Goal: Answer question/provide support: Share knowledge or assist other users

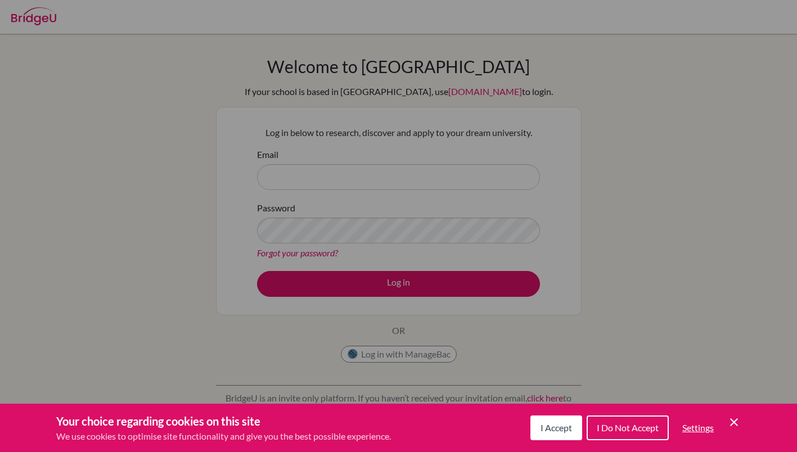
click at [566, 423] on span "I Accept" at bounding box center [557, 428] width 32 height 11
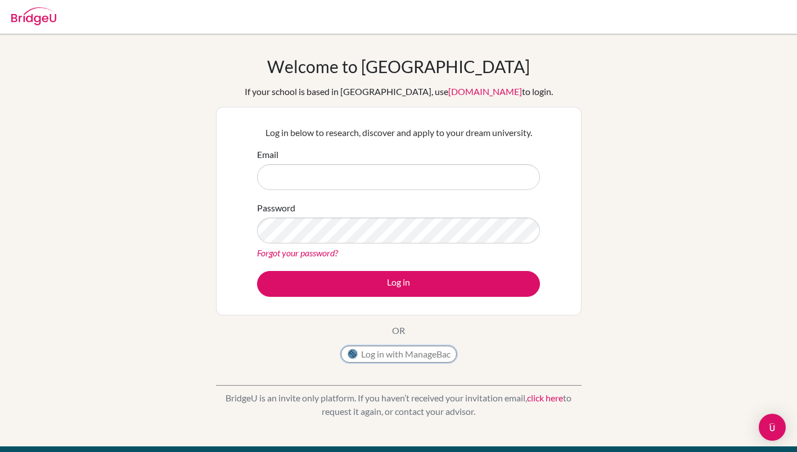
click at [406, 357] on button "Log in with ManageBac" at bounding box center [399, 354] width 116 height 17
click at [321, 188] on input "Email" at bounding box center [398, 177] width 283 height 26
type input "[EMAIL_ADDRESS][DOMAIN_NAME]"
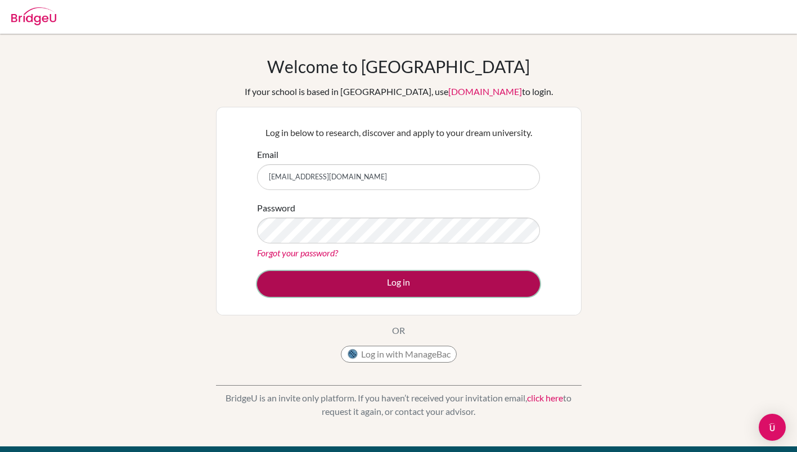
click at [391, 279] on button "Log in" at bounding box center [398, 284] width 283 height 26
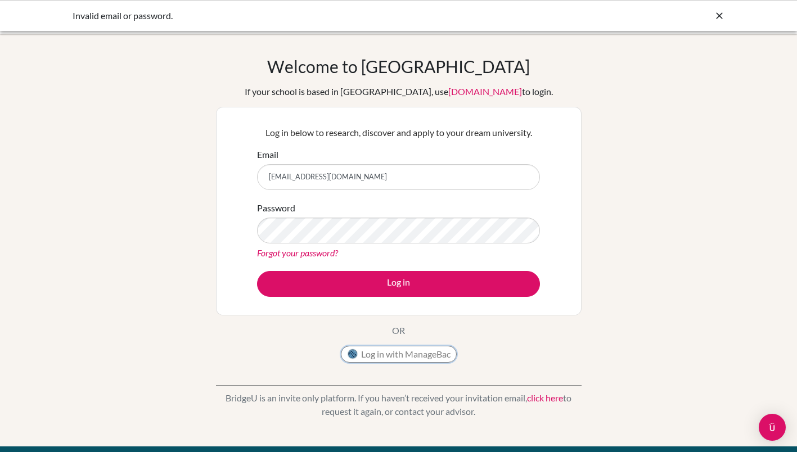
click at [392, 356] on button "Log in with ManageBac" at bounding box center [399, 354] width 116 height 17
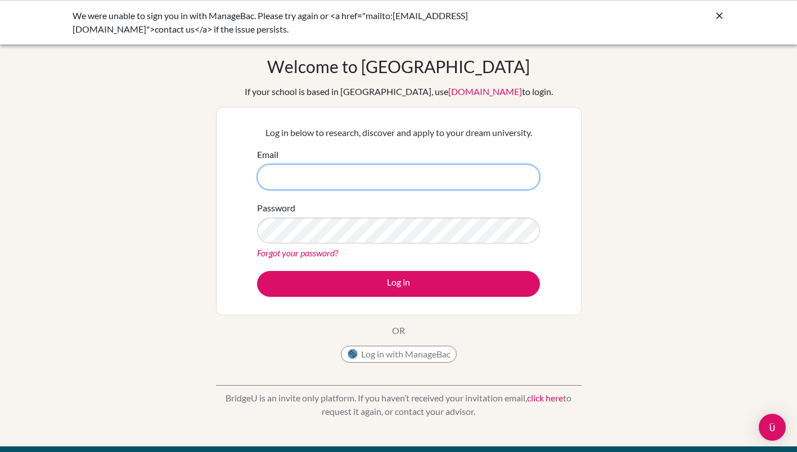
click at [315, 179] on input "Email" at bounding box center [398, 177] width 283 height 26
type input "[EMAIL_ADDRESS][DOMAIN_NAME]"
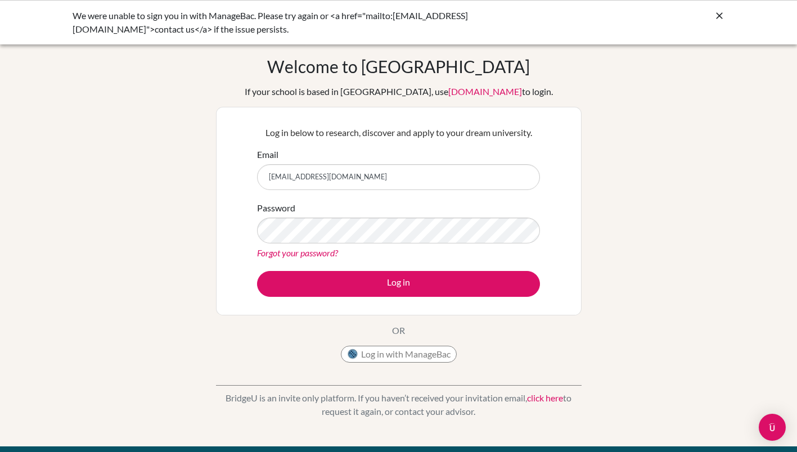
click at [310, 252] on link "Forgot your password?" at bounding box center [297, 253] width 81 height 11
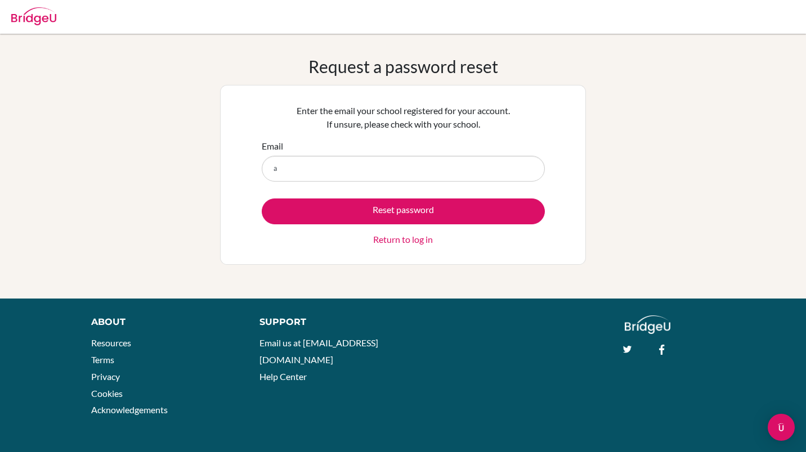
type input "[EMAIL_ADDRESS][DOMAIN_NAME]"
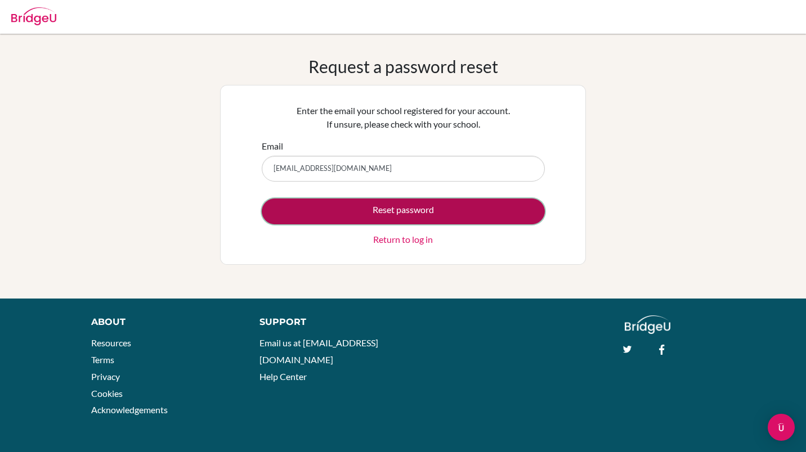
click at [401, 217] on button "Reset password" at bounding box center [403, 212] width 283 height 26
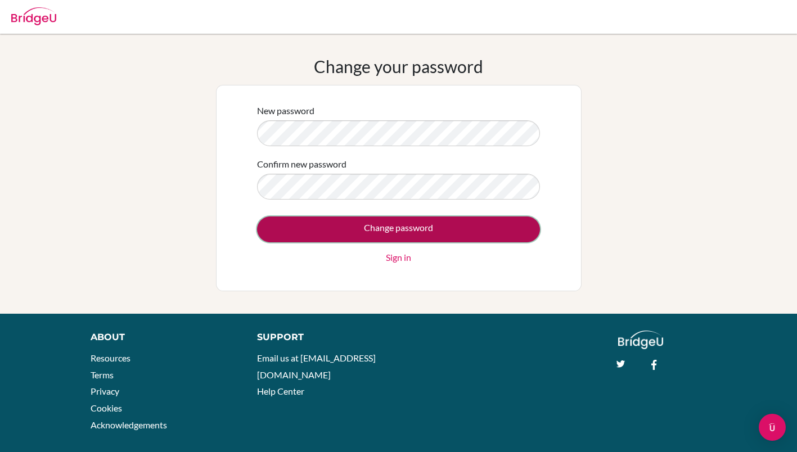
click at [446, 227] on input "Change password" at bounding box center [398, 230] width 283 height 26
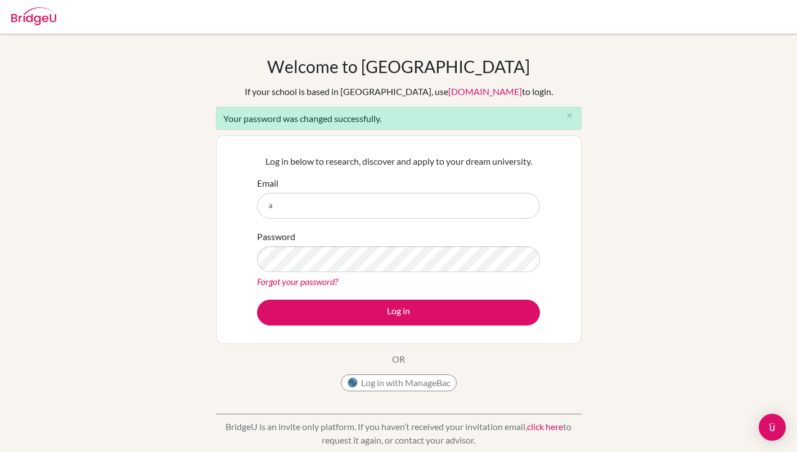
type input "aaddis@jess.sch.ae"
click at [604, 272] on div "Welcome to BridgeU If your school is based in China, use app.bridge-u.com.cn to…" at bounding box center [398, 254] width 797 height 397
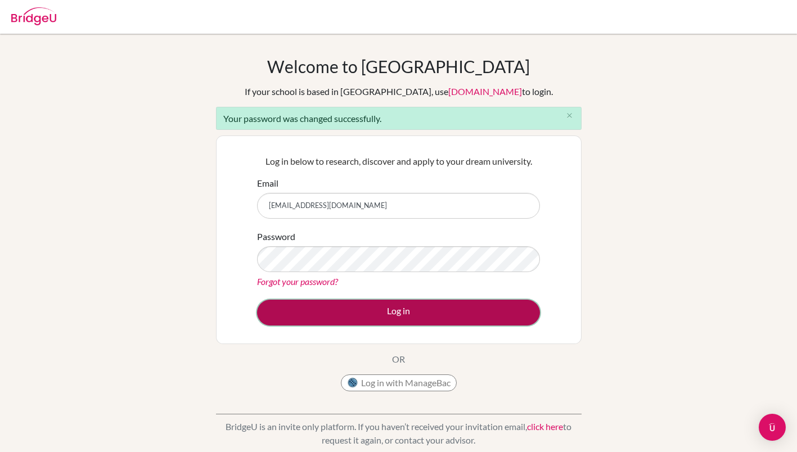
click at [429, 306] on button "Log in" at bounding box center [398, 313] width 283 height 26
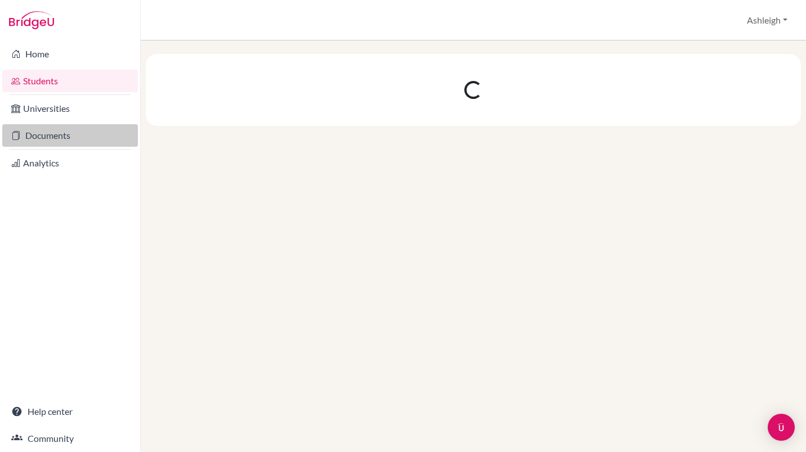
click at [42, 135] on link "Documents" at bounding box center [70, 135] width 136 height 23
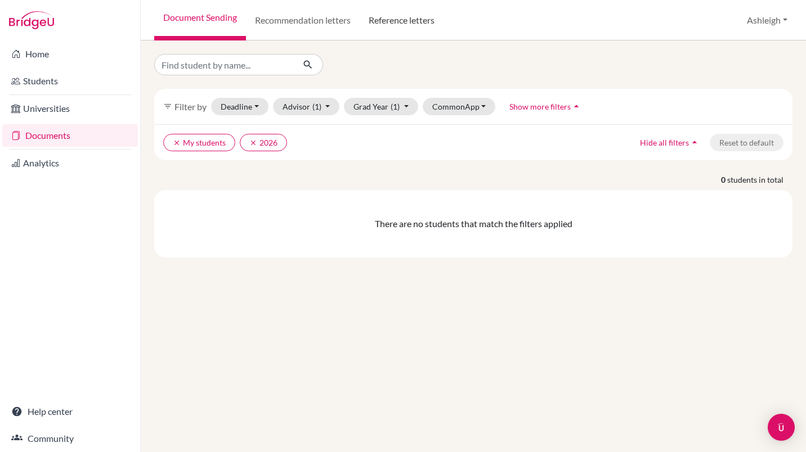
click at [404, 24] on link "Reference letters" at bounding box center [402, 20] width 84 height 41
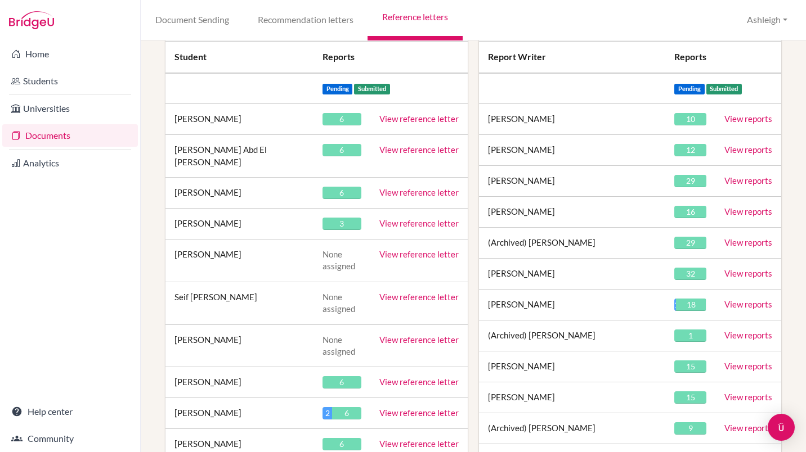
scroll to position [150, 0]
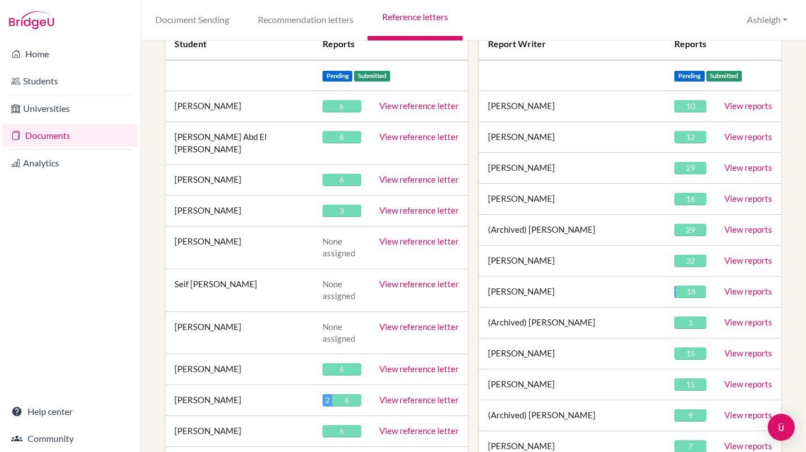
click at [401, 364] on link "View reference letter" at bounding box center [418, 369] width 79 height 10
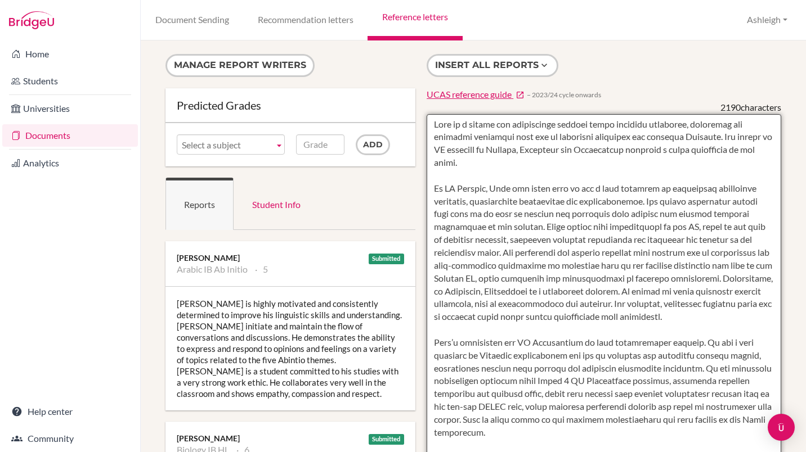
click at [748, 129] on textarea at bounding box center [604, 439] width 355 height 651
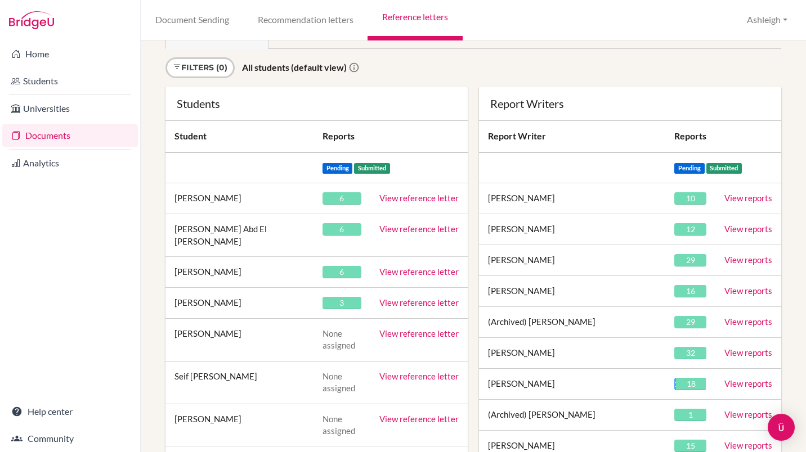
scroll to position [60, 0]
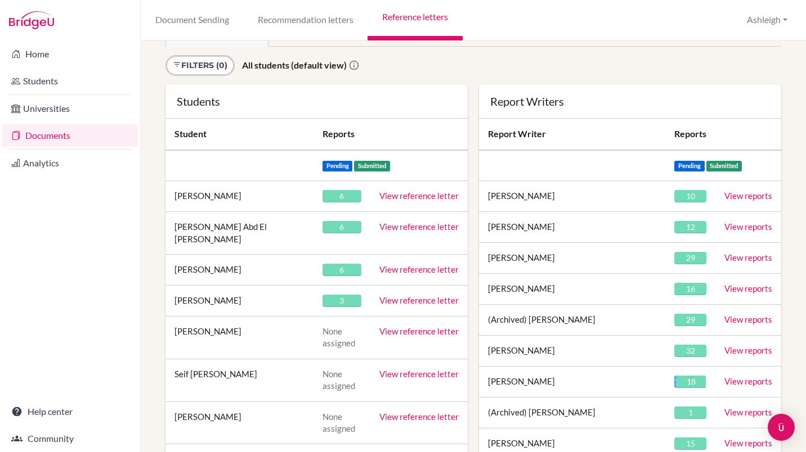
click at [401, 198] on link "View reference letter" at bounding box center [418, 196] width 79 height 10
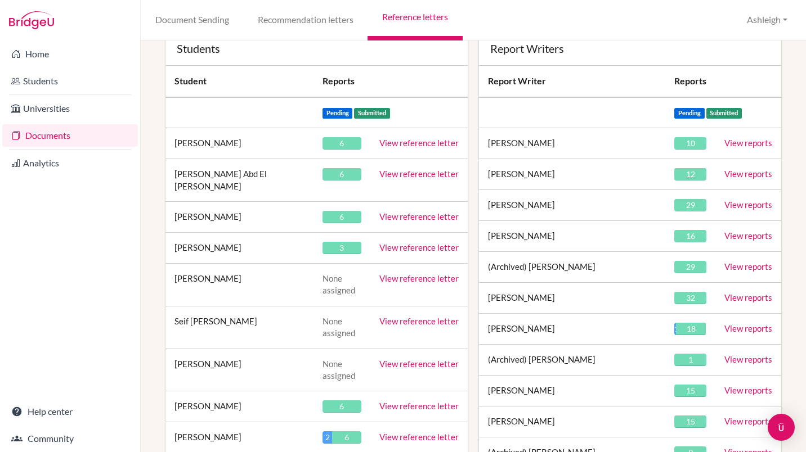
scroll to position [115, 0]
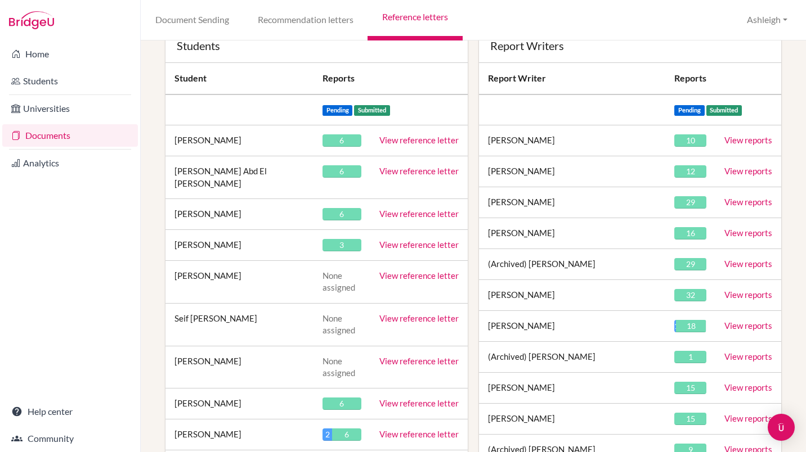
click at [426, 398] on link "View reference letter" at bounding box center [418, 403] width 79 height 10
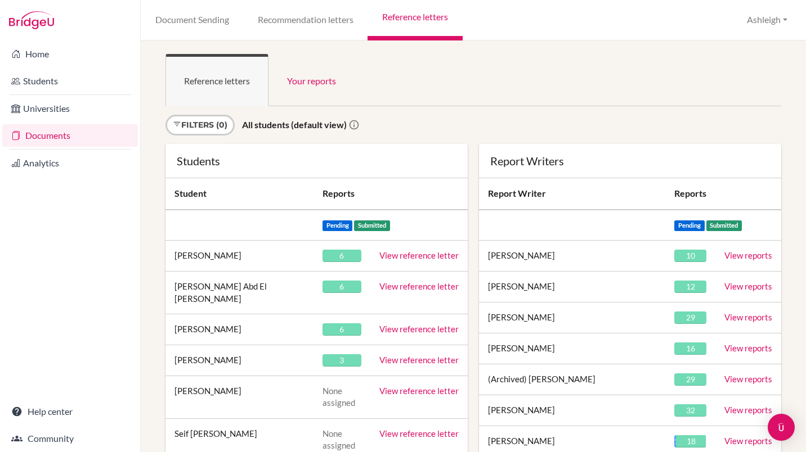
click at [410, 255] on link "View reference letter" at bounding box center [418, 255] width 79 height 10
click at [322, 75] on link "Your reports" at bounding box center [311, 80] width 86 height 52
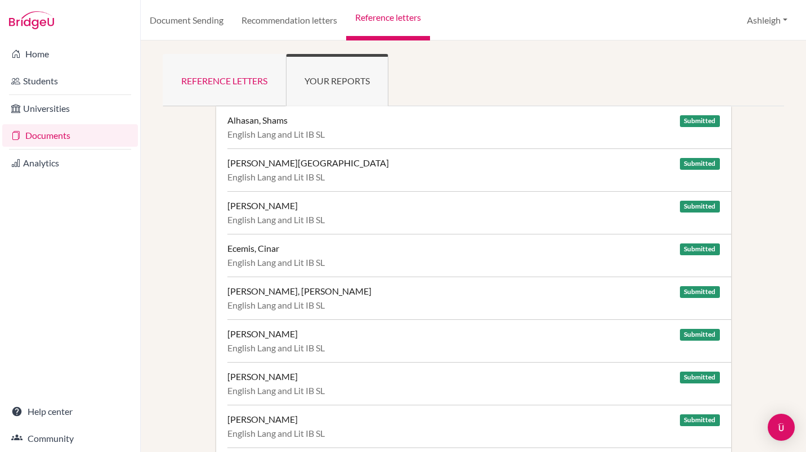
click at [243, 72] on link "Reference letters" at bounding box center [224, 80] width 123 height 52
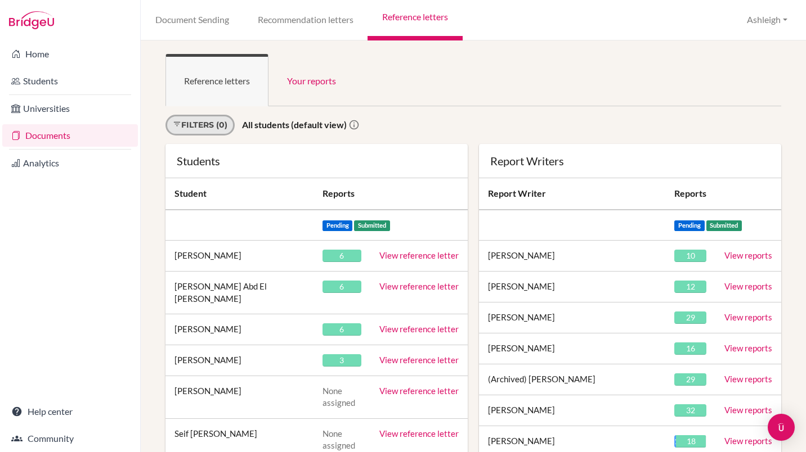
click at [219, 127] on link "Filters (0)" at bounding box center [199, 125] width 69 height 21
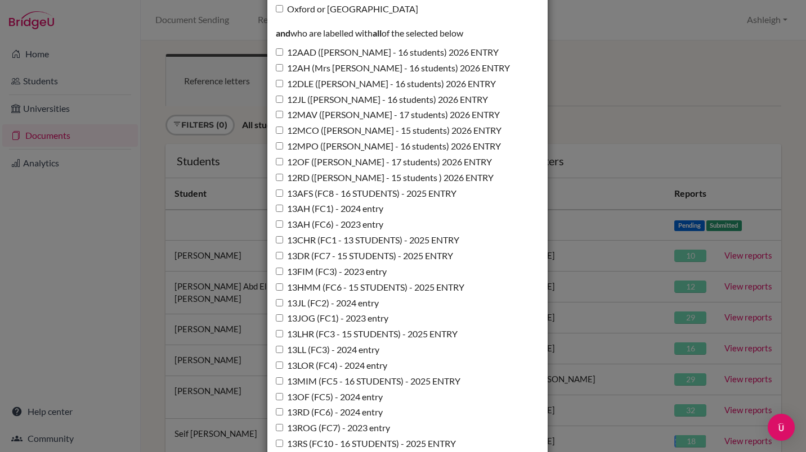
scroll to position [431, 0]
click at [398, 53] on label "12AAD (Miss Addis - 16 students) 2026 ENTRY" at bounding box center [387, 52] width 223 height 13
click at [283, 53] on input "12AAD (Miss Addis - 16 students) 2026 ENTRY" at bounding box center [279, 51] width 7 height 7
checkbox input "true"
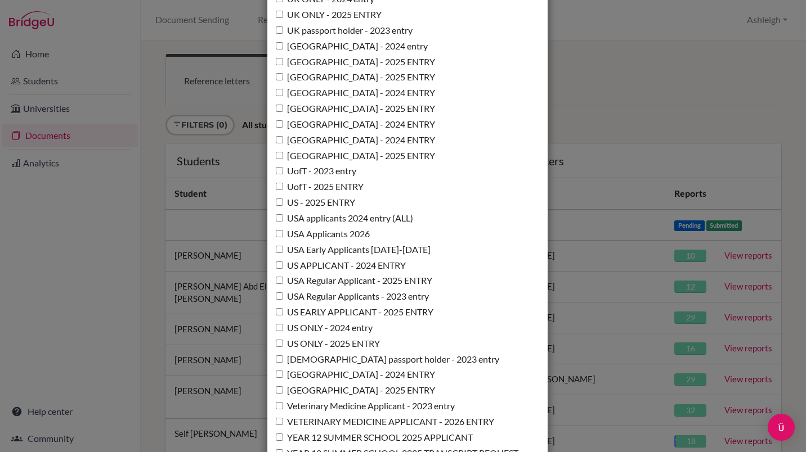
scroll to position [8235, 0]
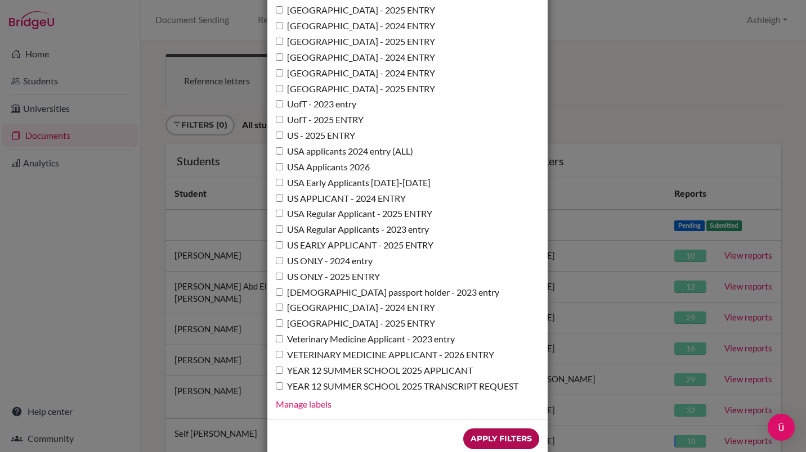
click at [482, 429] on input "Apply Filters" at bounding box center [501, 439] width 76 height 21
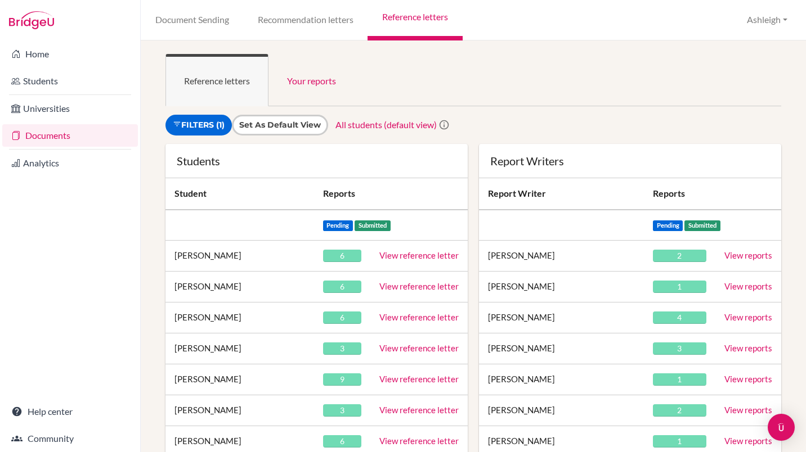
click at [403, 256] on link "View reference letter" at bounding box center [418, 255] width 79 height 10
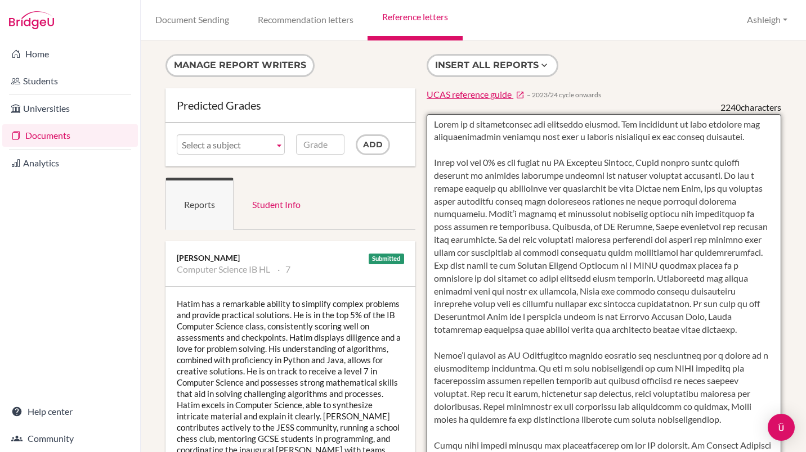
click at [553, 222] on textarea at bounding box center [604, 439] width 355 height 651
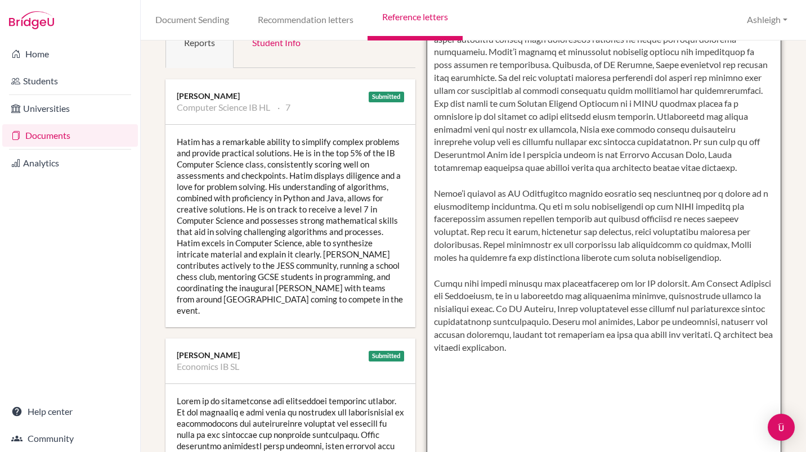
scroll to position [163, 0]
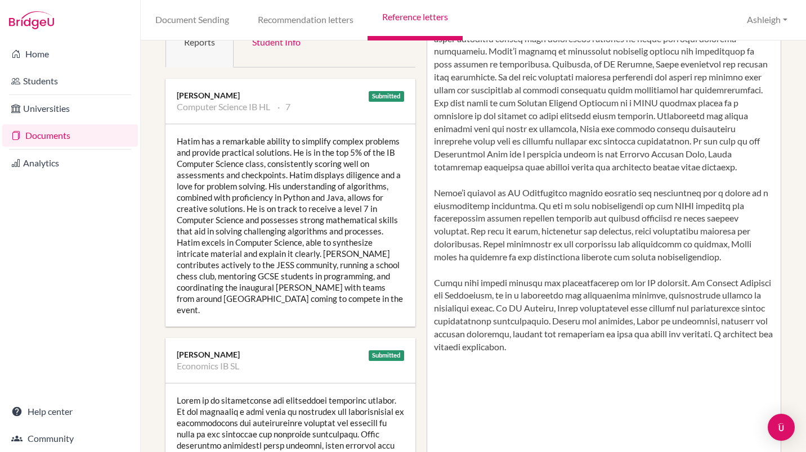
click at [286, 241] on div "Hatim has a remarkable ability to simplify complex problems and provide practic…" at bounding box center [290, 225] width 250 height 203
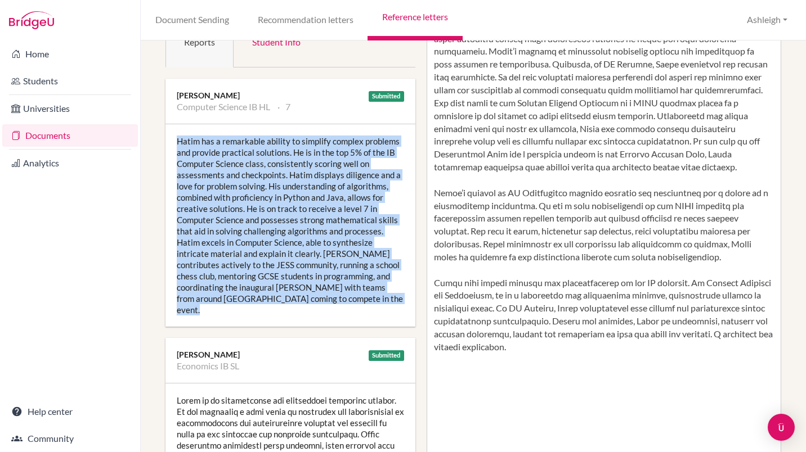
click at [286, 241] on div "Hatim has a remarkable ability to simplify complex problems and provide practic…" at bounding box center [290, 225] width 250 height 203
drag, startPoint x: 286, startPoint y: 241, endPoint x: 213, endPoint y: 276, distance: 81.1
click at [213, 276] on div "Hatim has a remarkable ability to simplify complex problems and provide practic…" at bounding box center [290, 225] width 250 height 203
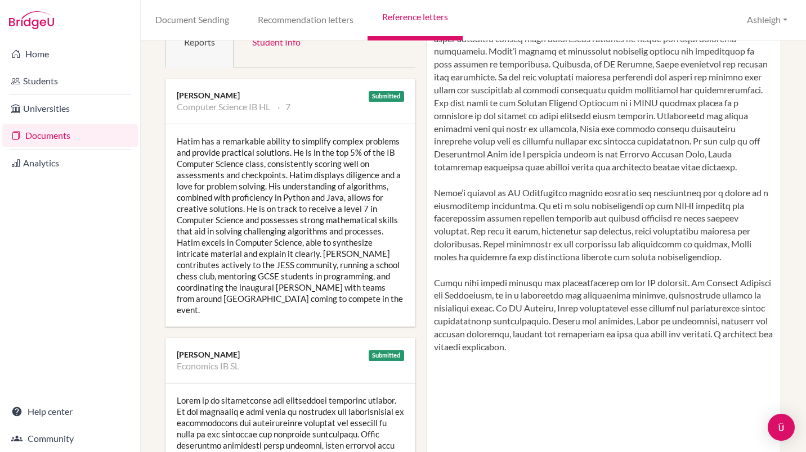
click at [245, 237] on div "Hatim has a remarkable ability to simplify complex problems and provide practic…" at bounding box center [290, 225] width 250 height 203
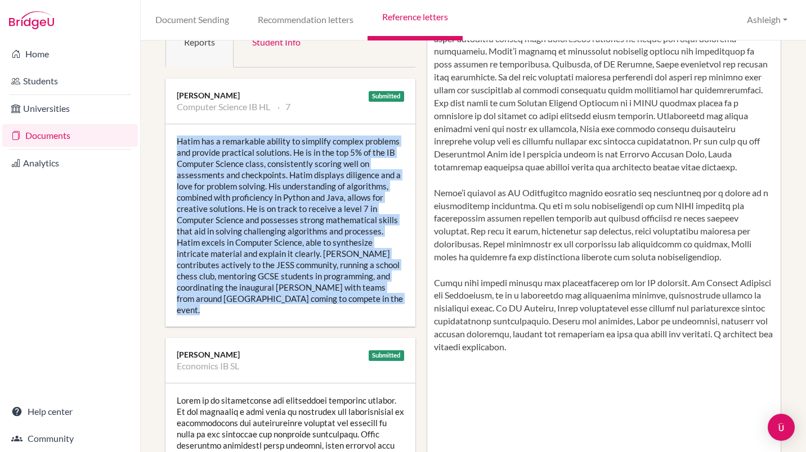
click at [245, 237] on div "Hatim has a remarkable ability to simplify complex problems and provide practic…" at bounding box center [290, 225] width 250 height 203
copy div "Hatim has a remarkable ability to simplify complex problems and provide practic…"
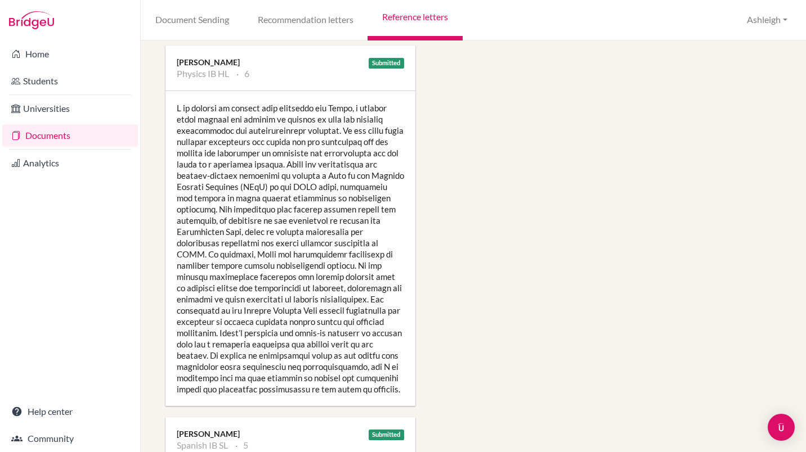
scroll to position [1348, 0]
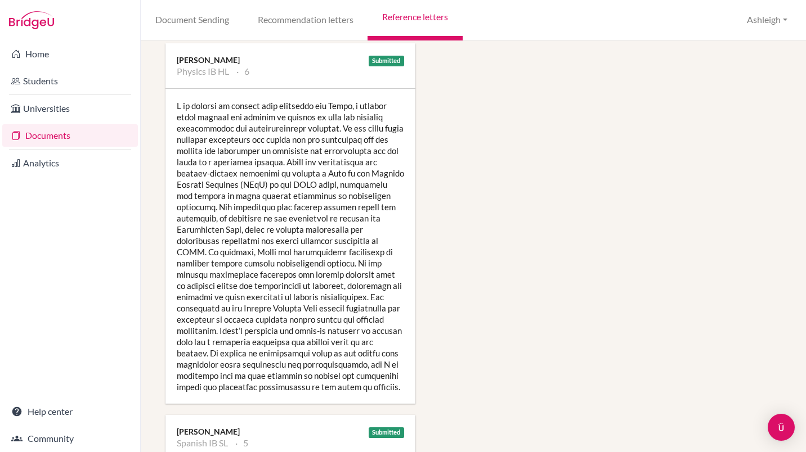
click at [261, 238] on div at bounding box center [290, 246] width 250 height 315
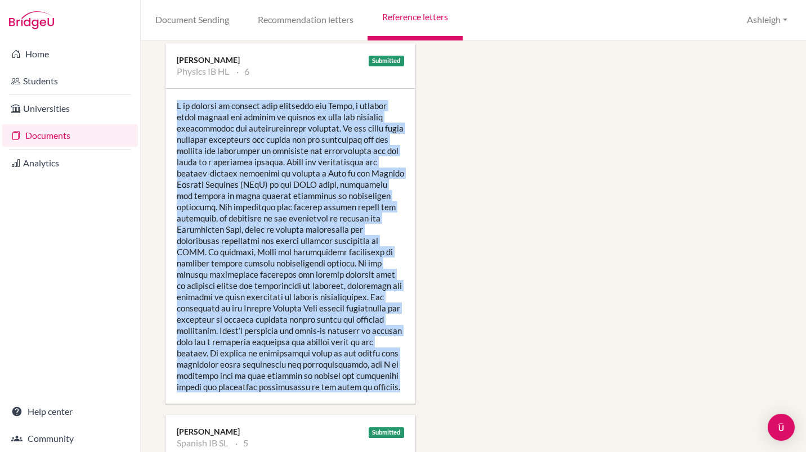
click at [261, 238] on div at bounding box center [290, 246] width 250 height 315
copy div "I am pleased to provide this reference for Hatim, a student whose passion for p…"
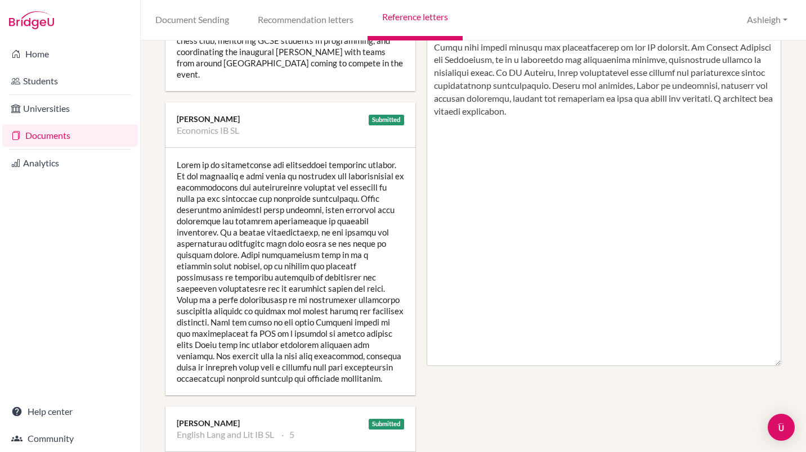
scroll to position [0, 0]
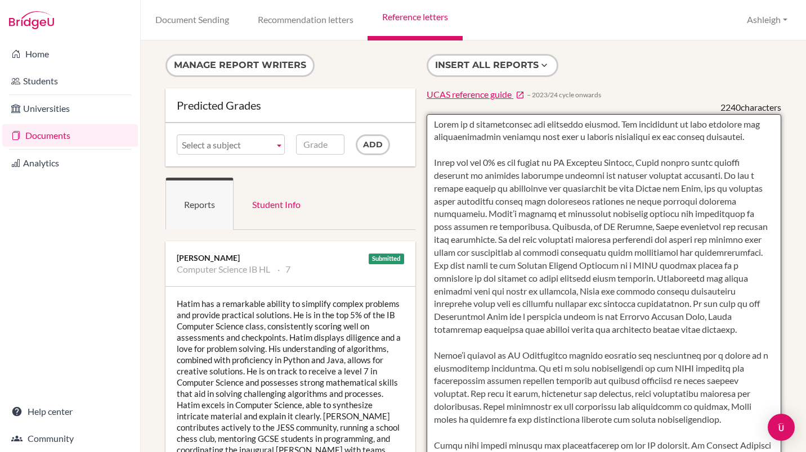
click at [479, 221] on textarea at bounding box center [604, 439] width 355 height 651
paste textarea "Hatim is an exceptional student whose academic performance and intellectual cur…"
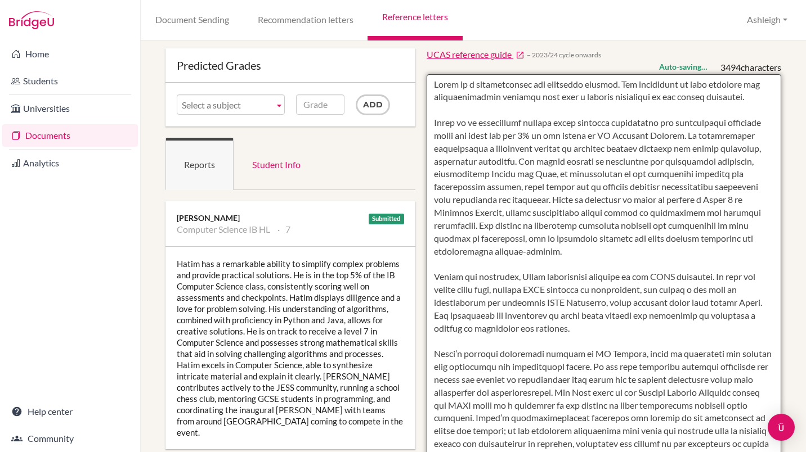
scroll to position [38, 0]
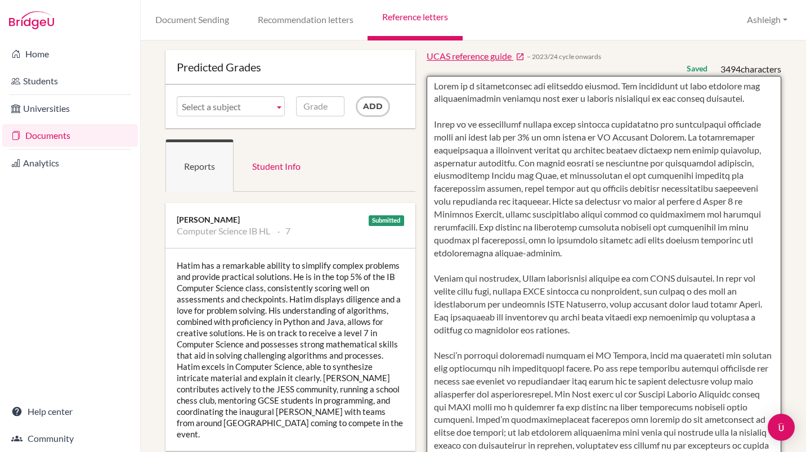
drag, startPoint x: 504, startPoint y: 137, endPoint x: 429, endPoint y: 126, distance: 75.0
click at [429, 126] on textarea at bounding box center [604, 401] width 355 height 651
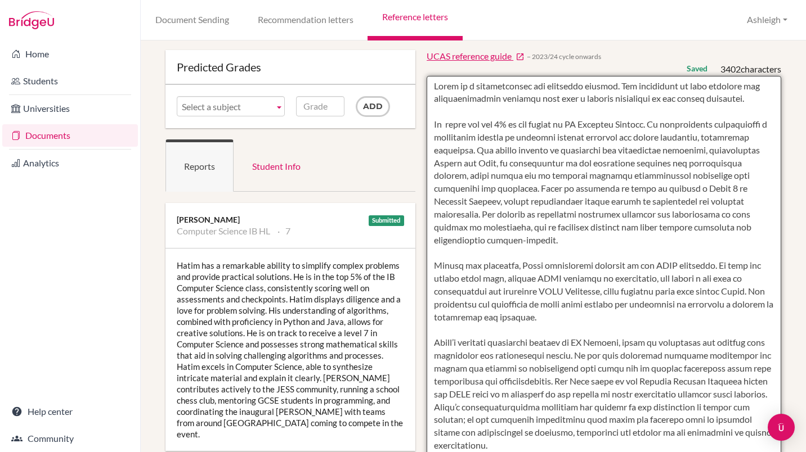
drag, startPoint x: 440, startPoint y: 124, endPoint x: 564, endPoint y: 123, distance: 124.4
click at [564, 123] on textarea at bounding box center [604, 401] width 355 height 651
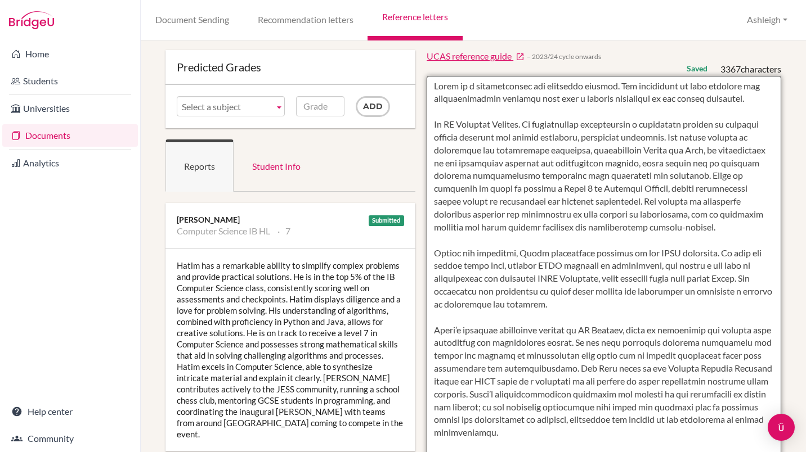
click at [523, 126] on textarea at bounding box center [604, 401] width 355 height 651
paste textarea "among the top 5% of the cohort"
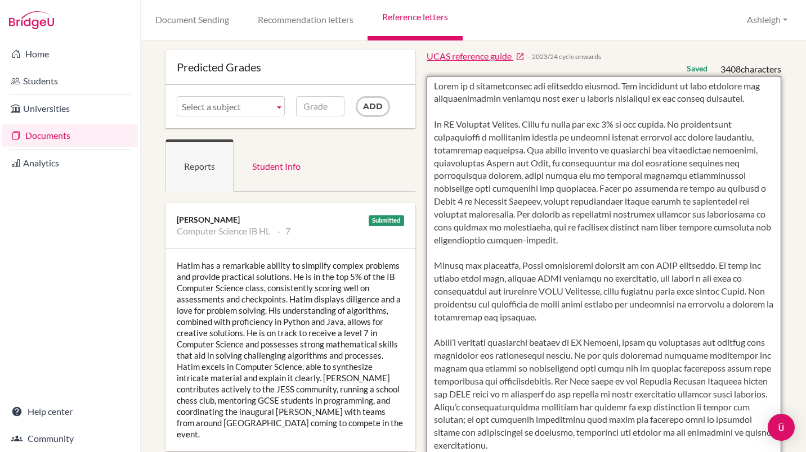
drag, startPoint x: 589, startPoint y: 188, endPoint x: 513, endPoint y: 216, distance: 81.5
click at [513, 216] on textarea at bounding box center [604, 401] width 355 height 651
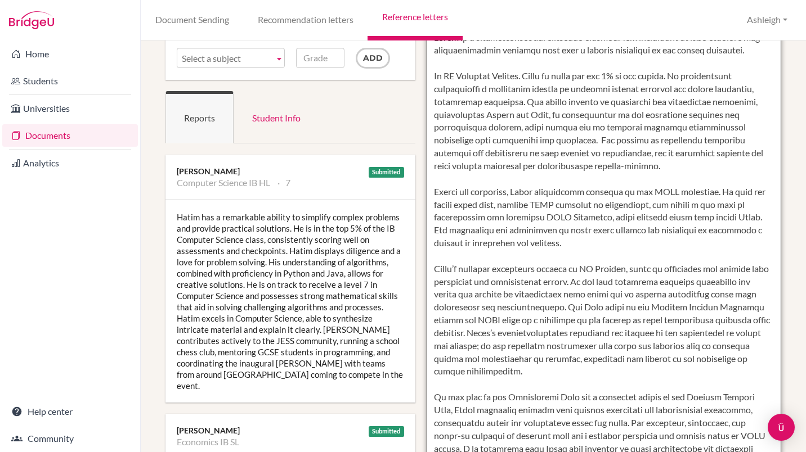
scroll to position [88, 0]
click at [430, 191] on textarea at bounding box center [604, 351] width 355 height 651
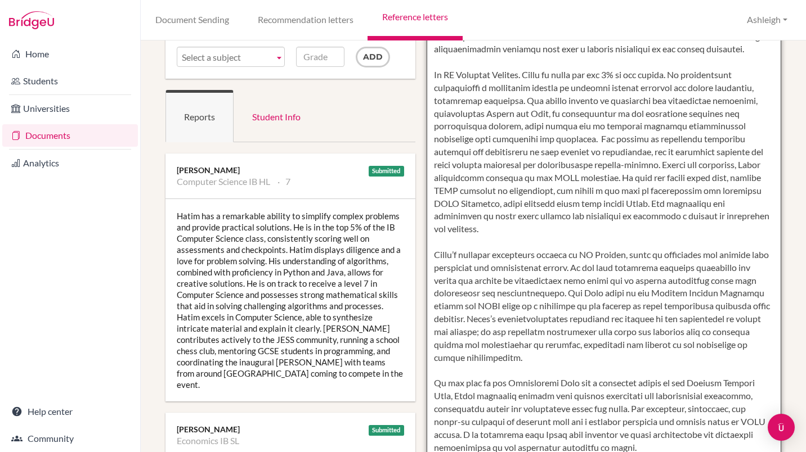
click at [428, 258] on textarea at bounding box center [604, 351] width 355 height 651
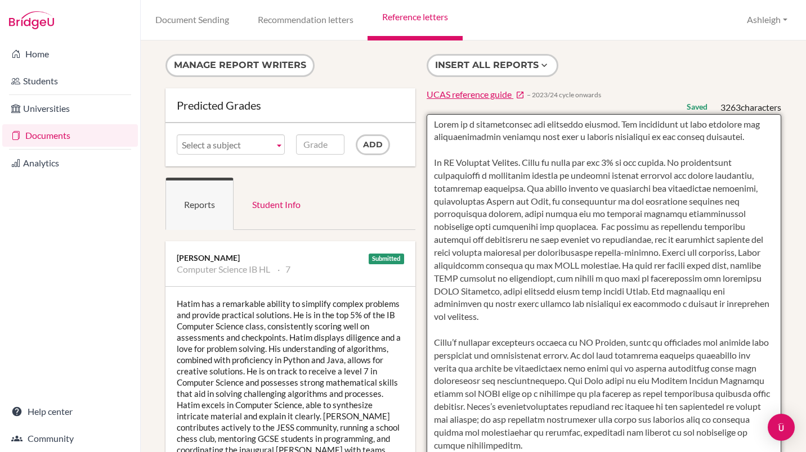
scroll to position [105, 0]
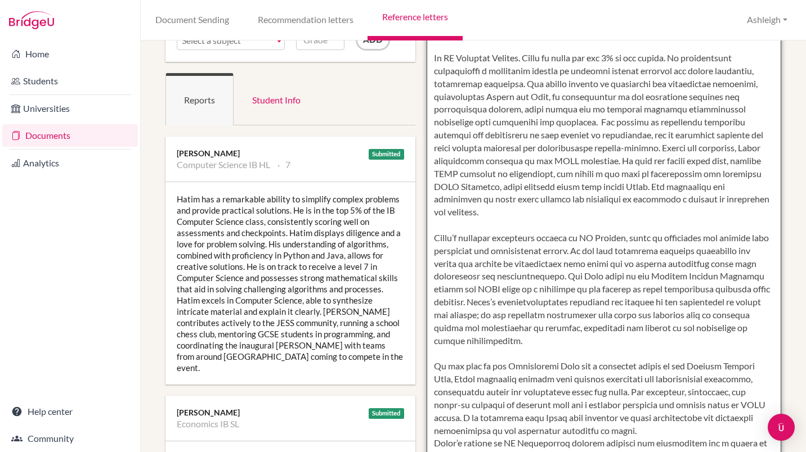
drag, startPoint x: 645, startPoint y: 149, endPoint x: 606, endPoint y: 209, distance: 71.6
click at [606, 209] on textarea at bounding box center [604, 335] width 355 height 651
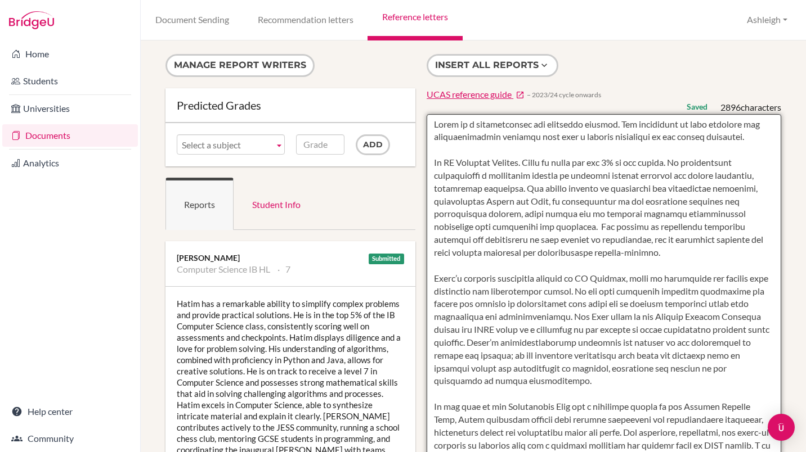
scroll to position [17, 0]
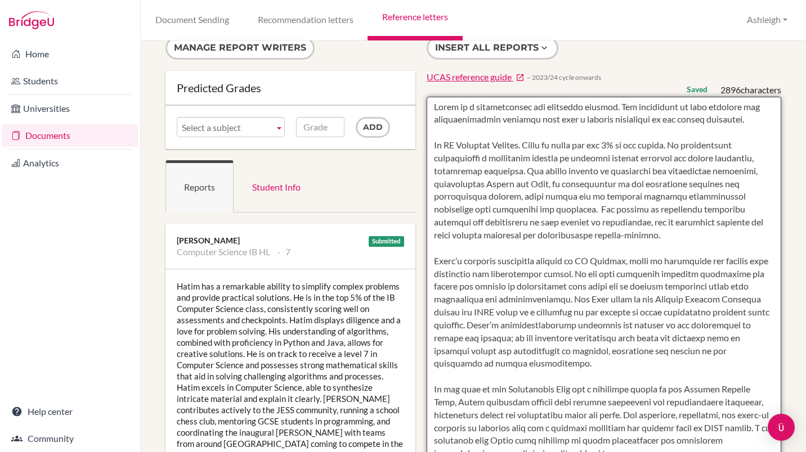
click at [428, 388] on textarea at bounding box center [604, 422] width 355 height 651
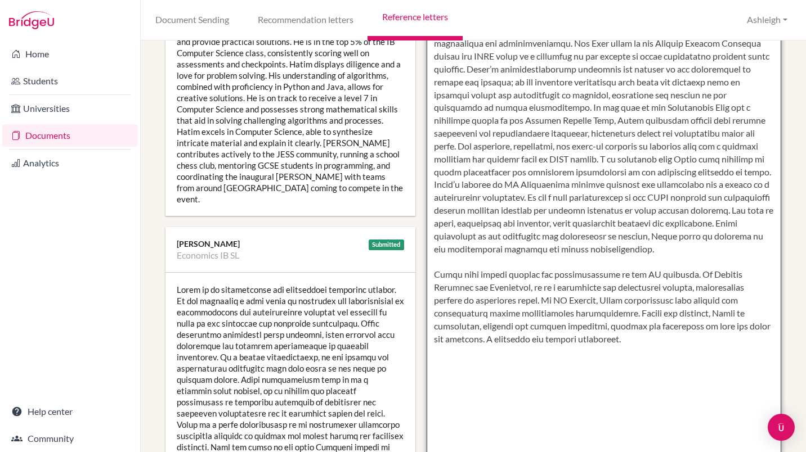
scroll to position [273, 0]
click at [430, 183] on textarea at bounding box center [604, 166] width 355 height 651
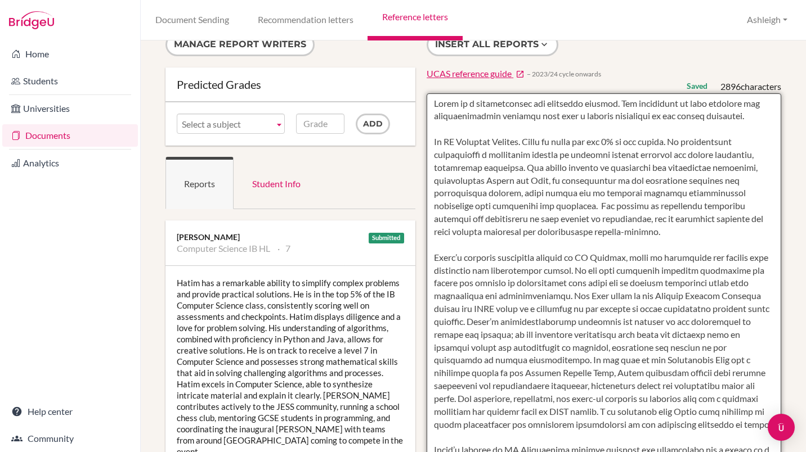
scroll to position [21, 0]
drag, startPoint x: 598, startPoint y: 412, endPoint x: 761, endPoint y: 424, distance: 163.6
click at [761, 424] on textarea at bounding box center [604, 418] width 355 height 651
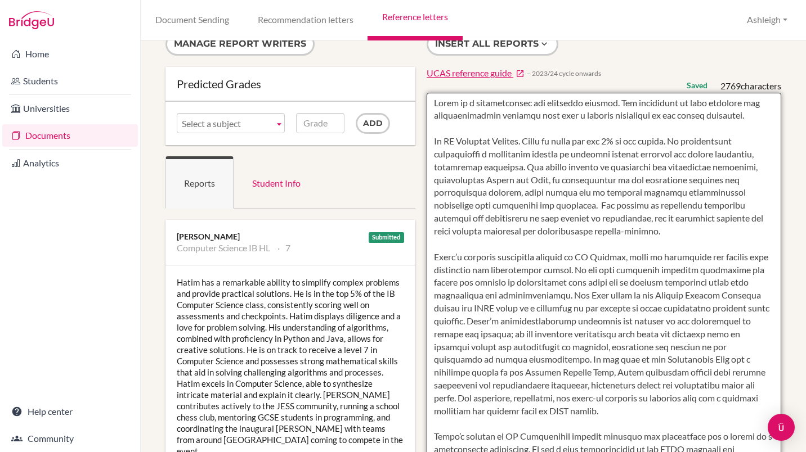
click at [657, 227] on textarea at bounding box center [604, 418] width 355 height 651
paste textarea "Beyond the classroom, Hatim contributes actively to the JESS community. He runs…"
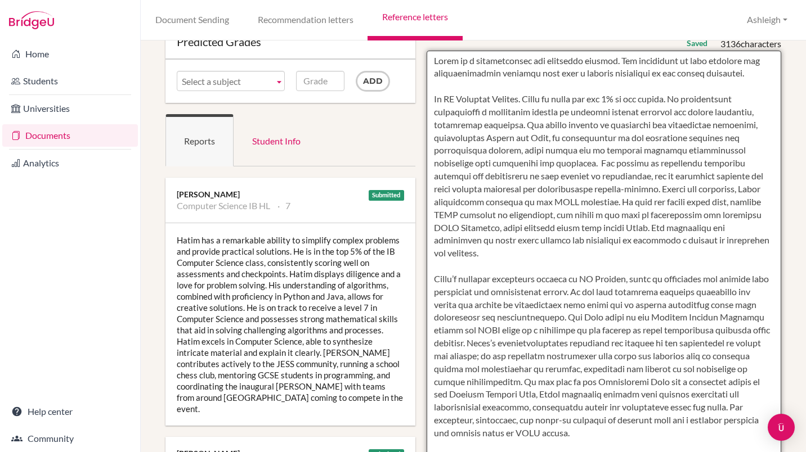
scroll to position [0, 0]
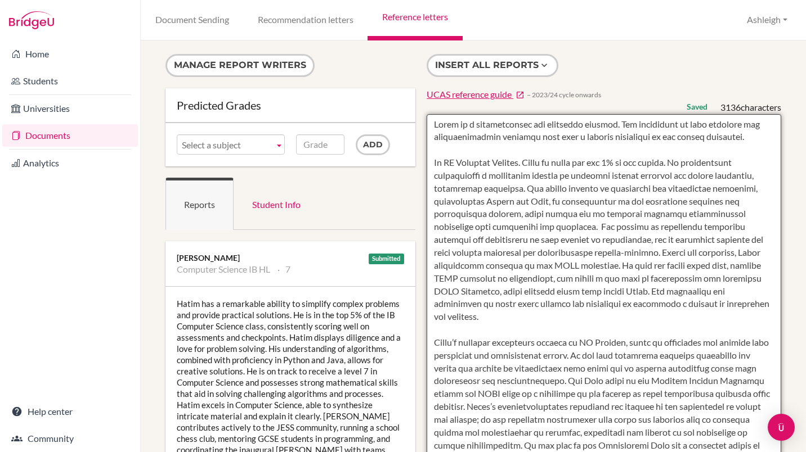
type textarea "Hatim is a conscientious and motivated student. His commitment to both academic…"
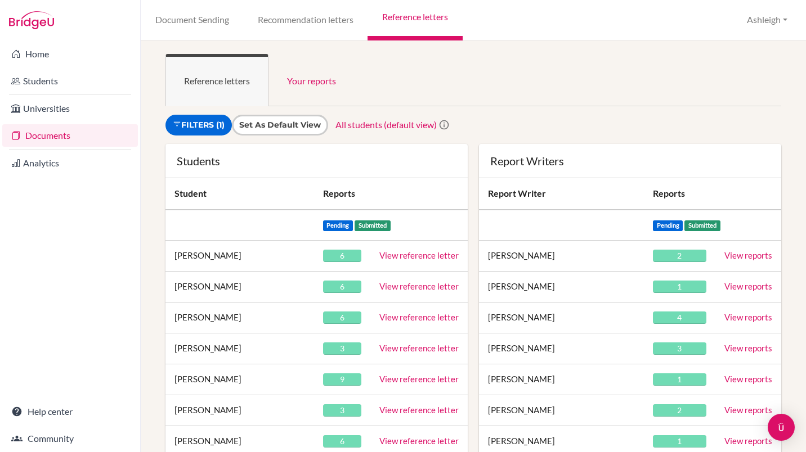
click at [401, 288] on link "View reference letter" at bounding box center [418, 286] width 79 height 10
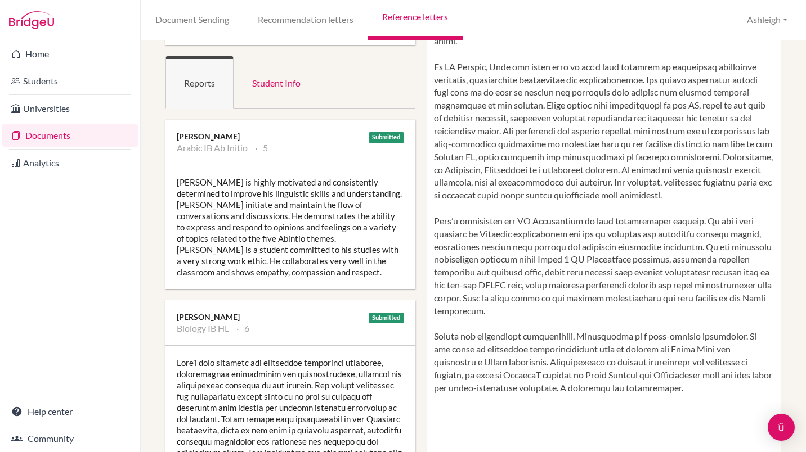
scroll to position [50, 0]
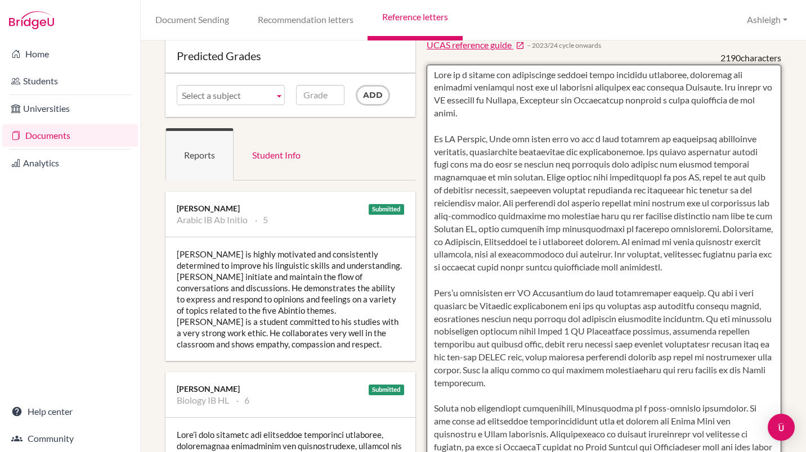
click at [506, 189] on textarea at bounding box center [604, 390] width 355 height 651
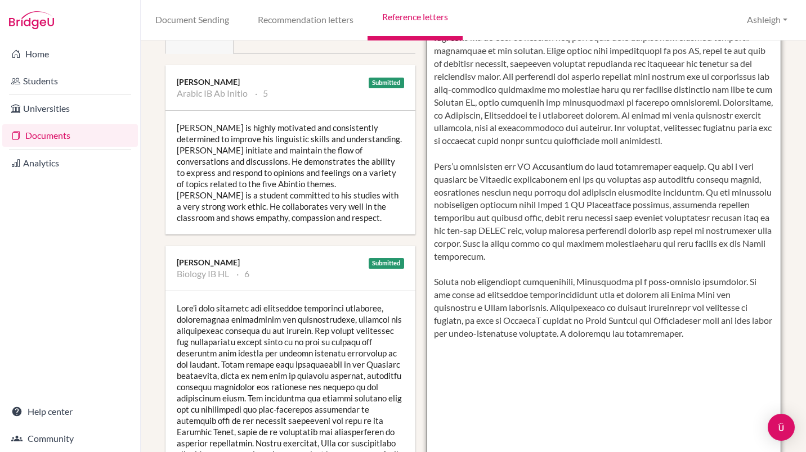
scroll to position [320, 0]
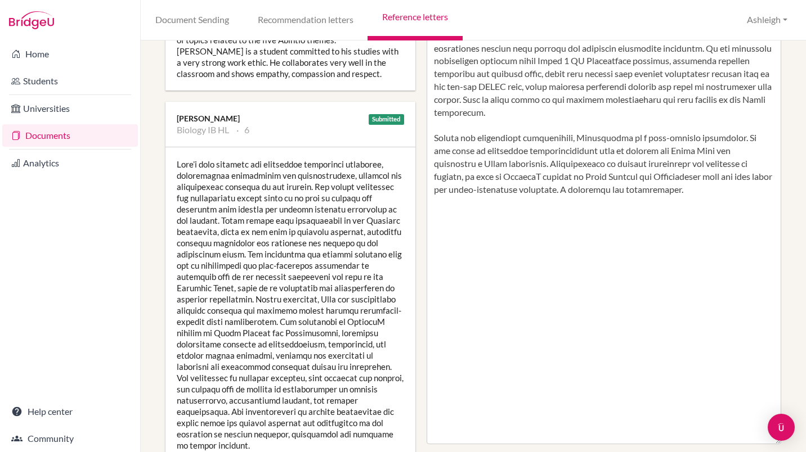
click at [253, 303] on div at bounding box center [290, 304] width 250 height 315
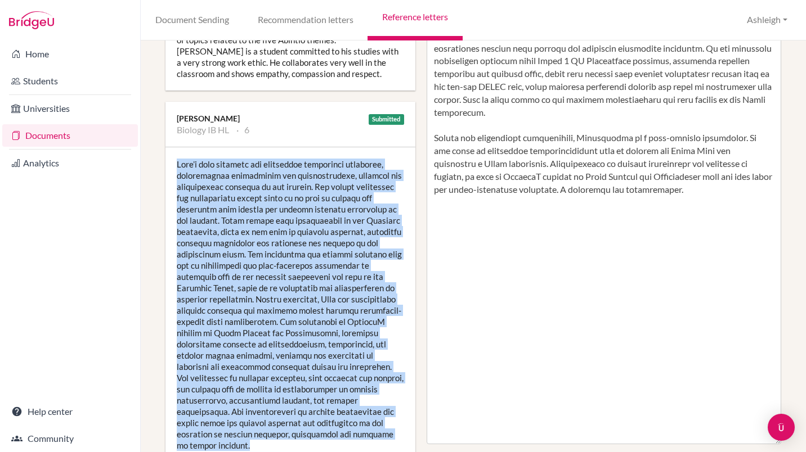
click at [253, 303] on div at bounding box center [290, 304] width 250 height 315
copy div "Amir’s keen interest for structured biological processes, particularly respirat…"
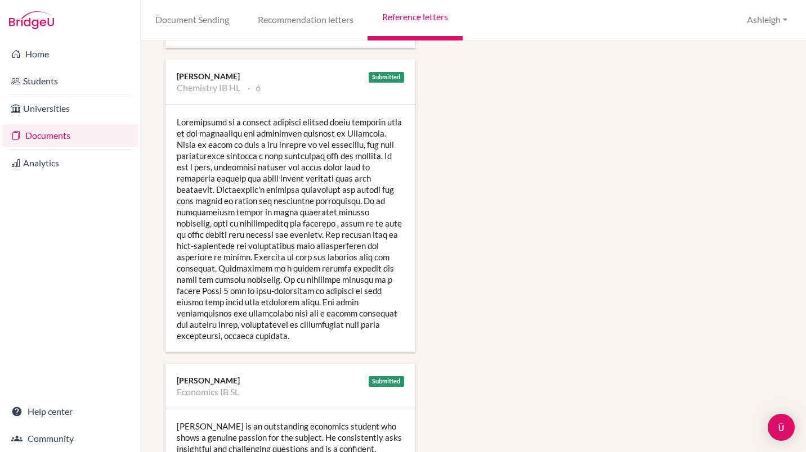
scroll to position [732, 0]
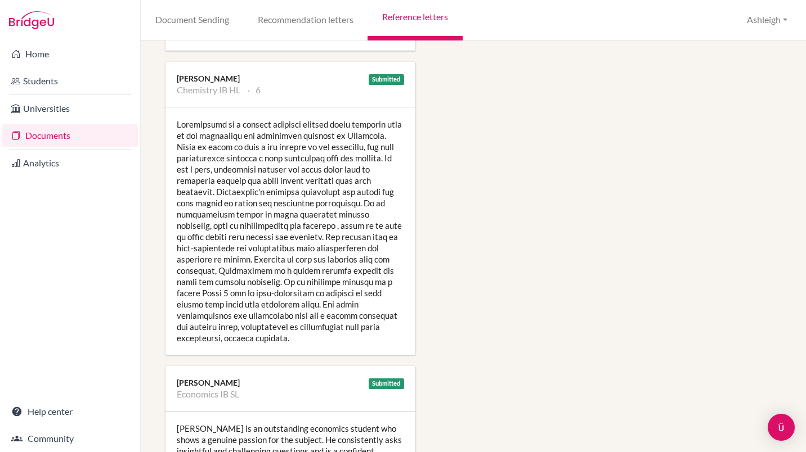
click at [297, 210] on div at bounding box center [290, 231] width 250 height 248
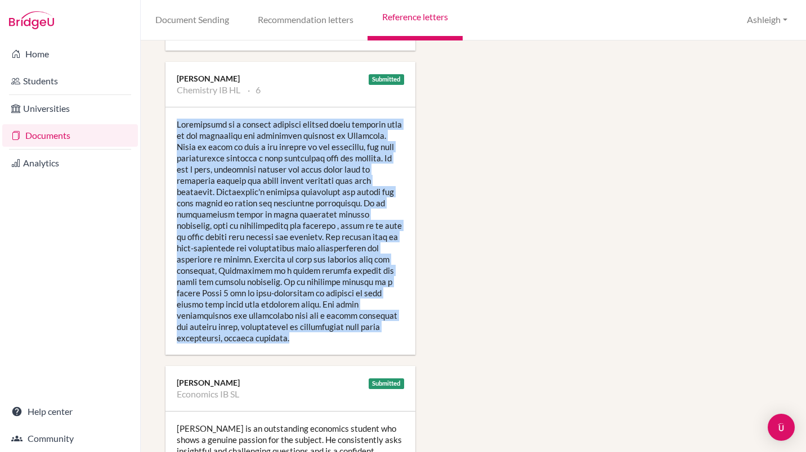
copy div "Amirhossein is a quietly diligent student whose strength lies in his thoughtful…"
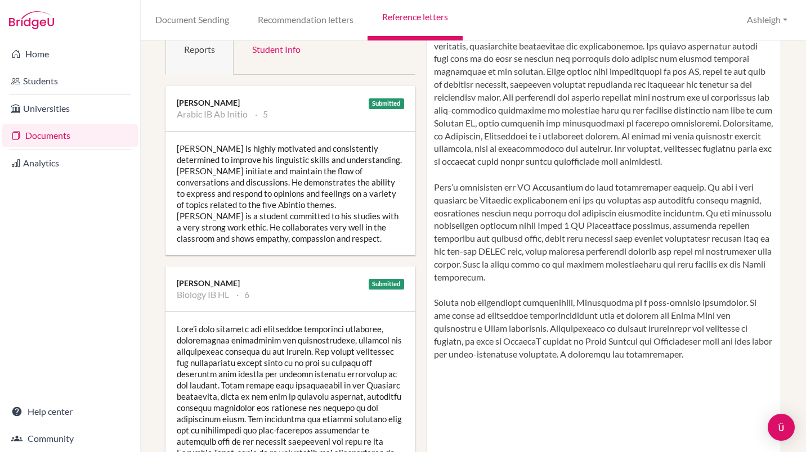
scroll to position [0, 0]
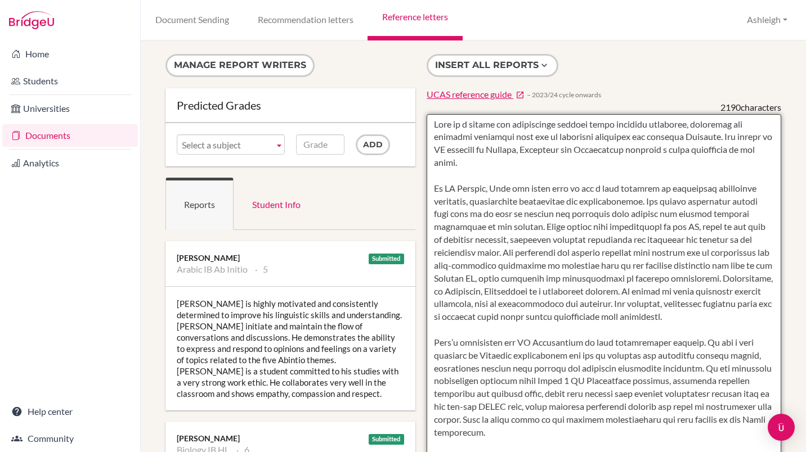
click at [487, 222] on textarea at bounding box center [604, 439] width 355 height 651
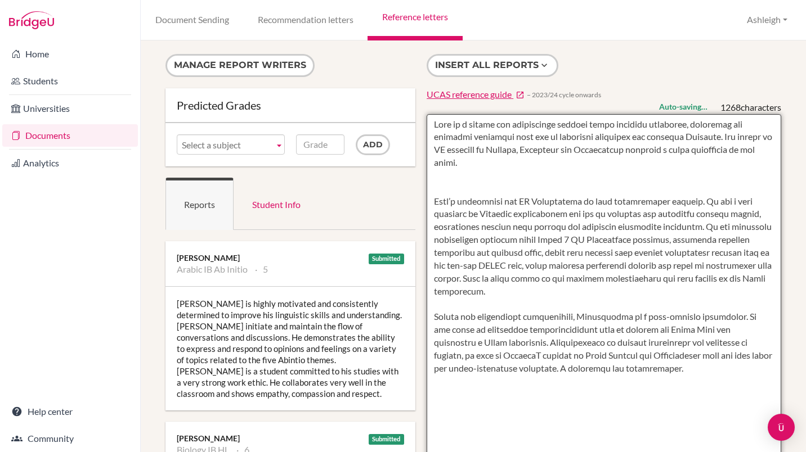
paste textarea "In HL Biology, he has consistently demonstrated a keen interest in structured b…"
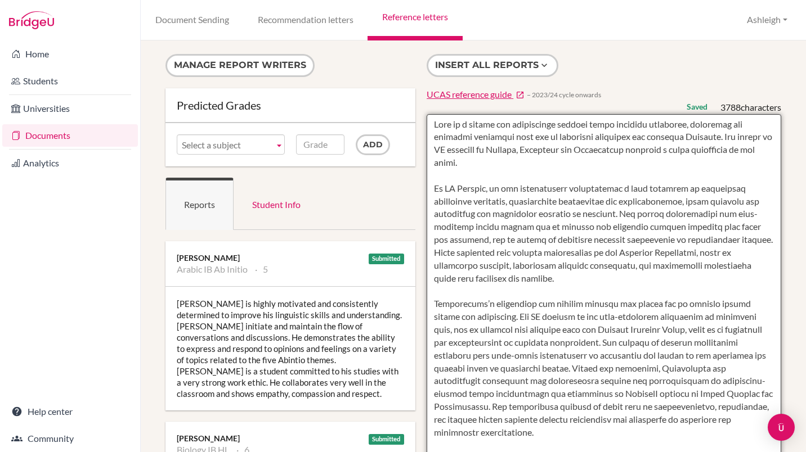
click at [606, 337] on textarea at bounding box center [604, 439] width 355 height 651
drag, startPoint x: 539, startPoint y: 276, endPoint x: 432, endPoint y: 254, distance: 109.2
click at [432, 254] on textarea at bounding box center [604, 439] width 355 height 651
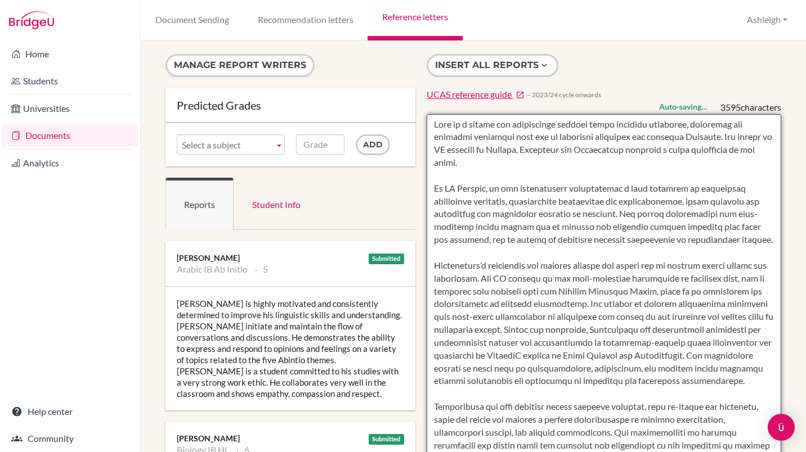
click at [430, 268] on textarea at bounding box center [604, 439] width 355 height 651
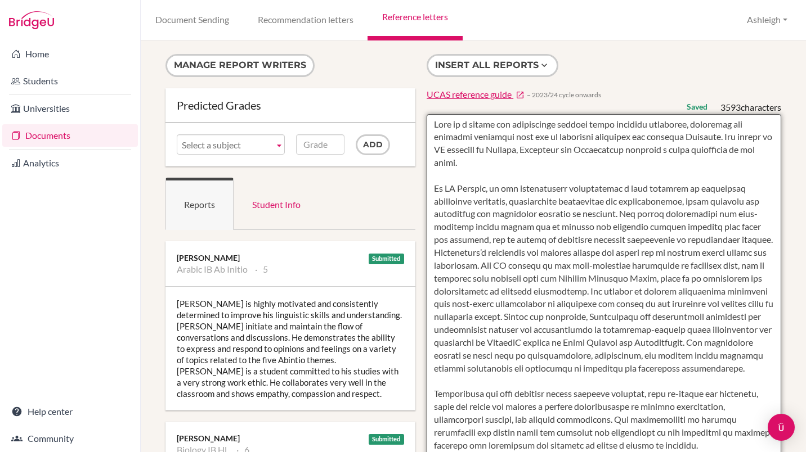
click at [480, 253] on textarea at bounding box center [604, 439] width 355 height 651
click at [718, 276] on textarea at bounding box center [604, 439] width 355 height 651
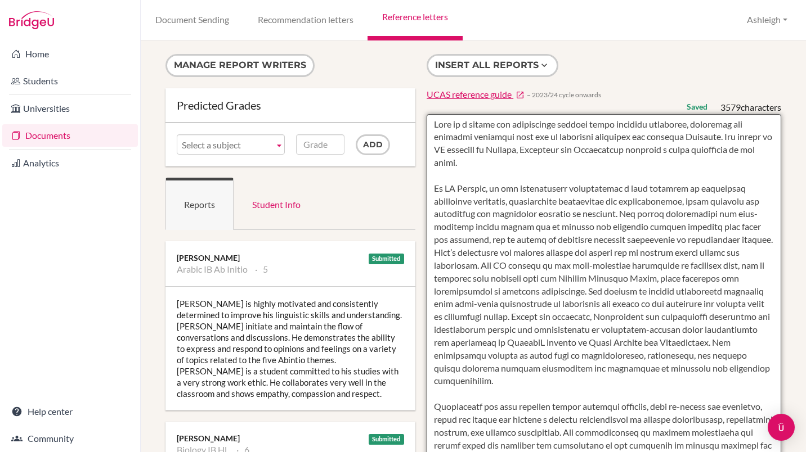
drag, startPoint x: 532, startPoint y: 382, endPoint x: 486, endPoint y: 353, distance: 54.0
click at [486, 353] on textarea at bounding box center [604, 439] width 355 height 651
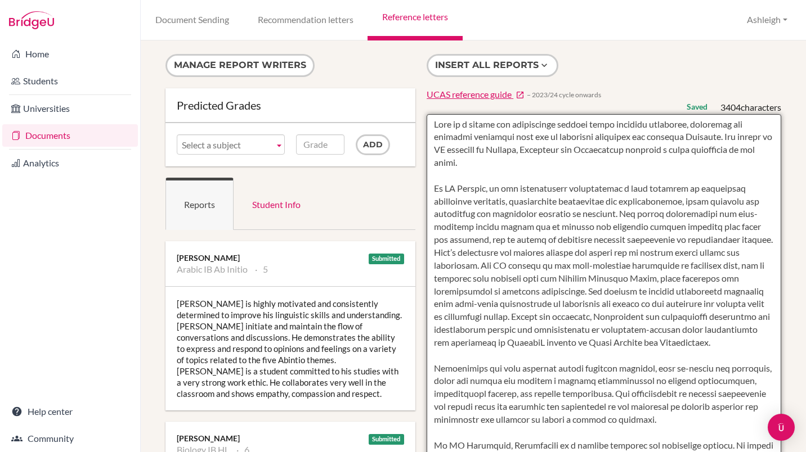
click at [479, 380] on textarea at bounding box center [604, 439] width 355 height 651
click at [509, 365] on textarea at bounding box center [604, 439] width 355 height 651
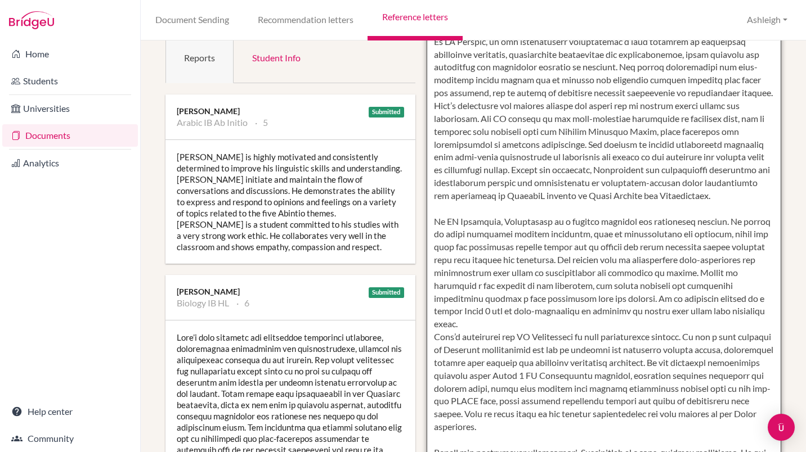
scroll to position [147, 0]
click at [546, 222] on textarea at bounding box center [604, 292] width 355 height 651
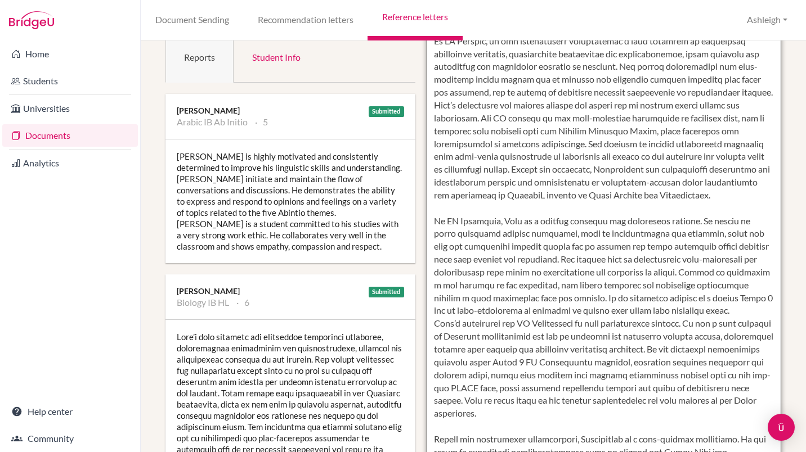
click at [548, 220] on textarea at bounding box center [604, 292] width 355 height 651
drag, startPoint x: 636, startPoint y: 272, endPoint x: 571, endPoint y: 295, distance: 69.8
click at [571, 295] on textarea at bounding box center [604, 292] width 355 height 651
drag, startPoint x: 704, startPoint y: 310, endPoint x: 633, endPoint y: 275, distance: 79.5
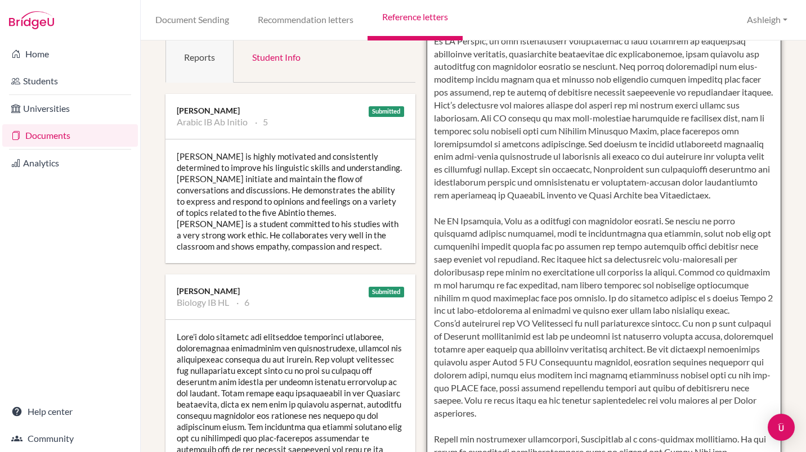
click at [633, 275] on textarea at bounding box center [604, 292] width 355 height 651
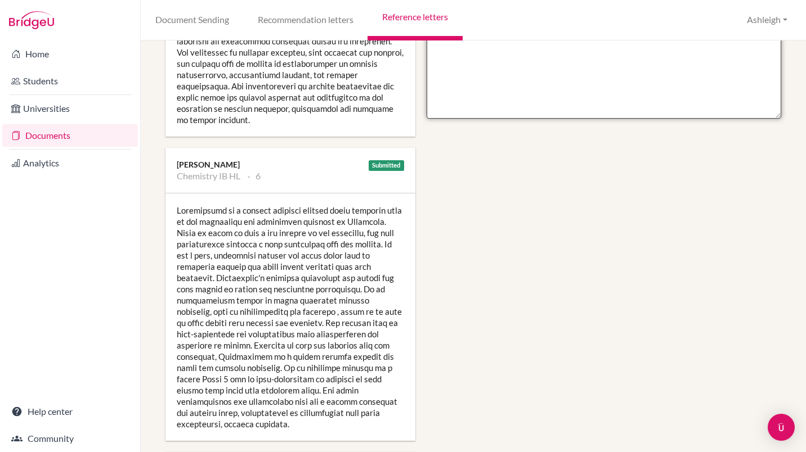
scroll to position [652, 0]
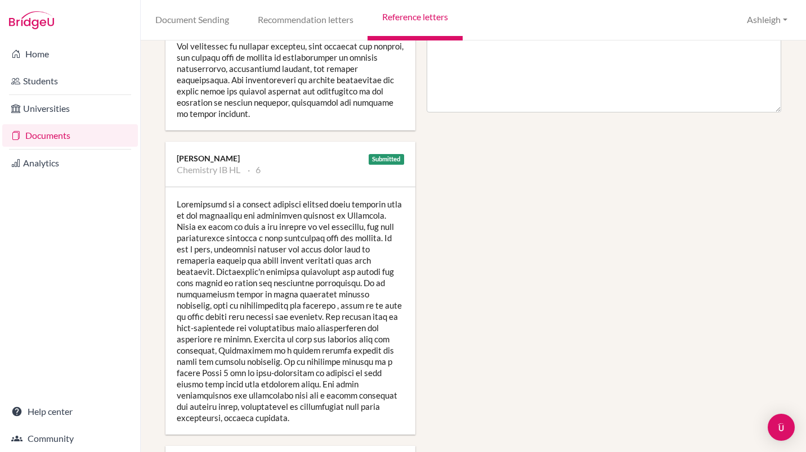
click at [292, 277] on div at bounding box center [290, 311] width 250 height 248
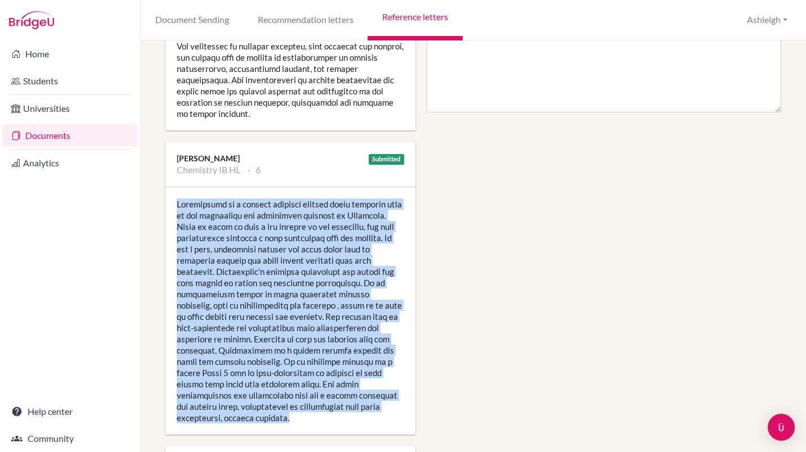
click at [292, 277] on div at bounding box center [290, 311] width 250 height 248
copy div "Amirhossein is a quietly diligent student whose strength lies in his thoughtful…"
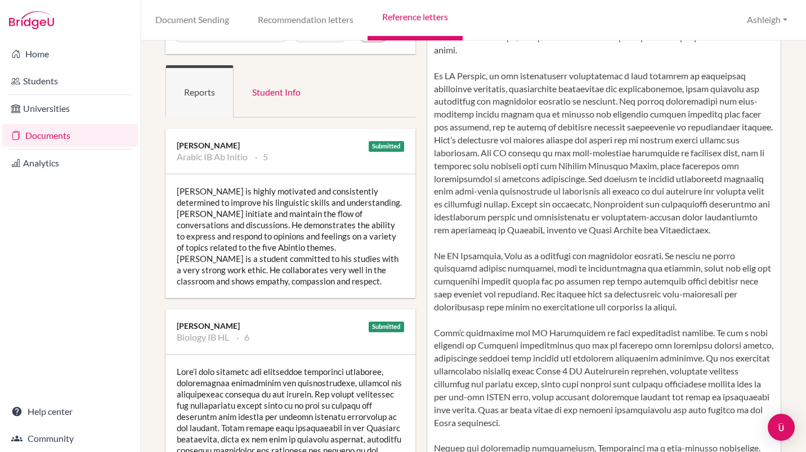
scroll to position [112, 0]
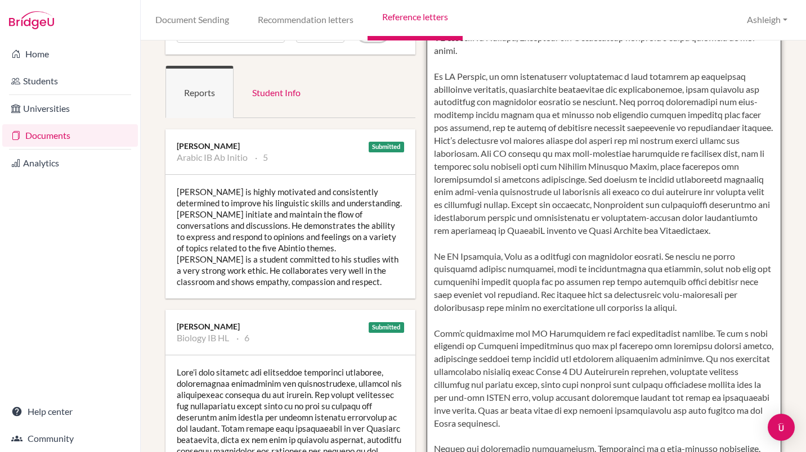
click at [503, 275] on textarea at bounding box center [604, 327] width 355 height 651
paste textarea "Amirhossein has also actively sought clinical exposure, both in-person and virt…"
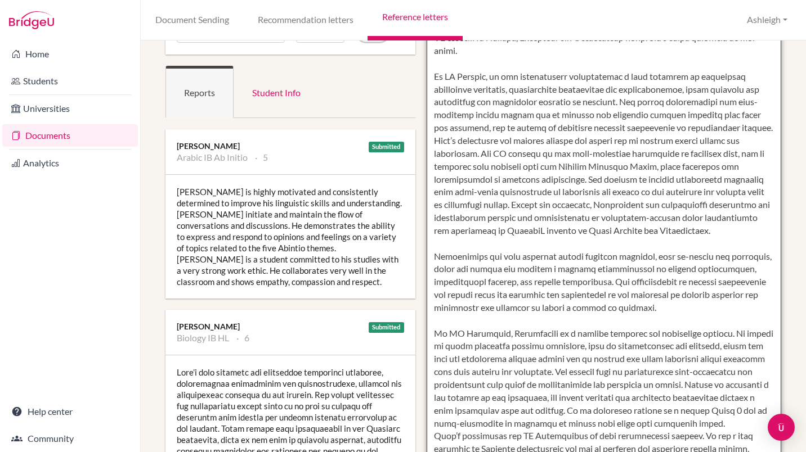
click at [478, 254] on textarea at bounding box center [604, 327] width 355 height 651
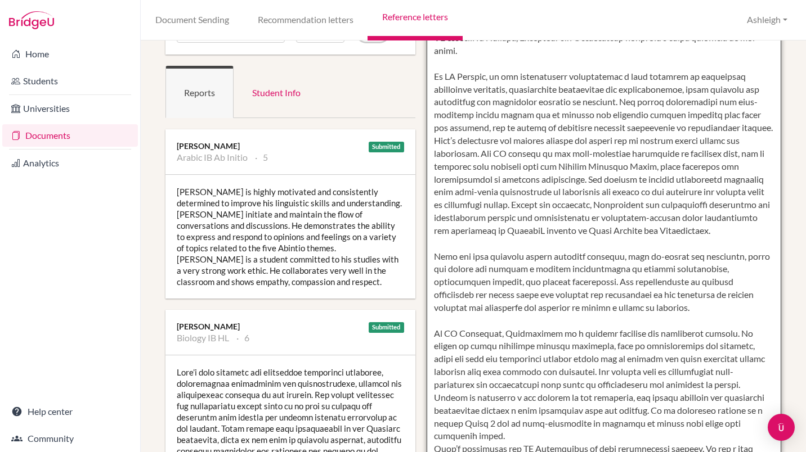
click at [428, 257] on textarea at bounding box center [604, 327] width 355 height 651
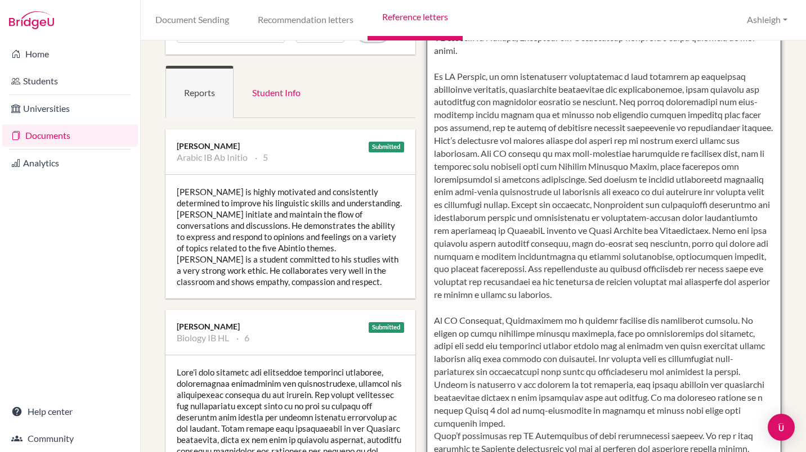
scroll to position [150, 0]
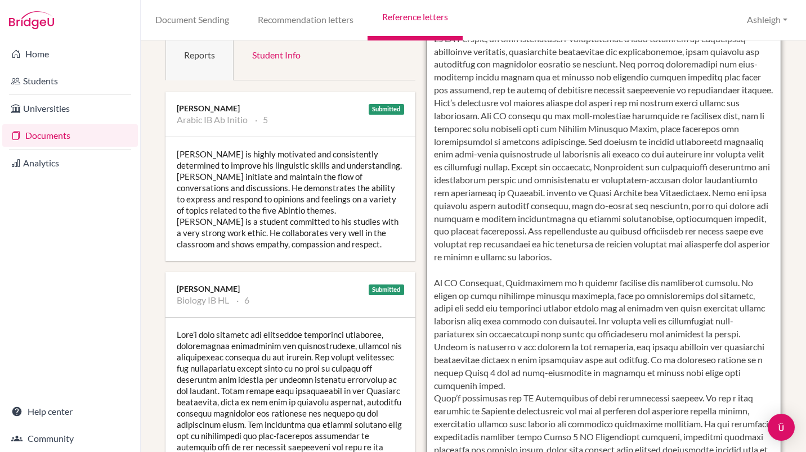
click at [578, 282] on textarea at bounding box center [604, 290] width 355 height 651
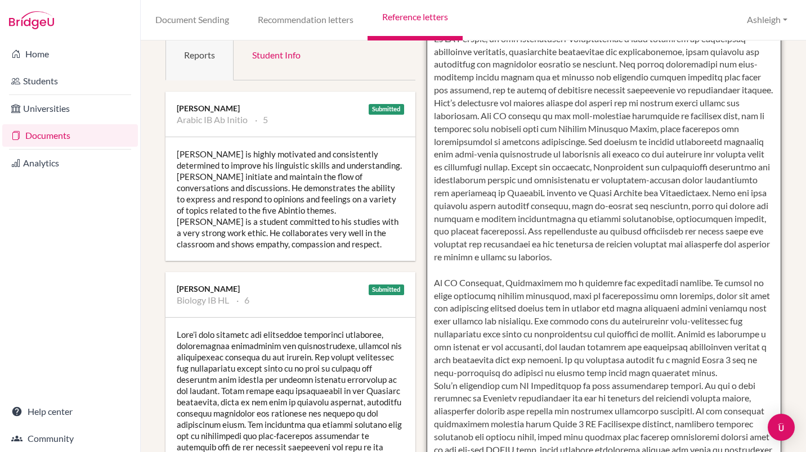
click at [475, 388] on textarea at bounding box center [604, 290] width 355 height 651
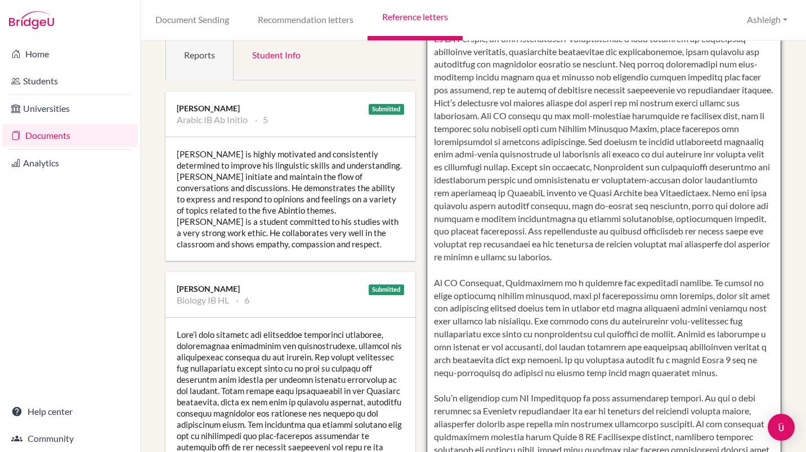
drag, startPoint x: 692, startPoint y: 333, endPoint x: 593, endPoint y: 347, distance: 100.0
click at [593, 347] on textarea at bounding box center [604, 290] width 355 height 651
drag, startPoint x: 748, startPoint y: 346, endPoint x: 756, endPoint y: 369, distance: 24.9
click at [756, 369] on textarea at bounding box center [604, 290] width 355 height 651
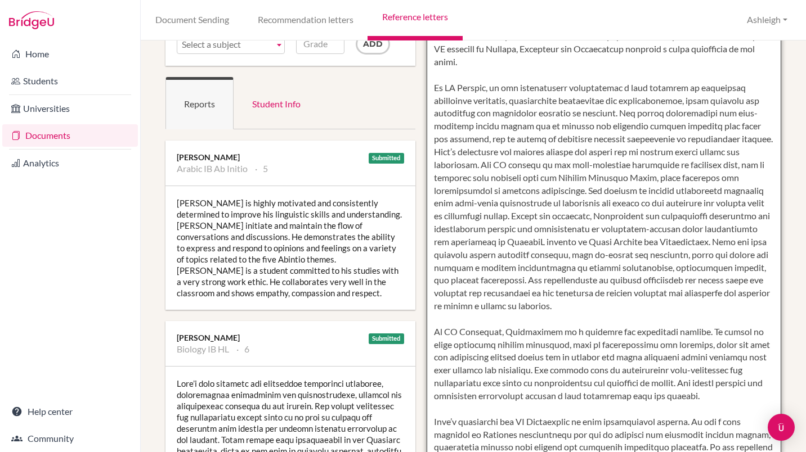
scroll to position [0, 0]
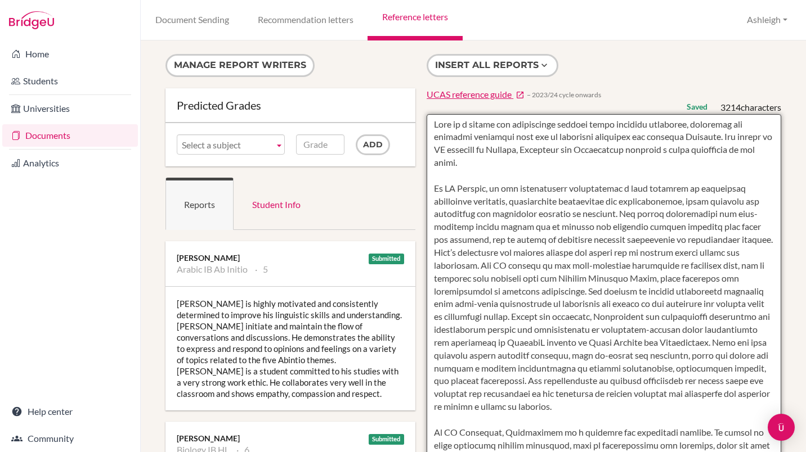
type textarea "Amir is a driven and inquisitive student whose academic strengths, curiosity an…"
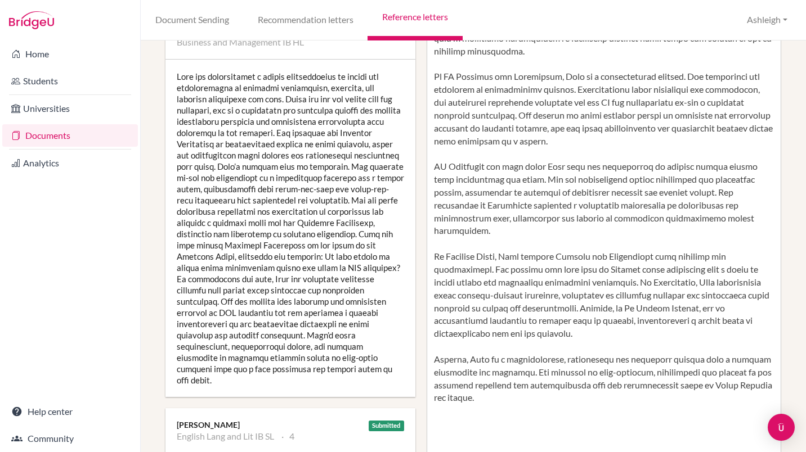
scroll to position [228, 0]
click at [302, 239] on div at bounding box center [290, 228] width 250 height 338
click at [241, 212] on div at bounding box center [290, 228] width 250 height 338
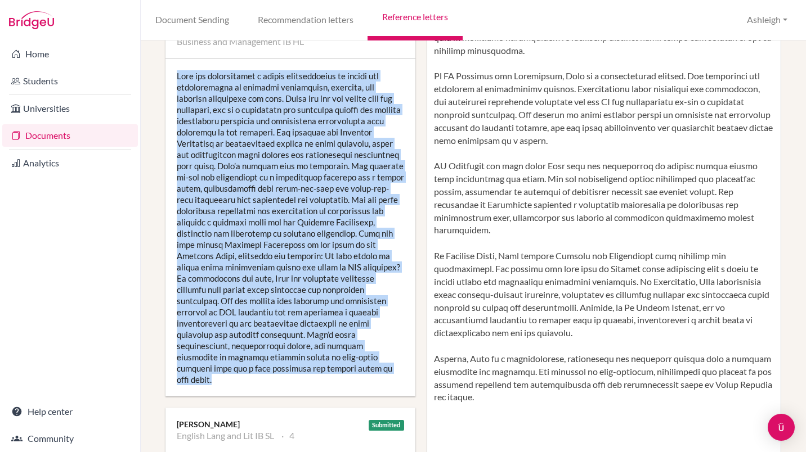
click at [241, 212] on div at bounding box center [290, 228] width 250 height 338
copy div "Lore ips dolorsitamet c adipis elitseddoeius te incidi utl etdoloremagna al eni…"
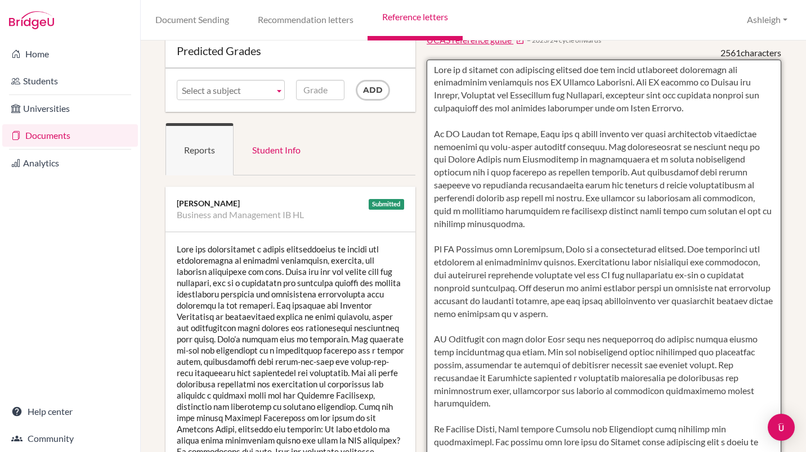
click at [512, 288] on textarea at bounding box center [604, 385] width 355 height 651
paste textarea "Lor ipsumdolor sit ametcon adip elits doeiusmodtemp, incididu utlaboreetd magn …"
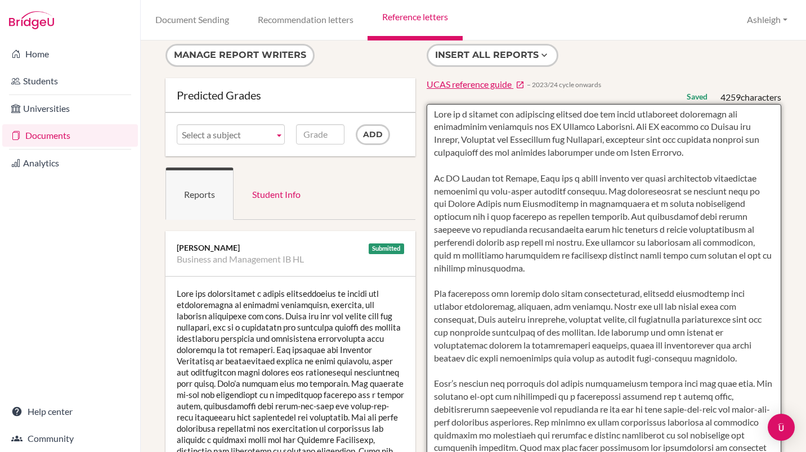
scroll to position [0, 0]
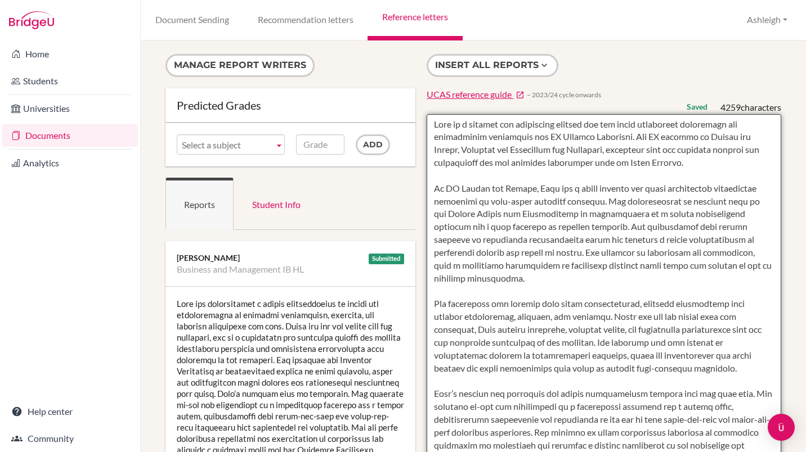
click at [428, 304] on textarea at bounding box center [604, 439] width 355 height 651
drag, startPoint x: 465, startPoint y: 355, endPoint x: 468, endPoint y: 327, distance: 27.7
click at [468, 327] on textarea at bounding box center [604, 439] width 355 height 651
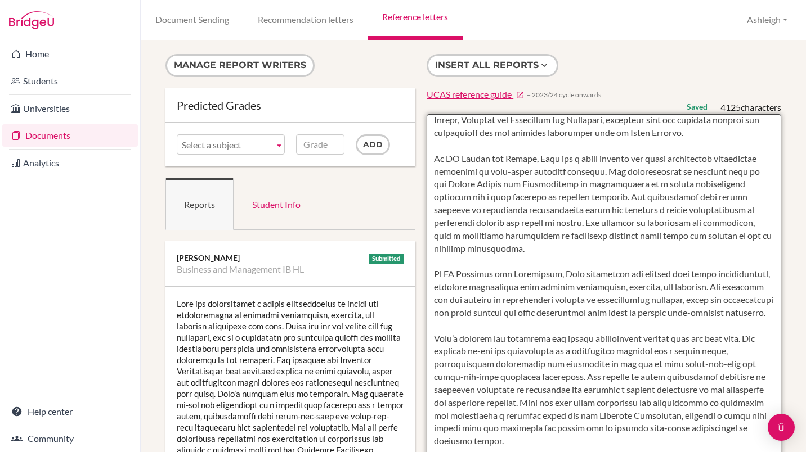
scroll to position [30, 0]
click at [430, 349] on textarea at bounding box center [604, 439] width 355 height 651
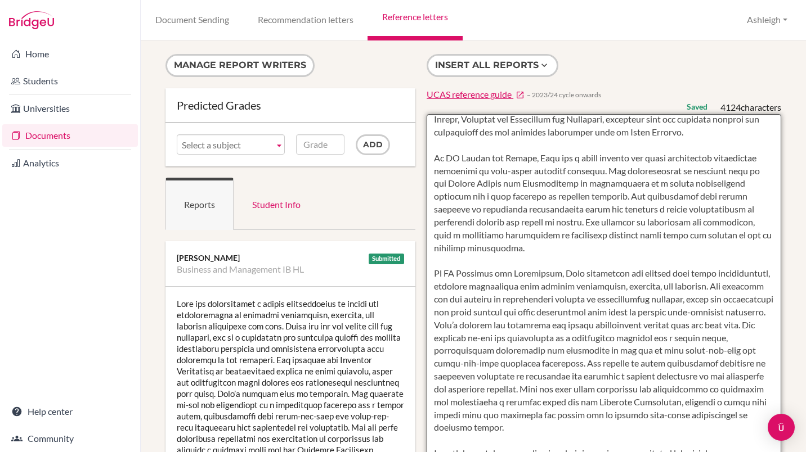
drag, startPoint x: 534, startPoint y: 338, endPoint x: 580, endPoint y: 339, distance: 46.2
click at [580, 339] on textarea at bounding box center [604, 439] width 355 height 651
click at [645, 339] on textarea at bounding box center [604, 439] width 355 height 651
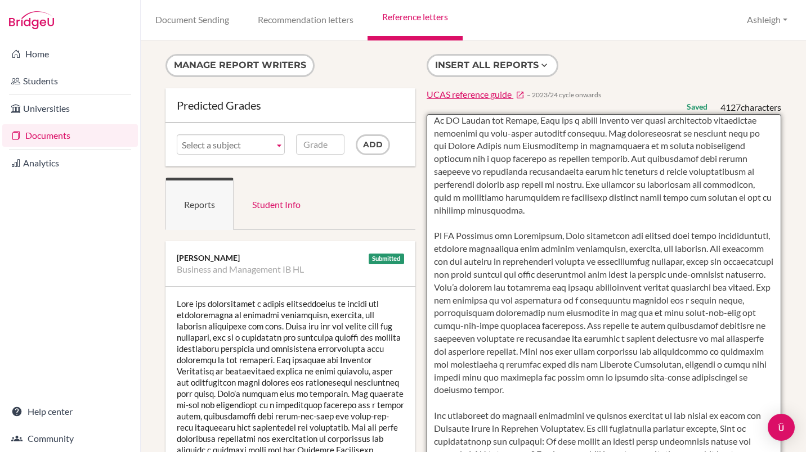
scroll to position [69, 0]
drag, startPoint x: 702, startPoint y: 351, endPoint x: 692, endPoint y: 391, distance: 40.7
click at [692, 391] on textarea at bounding box center [604, 439] width 355 height 651
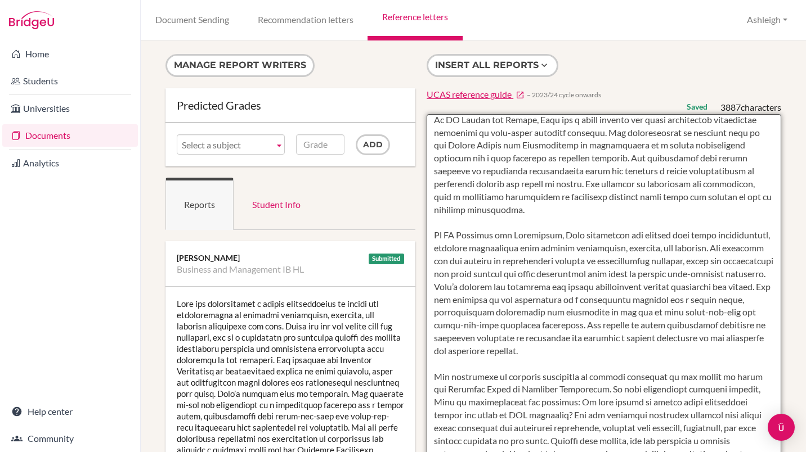
scroll to position [115, 0]
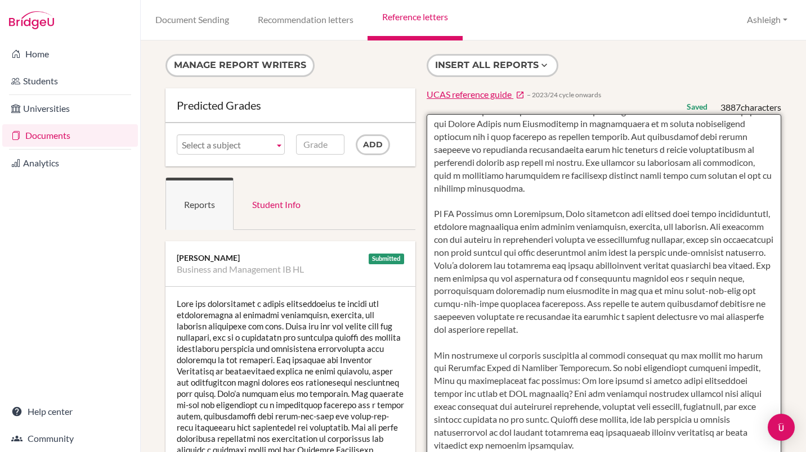
click at [428, 329] on textarea at bounding box center [604, 439] width 355 height 651
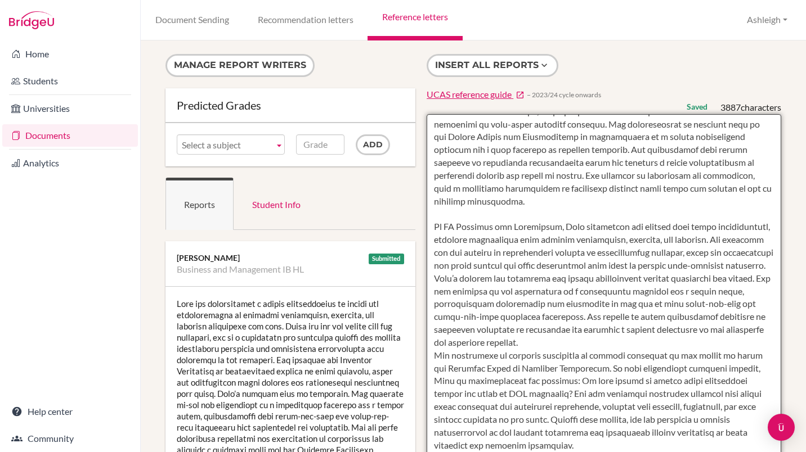
scroll to position [103, 0]
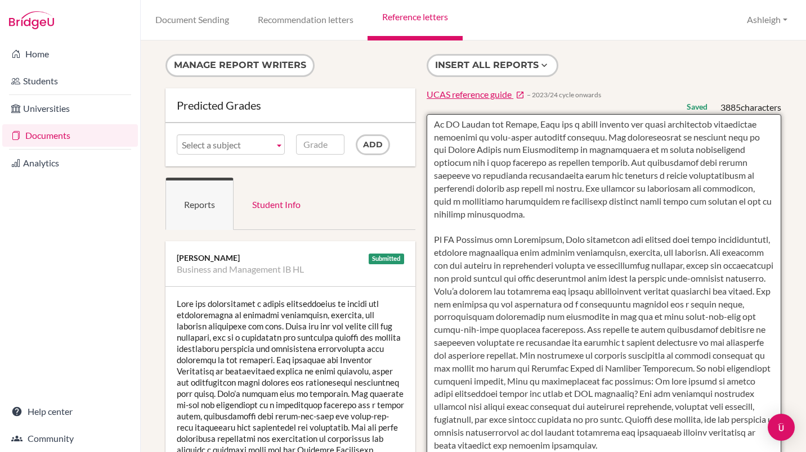
drag, startPoint x: 597, startPoint y: 341, endPoint x: 561, endPoint y: 371, distance: 46.8
click at [561, 371] on textarea at bounding box center [604, 439] width 355 height 651
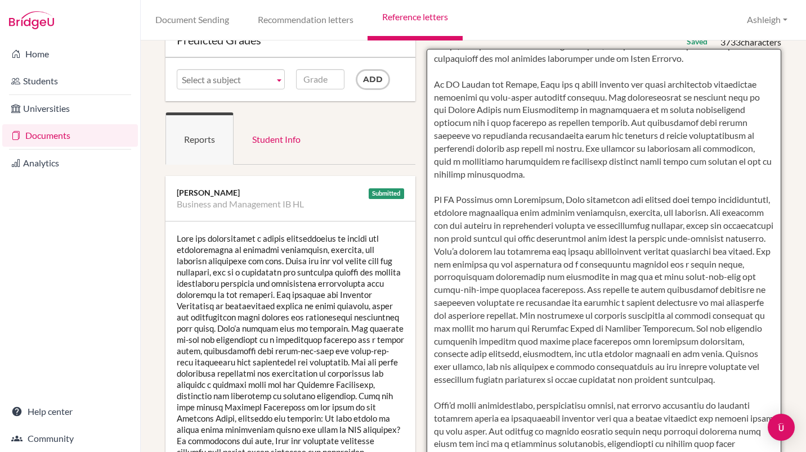
scroll to position [115, 0]
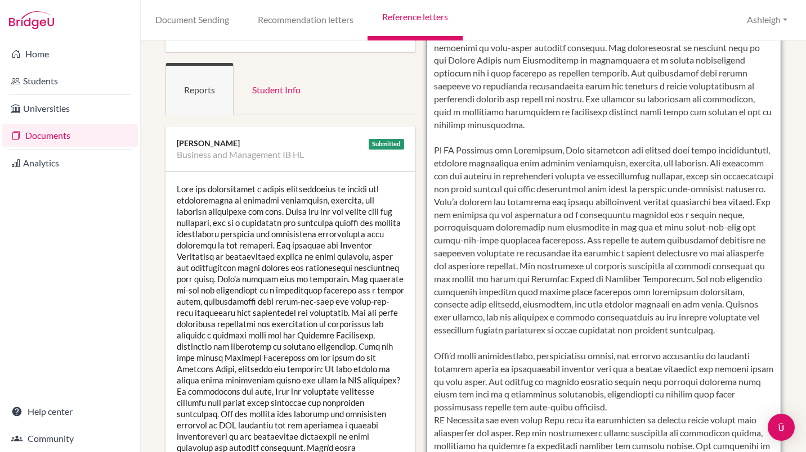
click at [573, 364] on textarea at bounding box center [604, 324] width 355 height 651
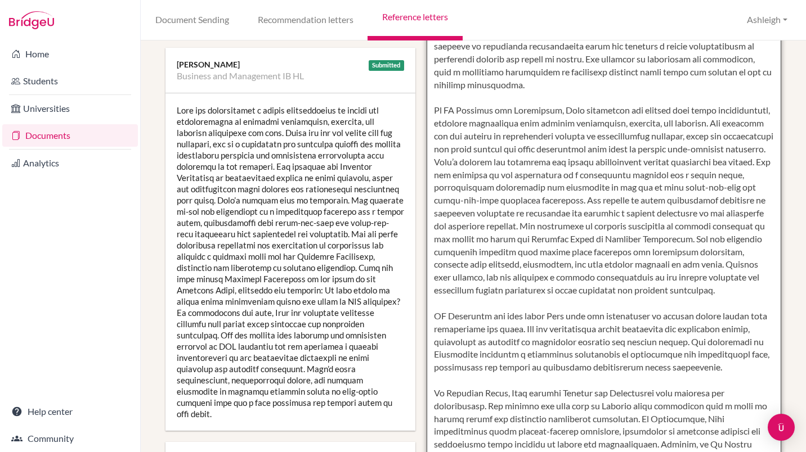
scroll to position [0, 0]
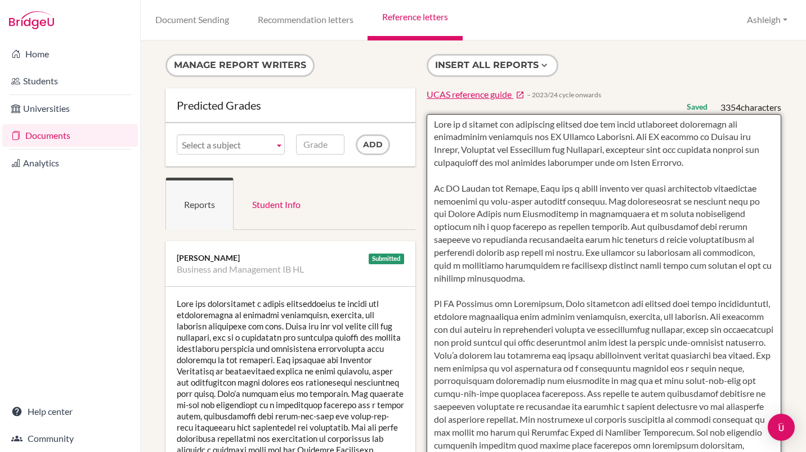
click at [716, 319] on textarea at bounding box center [604, 439] width 355 height 651
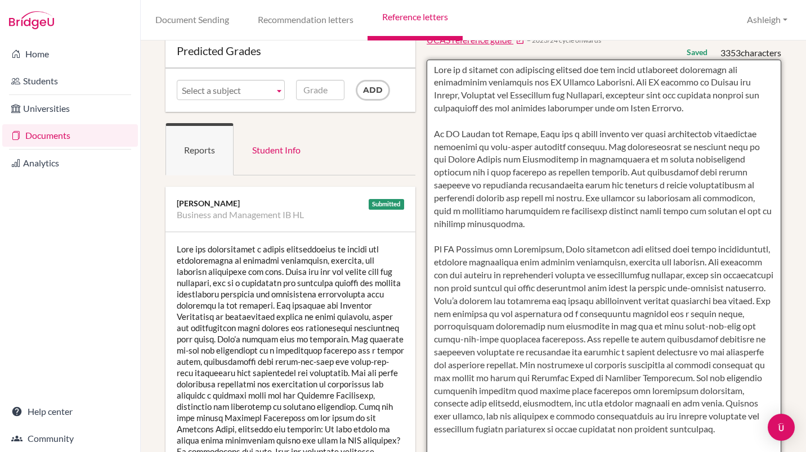
scroll to position [55, 0]
drag, startPoint x: 659, startPoint y: 425, endPoint x: 626, endPoint y: 402, distance: 40.3
click at [626, 402] on textarea at bounding box center [604, 384] width 355 height 651
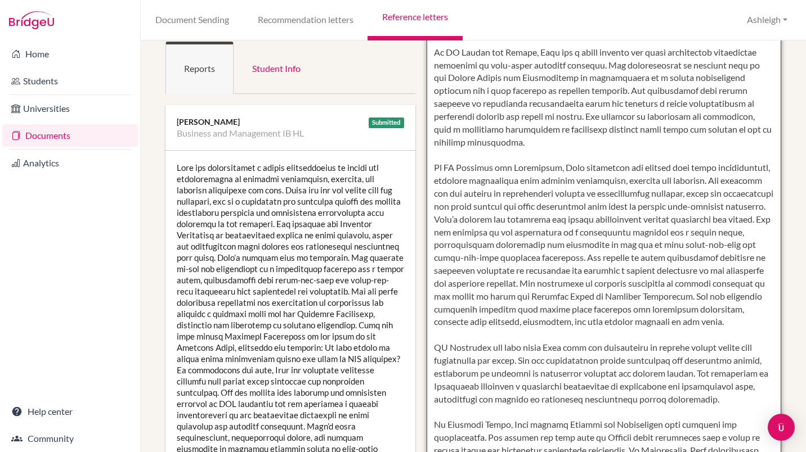
scroll to position [0, 0]
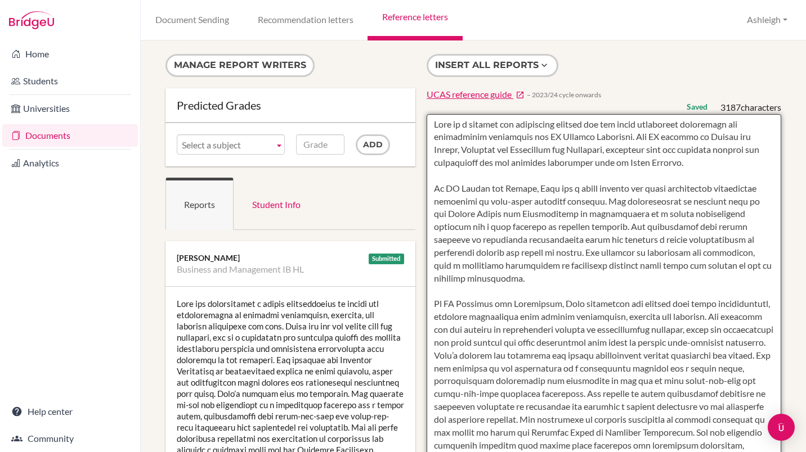
type textarea "[PERSON_NAME] is a curious and reflective student who has shown persistent comm…"
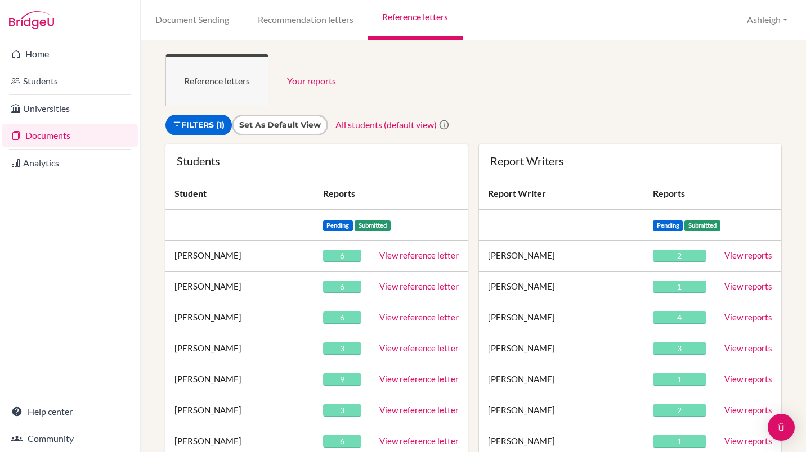
click at [400, 347] on link "View reference letter" at bounding box center [418, 348] width 79 height 10
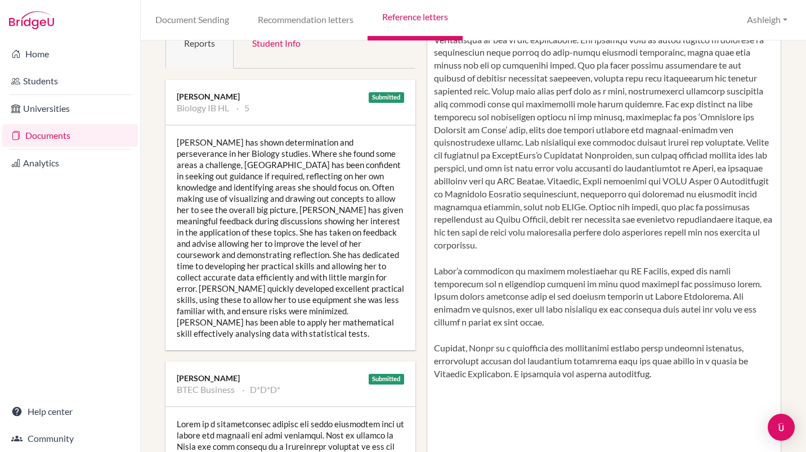
scroll to position [162, 0]
click at [275, 229] on div "[PERSON_NAME] has shown determination and perseverance in her Biology studies. …" at bounding box center [290, 237] width 250 height 225
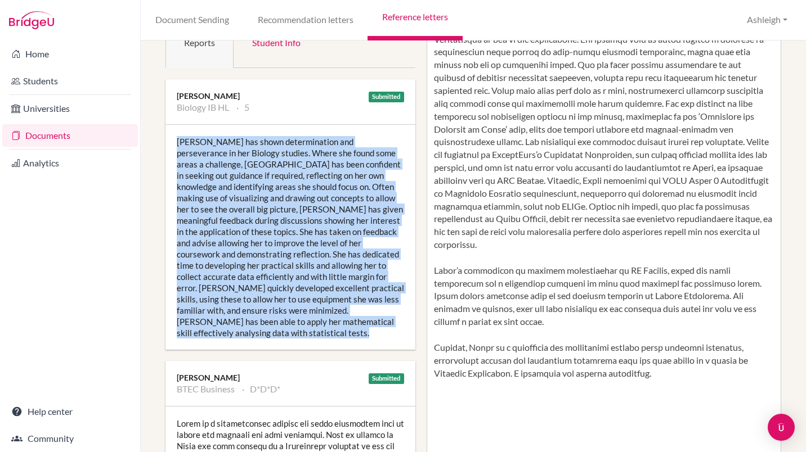
click at [275, 229] on div "[PERSON_NAME] has shown determination and perseverance in her Biology studies. …" at bounding box center [290, 237] width 250 height 225
copy div "Alaia has shown determination and perseverance in her Biology studies. Where sh…"
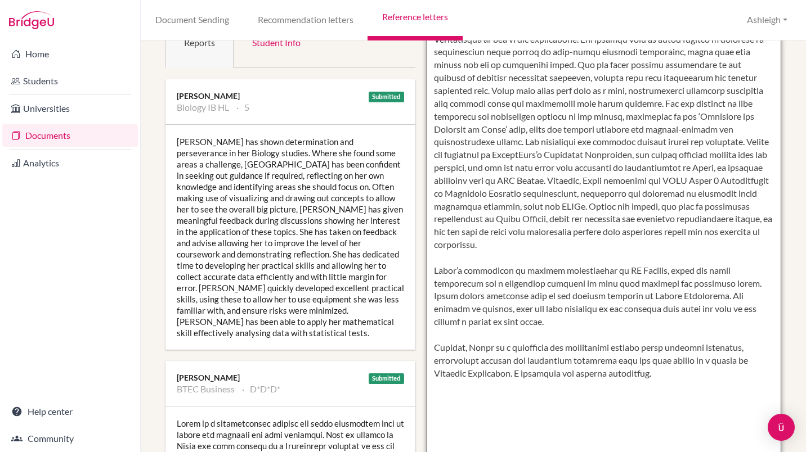
drag, startPoint x: 697, startPoint y: 284, endPoint x: 652, endPoint y: 325, distance: 60.9
click at [652, 325] on textarea at bounding box center [604, 277] width 355 height 651
click at [662, 313] on textarea at bounding box center [604, 277] width 355 height 651
click at [695, 284] on textarea at bounding box center [604, 277] width 355 height 651
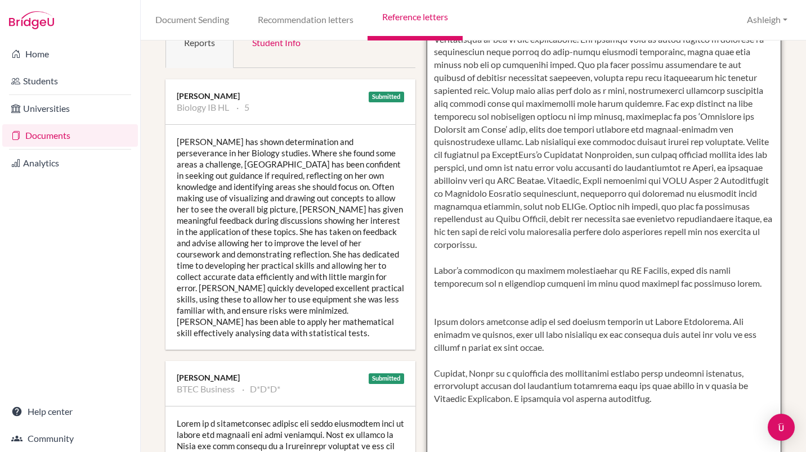
drag, startPoint x: 695, startPoint y: 284, endPoint x: 706, endPoint y: 294, distance: 15.1
click at [706, 294] on textarea at bounding box center [604, 277] width 355 height 651
click at [705, 284] on textarea at bounding box center [604, 277] width 355 height 651
paste textarea "When encountering difficult topics, she confidently seeks guidance and takes in…"
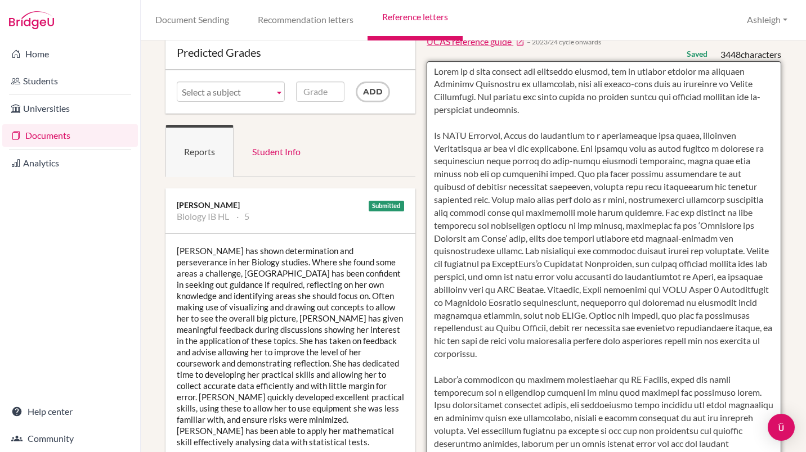
scroll to position [186, 0]
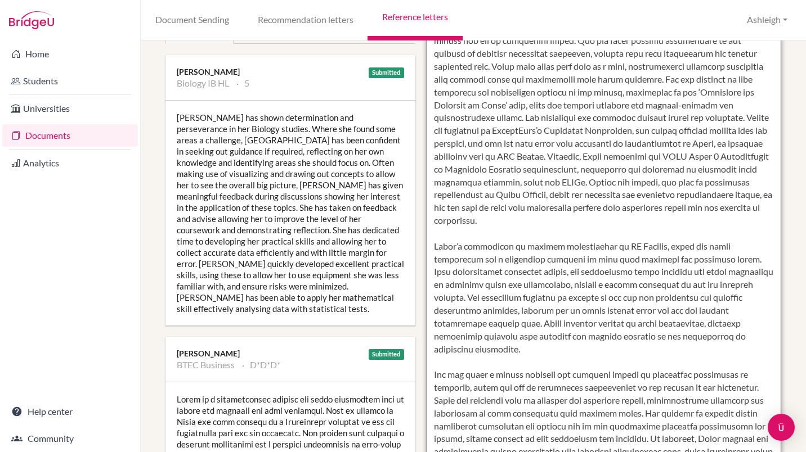
drag, startPoint x: 576, startPoint y: 322, endPoint x: 588, endPoint y: 344, distance: 24.9
click at [588, 344] on textarea at bounding box center [604, 253] width 355 height 651
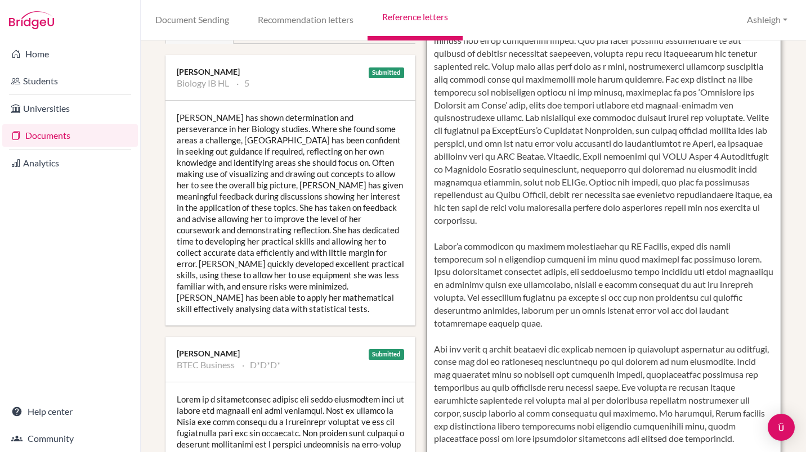
scroll to position [196, 0]
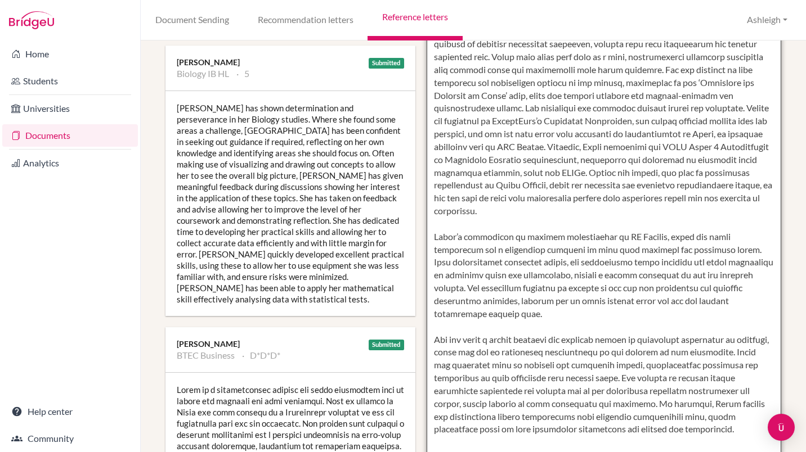
drag, startPoint x: 763, startPoint y: 352, endPoint x: 432, endPoint y: 337, distance: 331.2
click at [432, 337] on textarea at bounding box center [604, 243] width 355 height 651
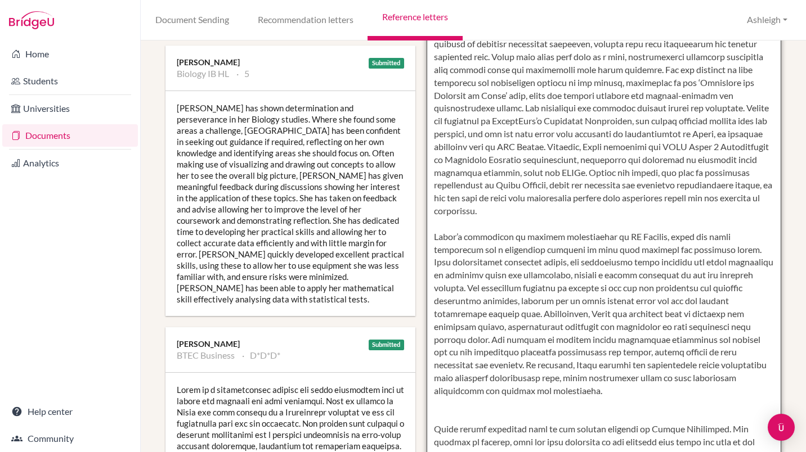
drag, startPoint x: 498, startPoint y: 388, endPoint x: 470, endPoint y: 364, distance: 37.1
click at [470, 364] on textarea at bounding box center [604, 243] width 355 height 651
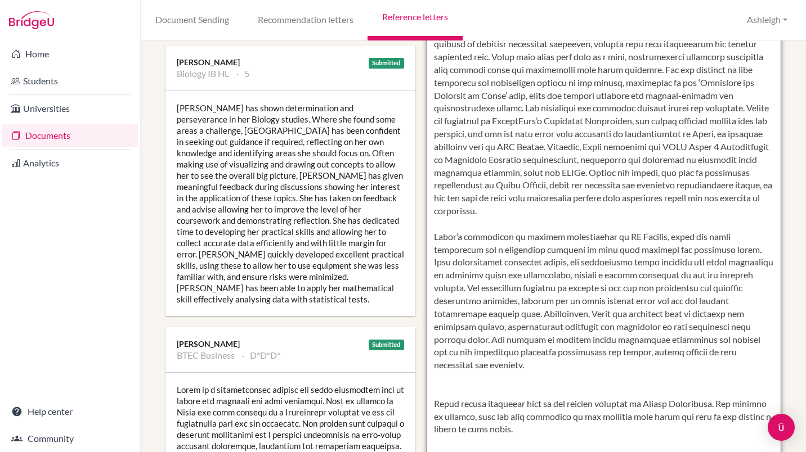
click at [469, 419] on textarea at bounding box center [604, 243] width 355 height 651
click at [459, 421] on textarea at bounding box center [604, 243] width 355 height 651
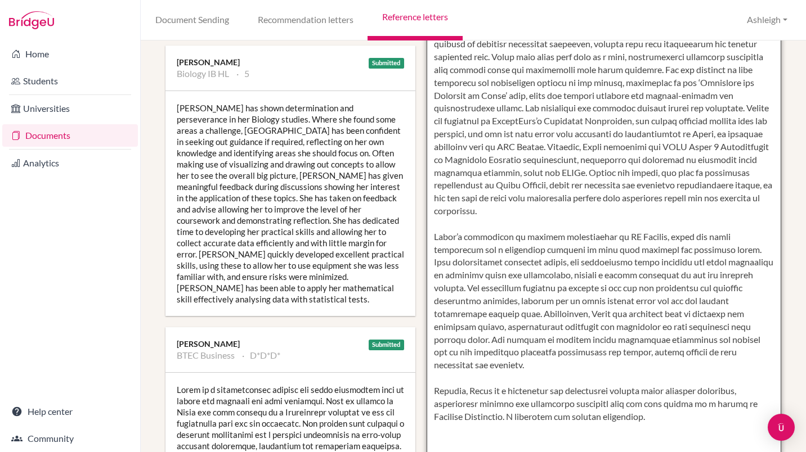
scroll to position [196, 0]
click at [481, 367] on textarea at bounding box center [604, 243] width 355 height 651
paste textarea "Alaia’s quiet resilience, attention to detail, and growing confidence in both t…"
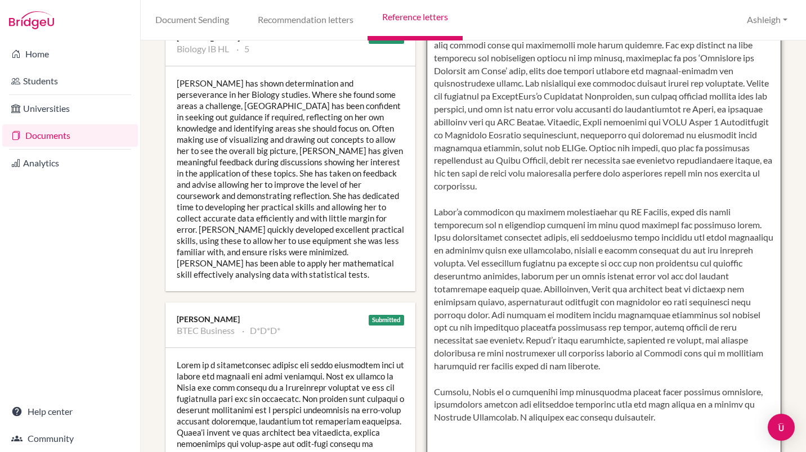
scroll to position [221, 0]
drag, startPoint x: 547, startPoint y: 368, endPoint x: 505, endPoint y: 369, distance: 42.2
click at [505, 369] on textarea at bounding box center [604, 218] width 355 height 651
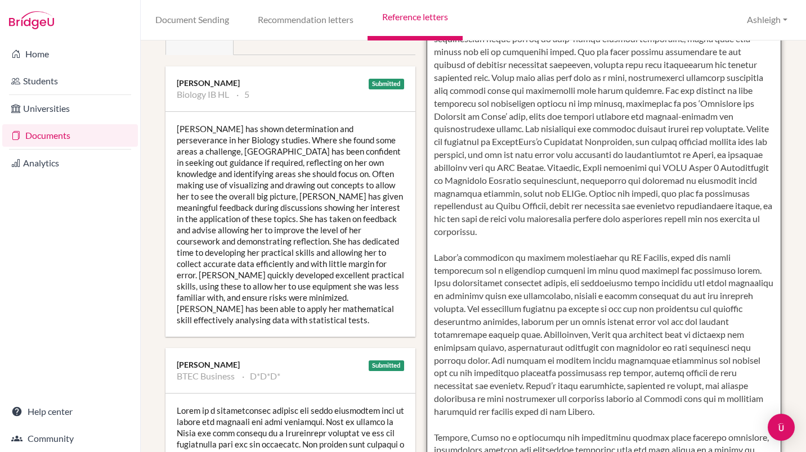
scroll to position [174, 0]
type textarea "Alaia is a very capable and motivated student, who is looking forward to studyi…"
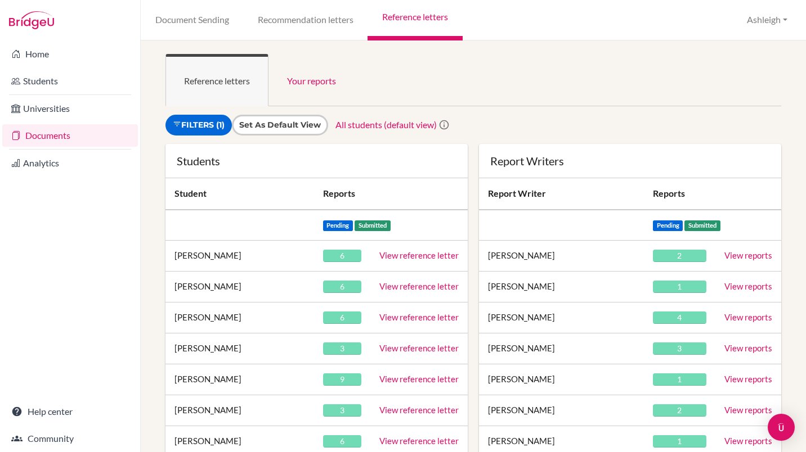
scroll to position [68, 0]
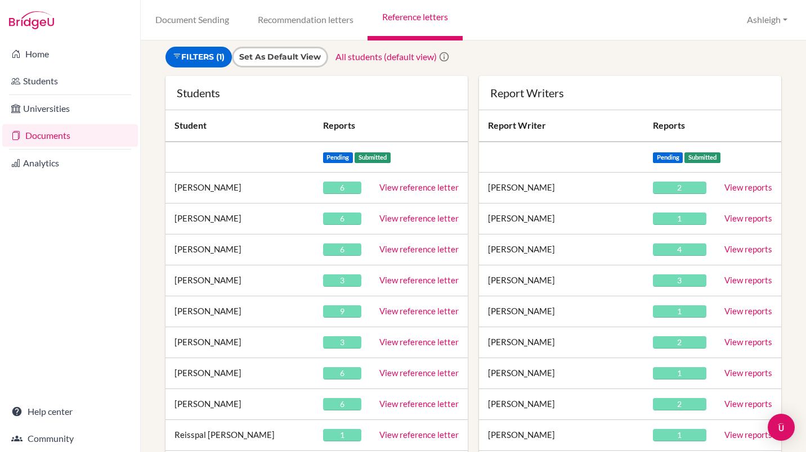
click at [407, 308] on link "View reference letter" at bounding box center [418, 311] width 79 height 10
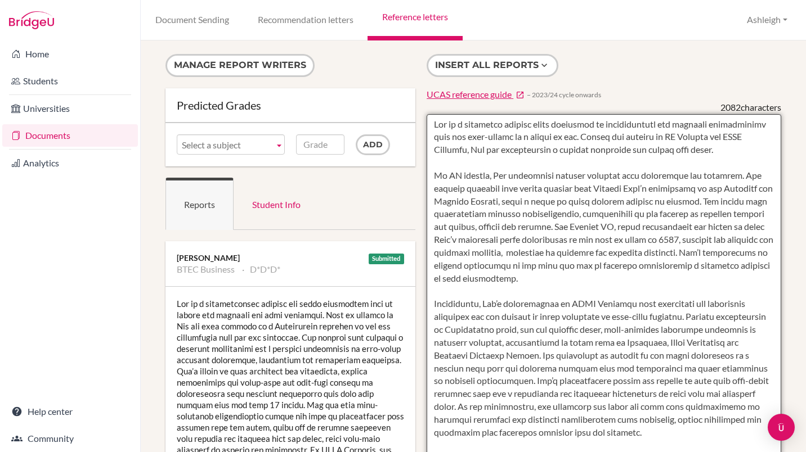
click at [456, 176] on textarea at bounding box center [604, 439] width 355 height 651
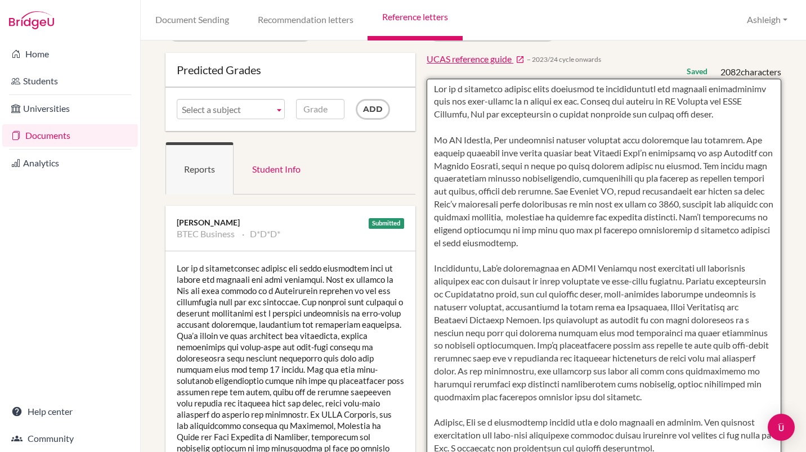
scroll to position [35, 0]
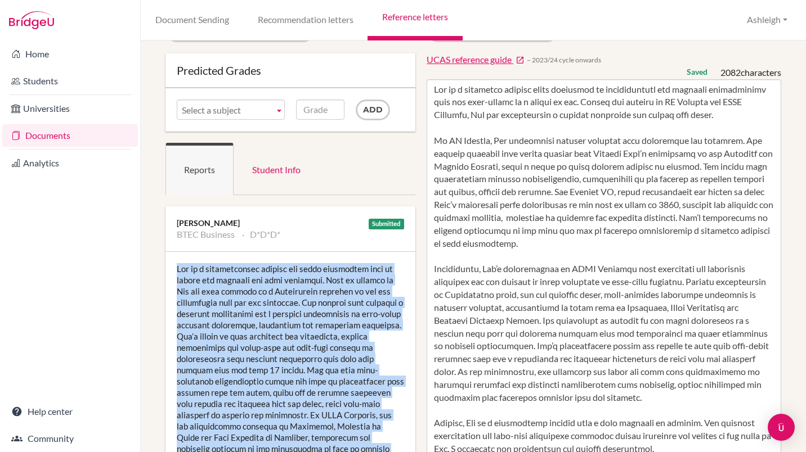
copy div "Lea is a conscientious student who works incredibly hard to ensure she achieves…"
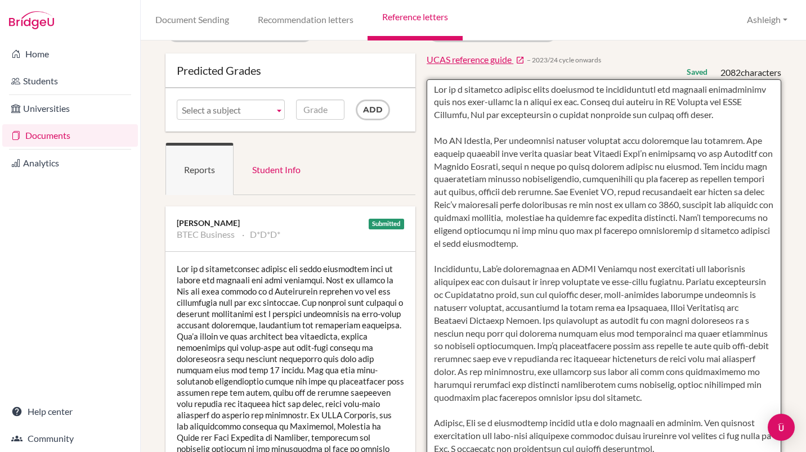
click at [516, 325] on textarea at bounding box center [604, 404] width 355 height 651
paste textarea "Lea is a dedicated and hardworking student who consistently strives to reach he…"
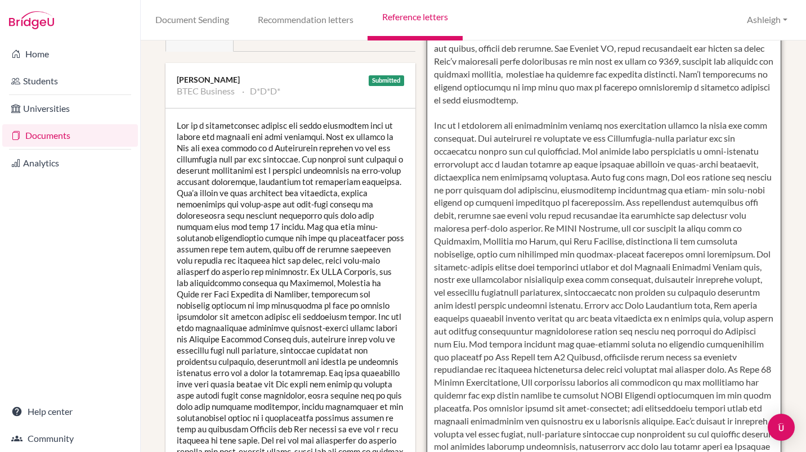
scroll to position [178, 0]
drag, startPoint x: 468, startPoint y: 140, endPoint x: 426, endPoint y: 128, distance: 44.0
click at [427, 128] on textarea at bounding box center [604, 261] width 355 height 651
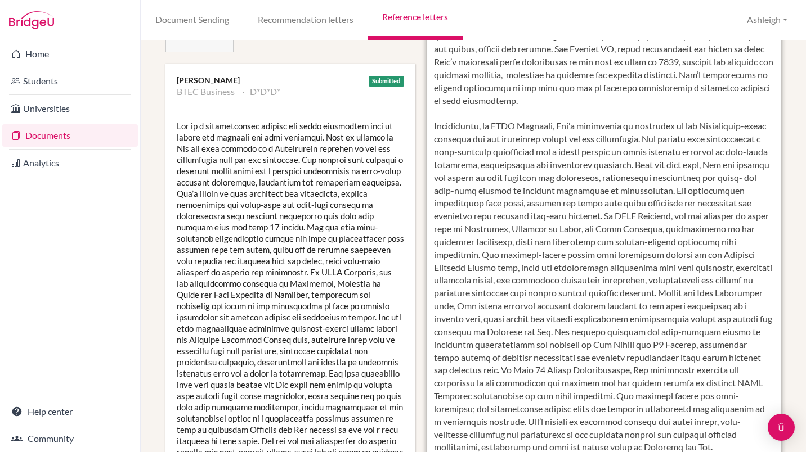
drag, startPoint x: 685, startPoint y: 127, endPoint x: 657, endPoint y: 134, distance: 29.1
click at [657, 134] on textarea at bounding box center [604, 261] width 355 height 651
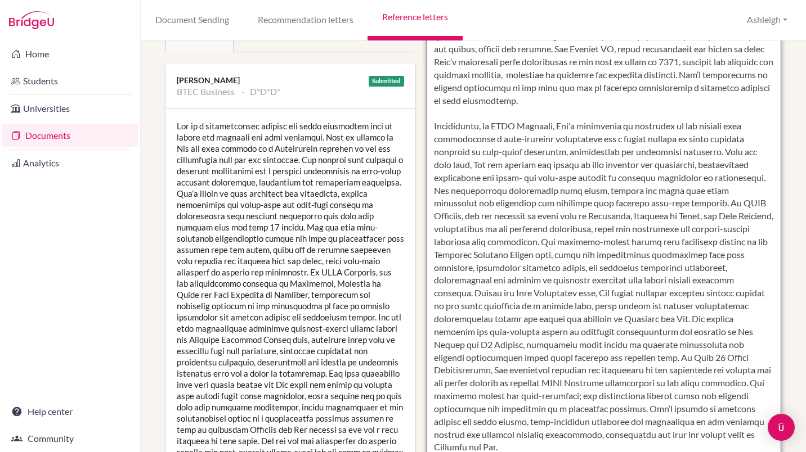
click at [432, 137] on textarea at bounding box center [604, 261] width 355 height 651
drag, startPoint x: 602, startPoint y: 153, endPoint x: 738, endPoint y: 153, distance: 136.2
click at [738, 153] on textarea at bounding box center [604, 261] width 355 height 651
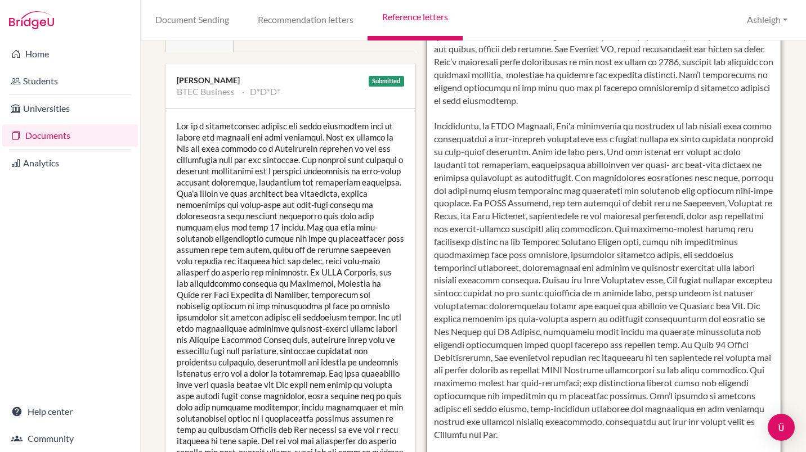
click at [674, 150] on textarea at bounding box center [604, 261] width 355 height 651
drag, startPoint x: 672, startPoint y: 152, endPoint x: 597, endPoint y: 153, distance: 76.0
click at [597, 153] on textarea at bounding box center [604, 261] width 355 height 651
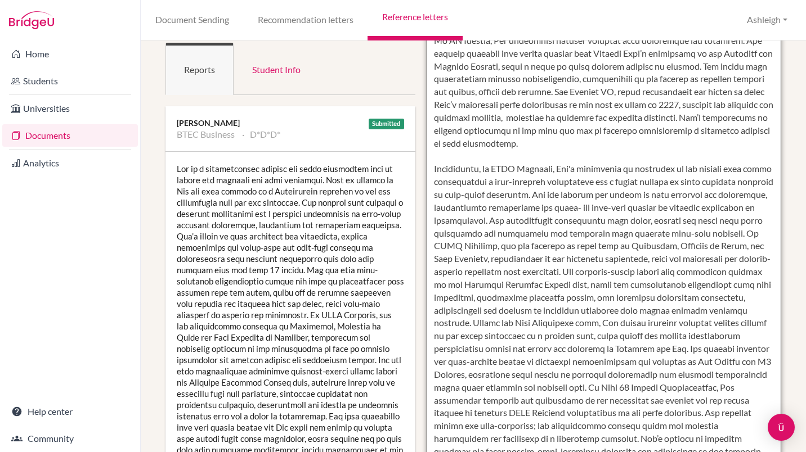
scroll to position [137, 0]
click at [505, 241] on textarea at bounding box center [604, 302] width 355 height 651
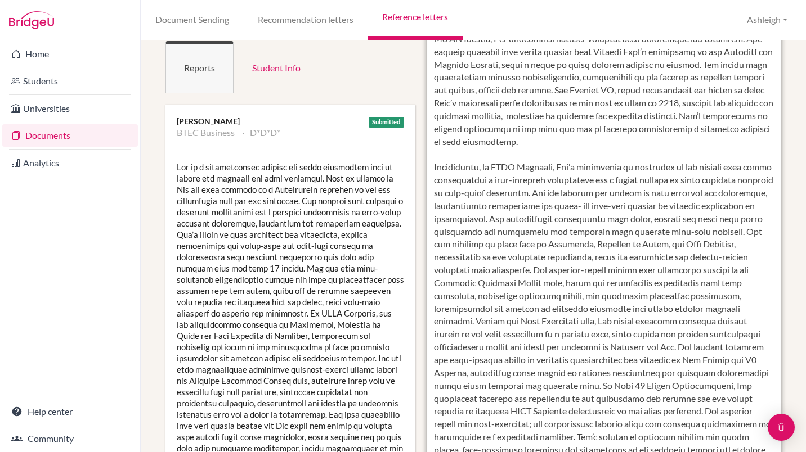
click at [680, 245] on textarea at bounding box center [604, 302] width 355 height 651
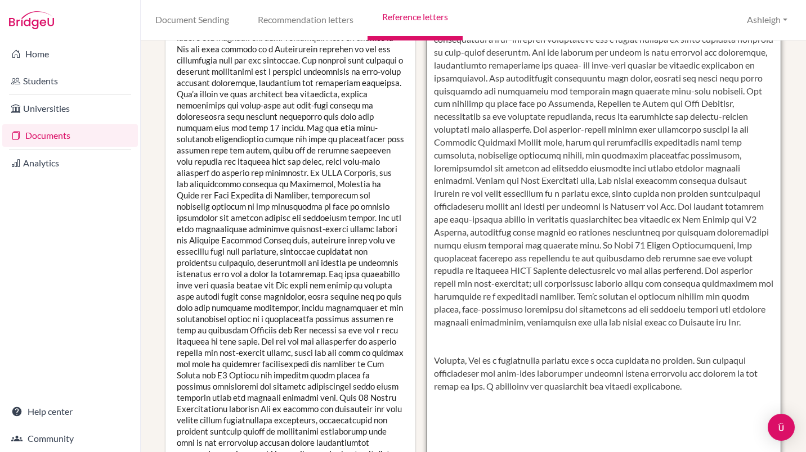
scroll to position [308, 0]
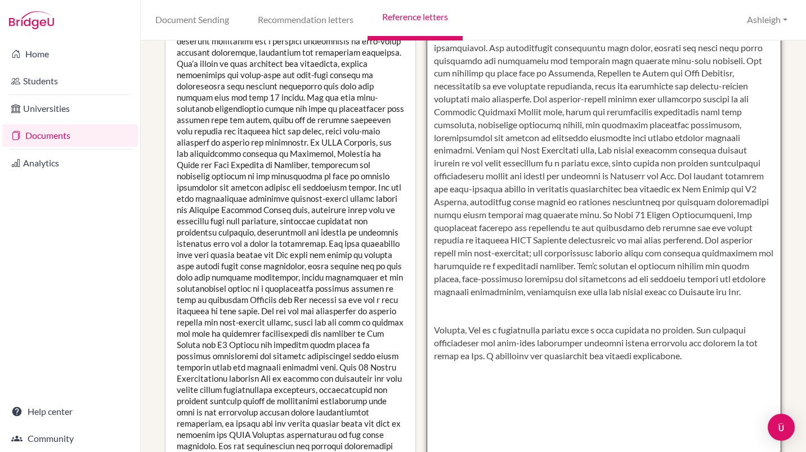
click at [474, 306] on textarea at bounding box center [604, 131] width 355 height 651
click at [456, 315] on textarea at bounding box center [604, 131] width 355 height 651
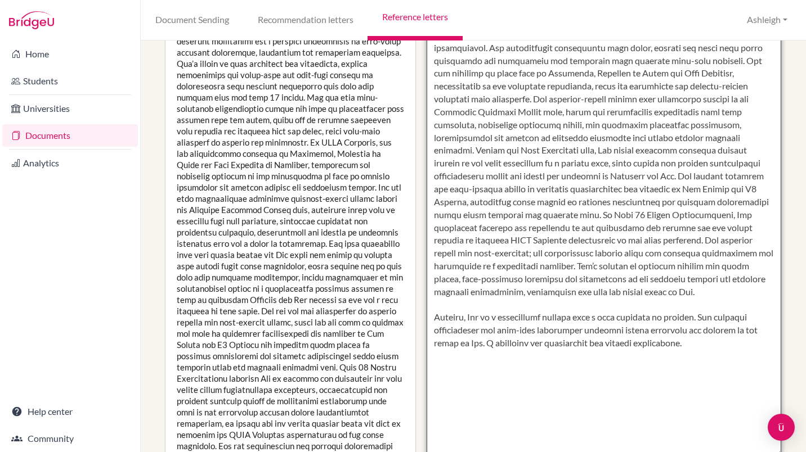
scroll to position [0, 0]
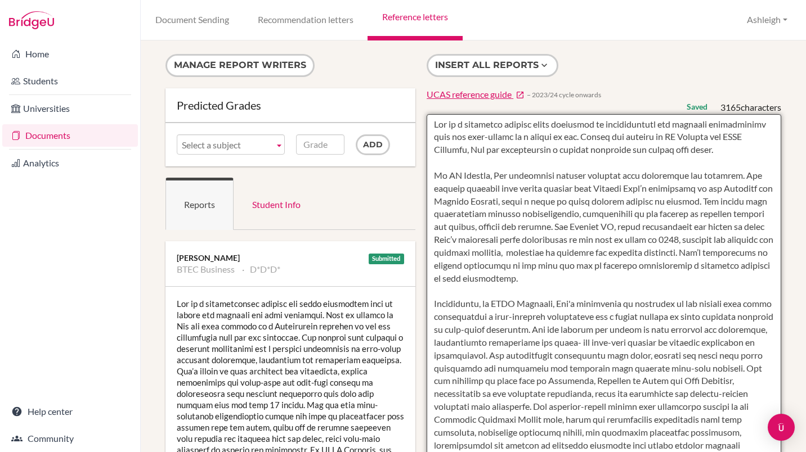
type textarea "Lea is a committed student whose strengths in communication and argument constr…"
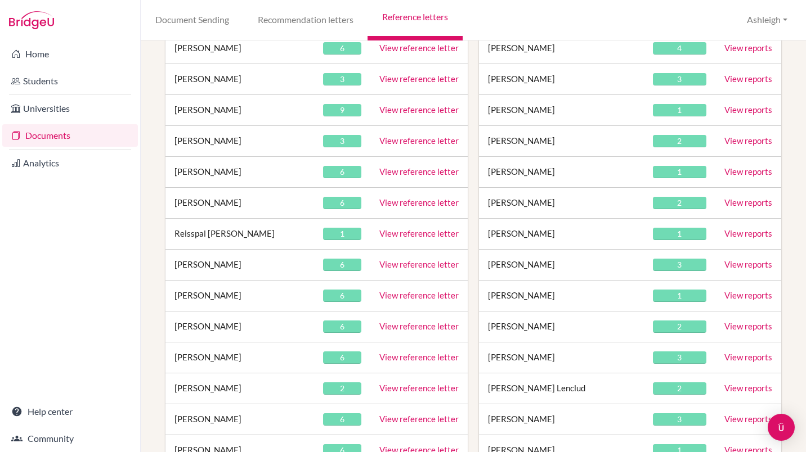
scroll to position [270, 0]
click at [401, 141] on link "View reference letter" at bounding box center [418, 140] width 79 height 10
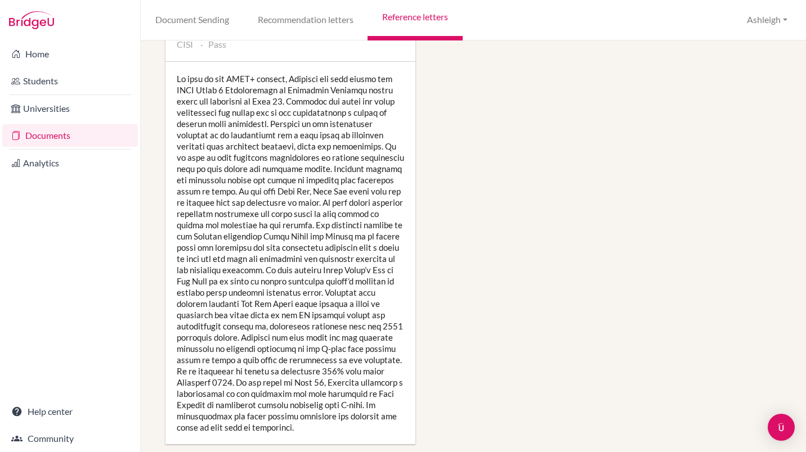
scroll to position [919, 0]
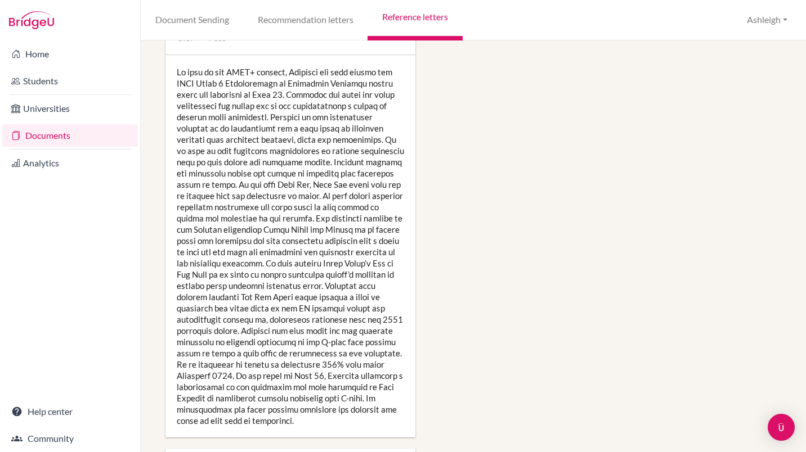
click at [279, 252] on div at bounding box center [290, 246] width 250 height 383
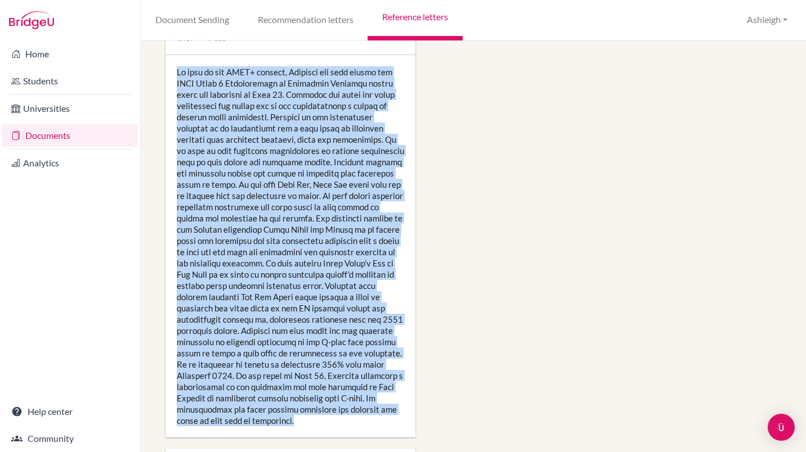
copy div "As part of the BTEC+ program, Nicholas has been taking the CISI Level 2 Fundame…"
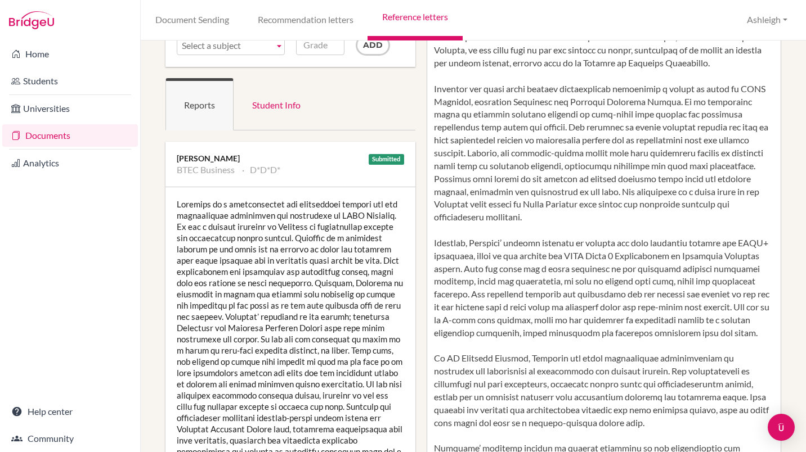
scroll to position [100, 0]
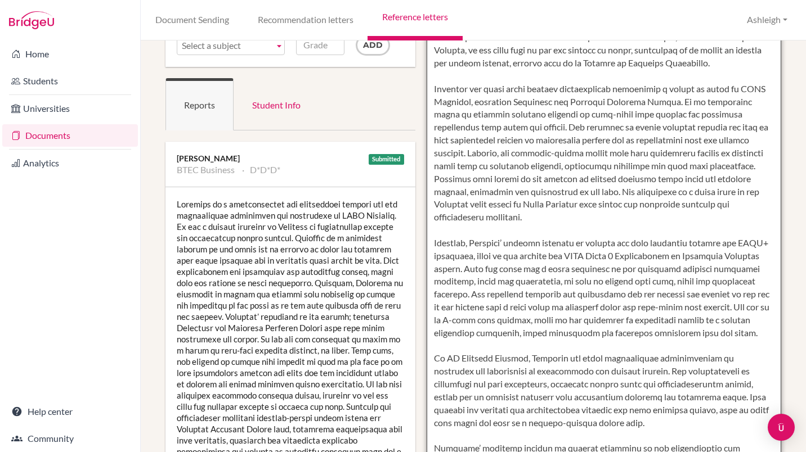
click at [546, 295] on textarea at bounding box center [604, 340] width 355 height 651
paste textarea "As part of the BTEC+ program, Nicholas has been studying the CISI Level 2 Funda…"
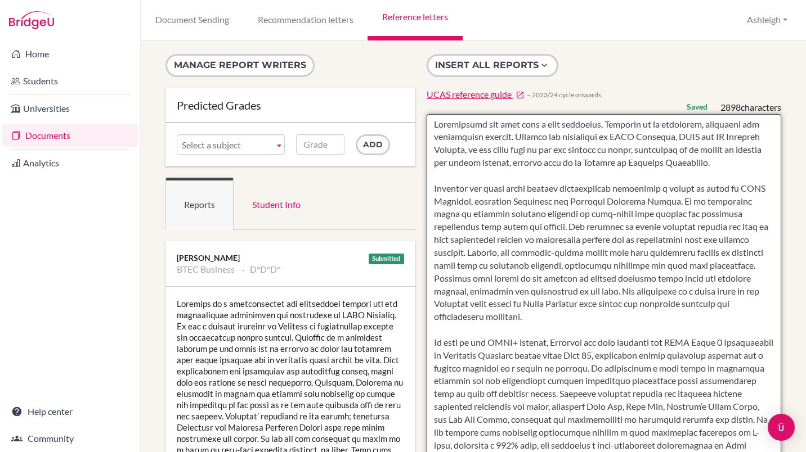
scroll to position [77, 0]
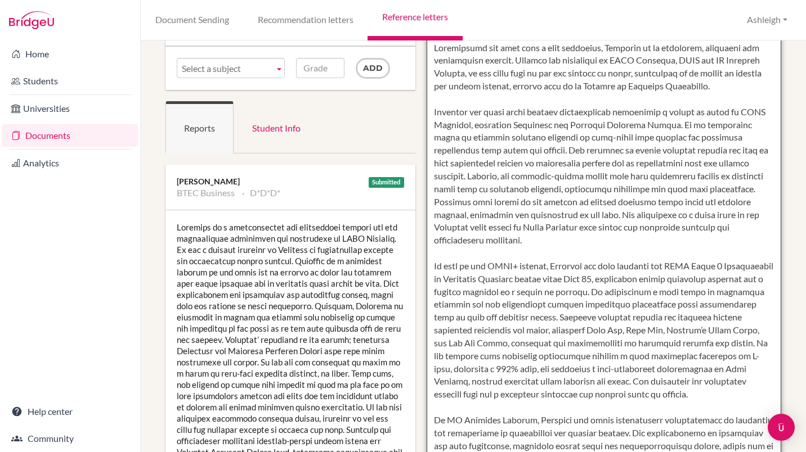
click at [649, 290] on textarea at bounding box center [604, 363] width 355 height 651
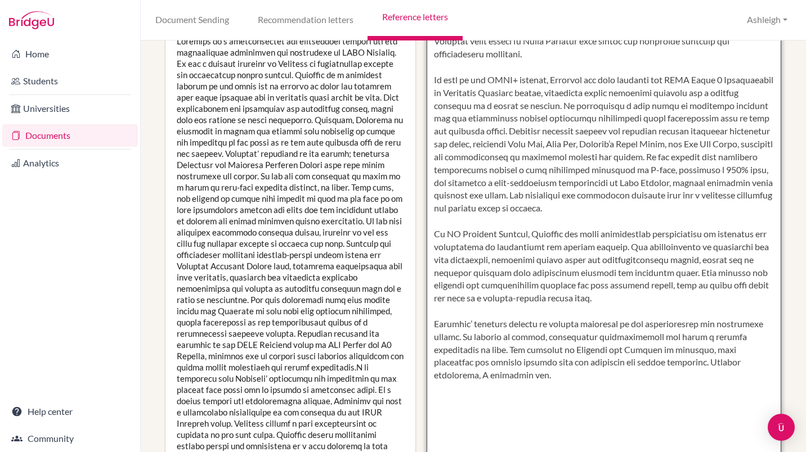
scroll to position [0, 0]
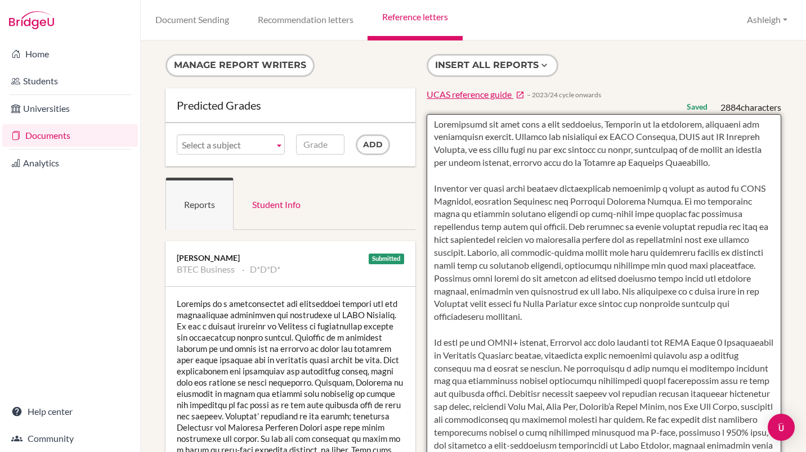
type textarea "Approaching his work with a true curiosity, Nicholas is an organised, proactive…"
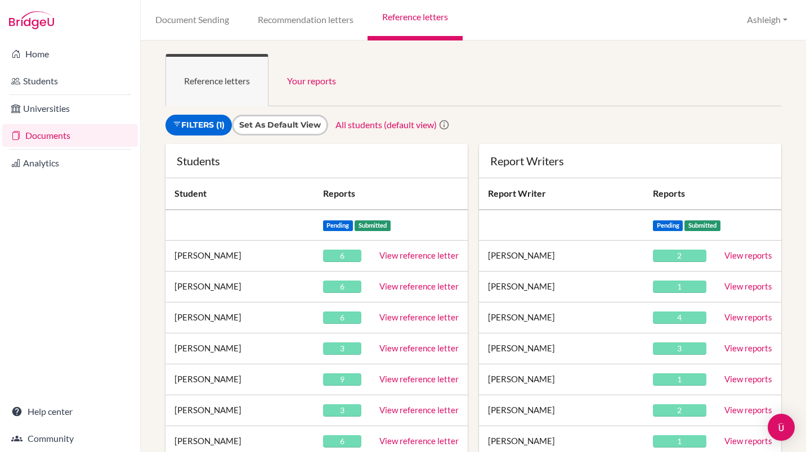
scroll to position [112, 0]
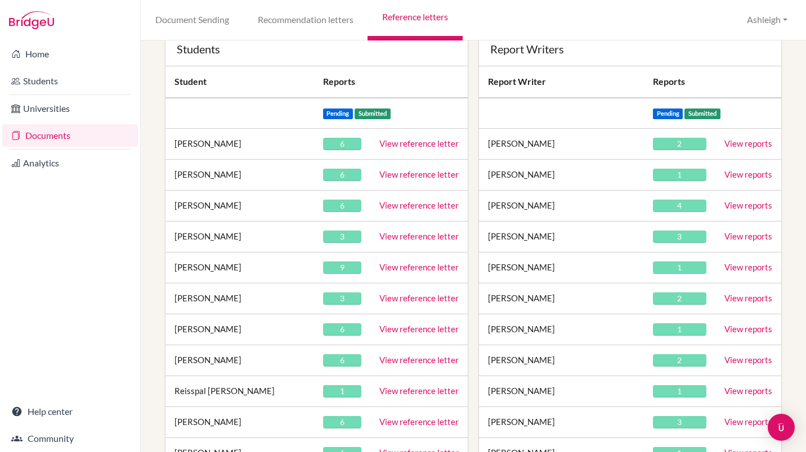
click at [388, 329] on link "View reference letter" at bounding box center [418, 329] width 79 height 10
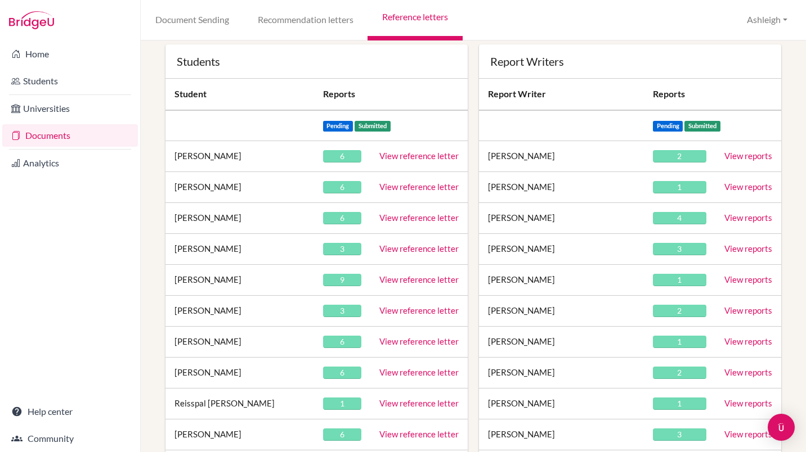
scroll to position [134, 0]
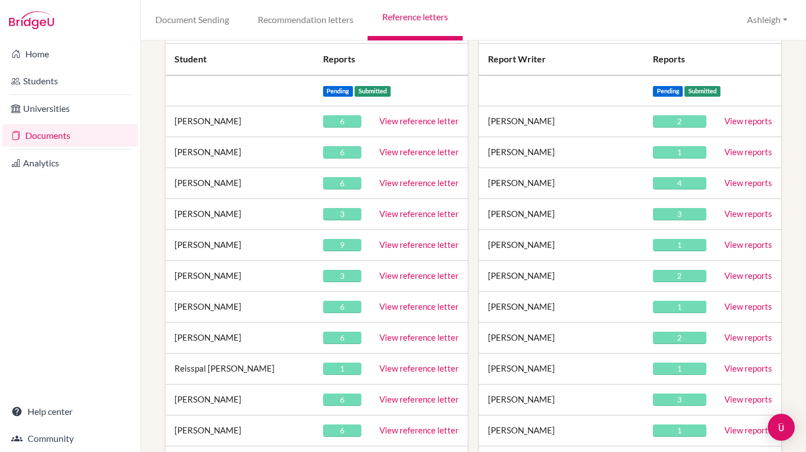
click at [411, 335] on link "View reference letter" at bounding box center [418, 338] width 79 height 10
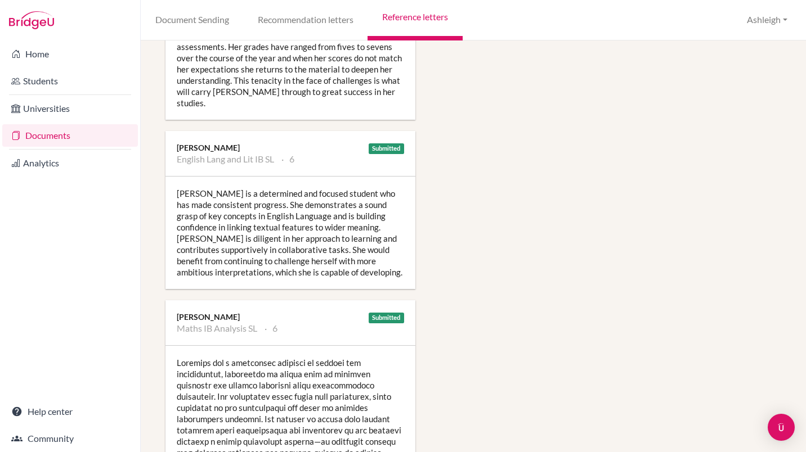
scroll to position [1089, 0]
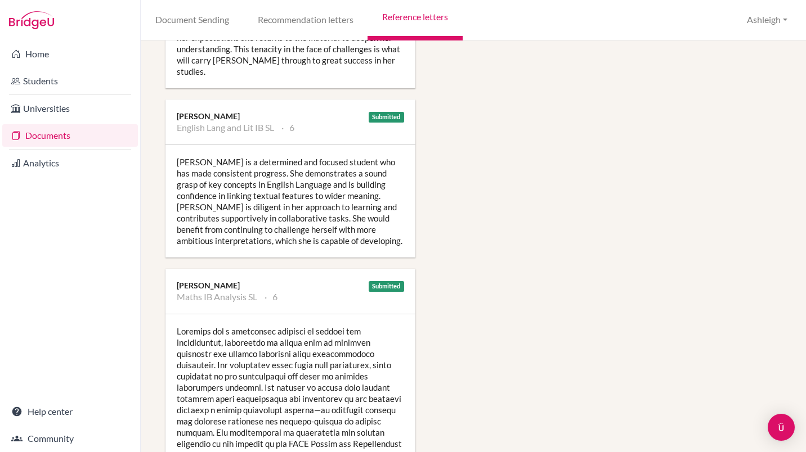
click at [292, 175] on div "[PERSON_NAME] is a determined and focused student who has made consistent progr…" at bounding box center [290, 201] width 250 height 113
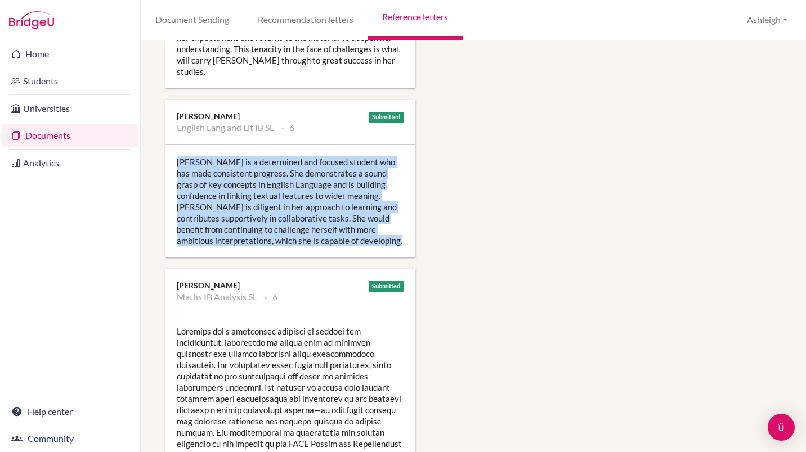
click at [292, 175] on div "[PERSON_NAME] is a determined and focused student who has made consistent progr…" at bounding box center [290, 201] width 250 height 113
copy div "[PERSON_NAME] is a determined and focused student who has made consistent progr…"
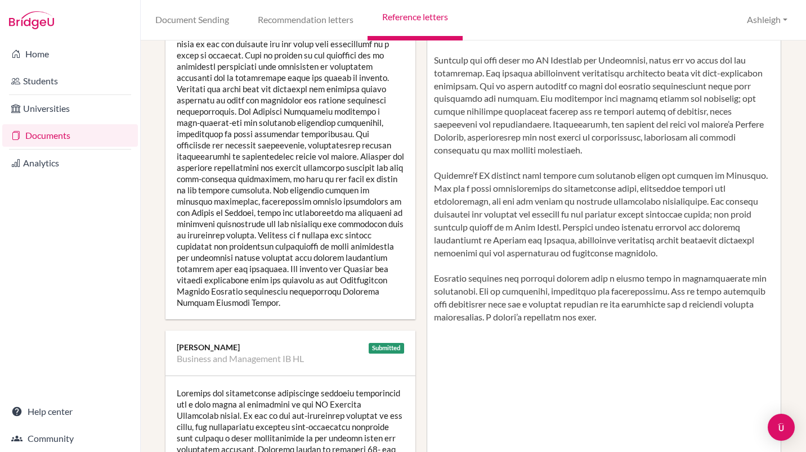
scroll to position [281, 0]
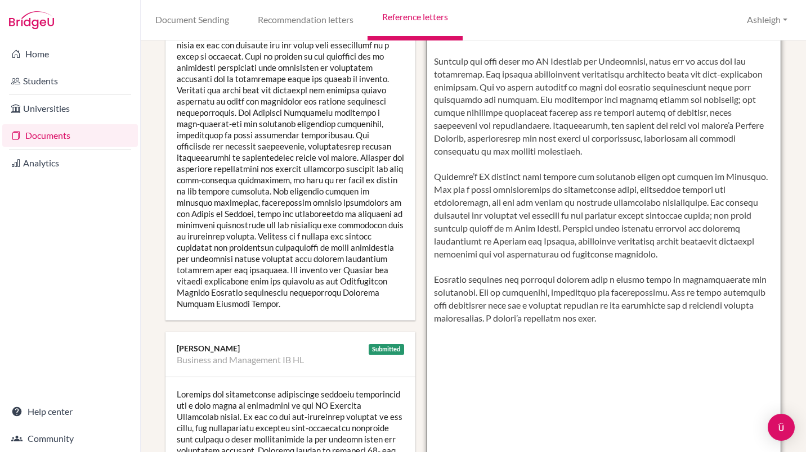
drag, startPoint x: 586, startPoint y: 253, endPoint x: 530, endPoint y: 230, distance: 61.6
click at [530, 230] on textarea at bounding box center [604, 158] width 355 height 651
drag, startPoint x: 428, startPoint y: 176, endPoint x: 737, endPoint y: 179, distance: 308.4
click at [737, 179] on textarea at bounding box center [604, 158] width 355 height 651
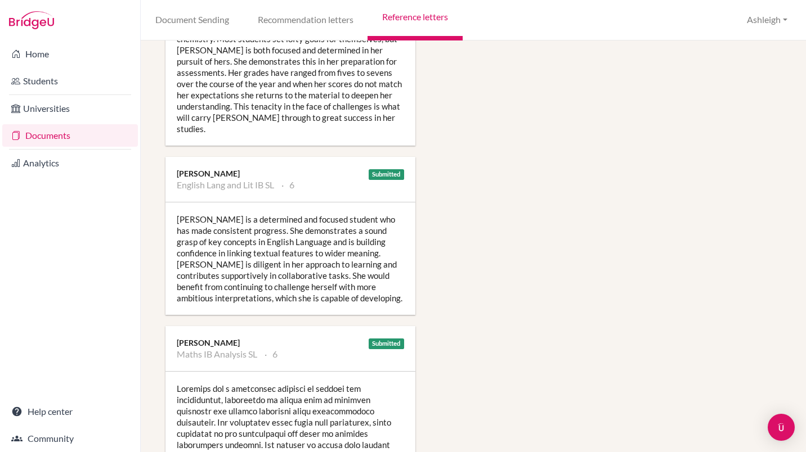
scroll to position [1032, 0]
click at [230, 259] on div "Michelle is a determined and focused student who has made consistent progress. …" at bounding box center [290, 258] width 250 height 113
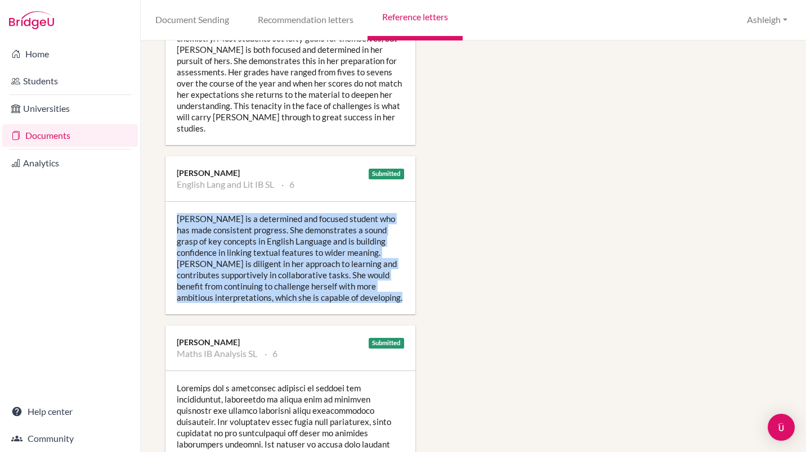
click at [230, 259] on div "Michelle is a determined and focused student who has made consistent progress. …" at bounding box center [290, 258] width 250 height 113
copy div "Michelle is a determined and focused student who has made consistent progress. …"
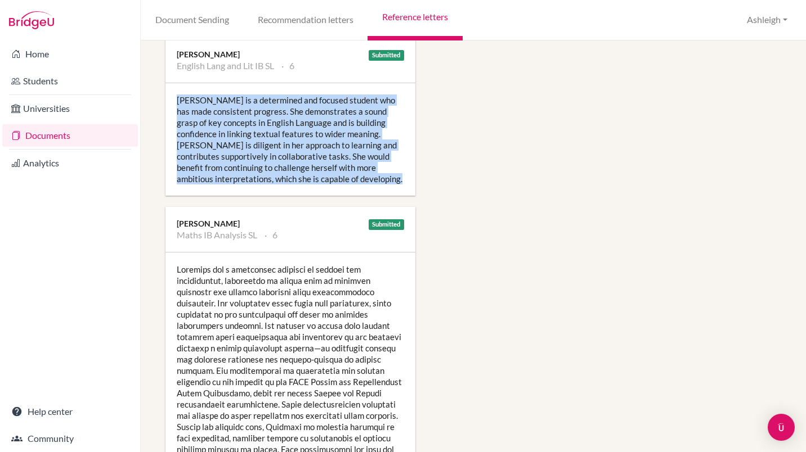
scroll to position [1284, 0]
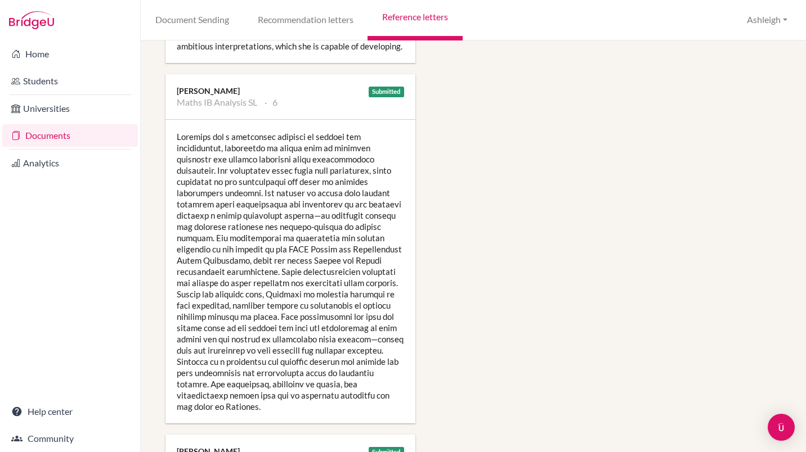
click at [253, 254] on div at bounding box center [290, 272] width 250 height 304
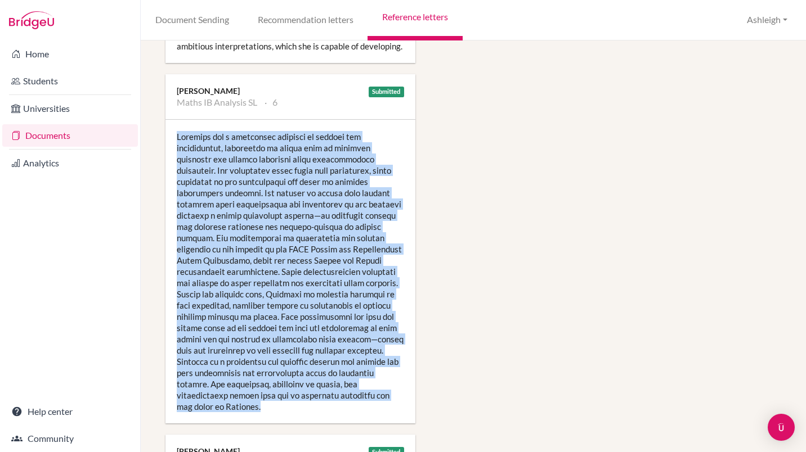
click at [253, 254] on div at bounding box center [290, 272] width 250 height 304
copy div "Michelle has a particular interest in algebra and trigonometry, especially in t…"
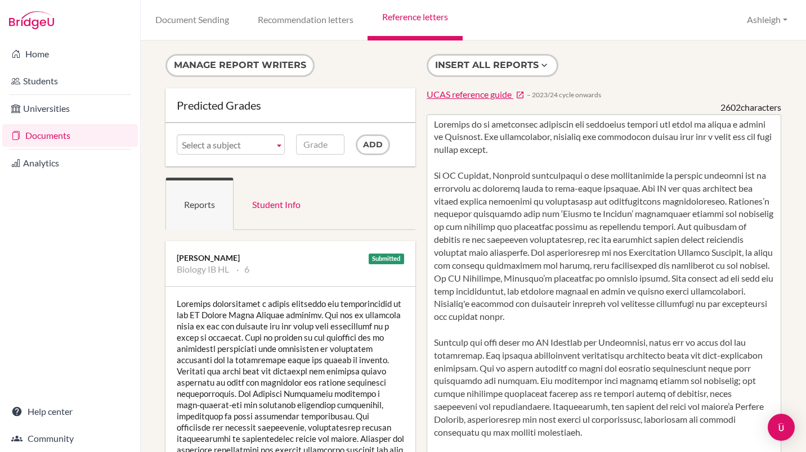
scroll to position [128, 0]
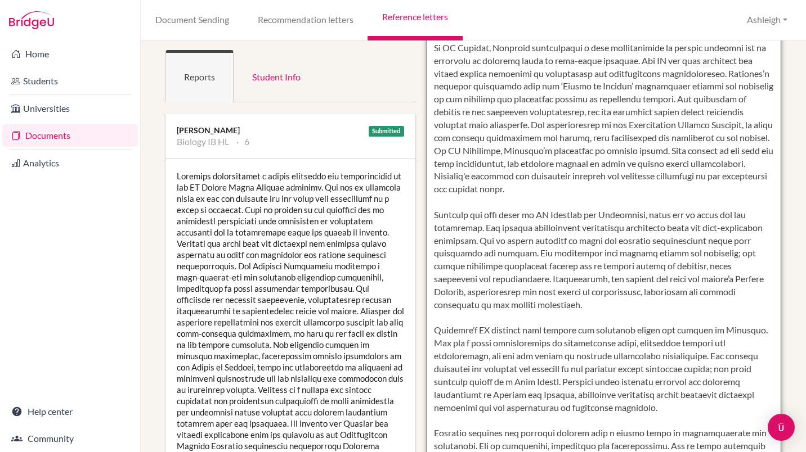
click at [479, 349] on textarea at bounding box center [604, 311] width 355 height 651
click at [464, 353] on textarea at bounding box center [604, 311] width 355 height 651
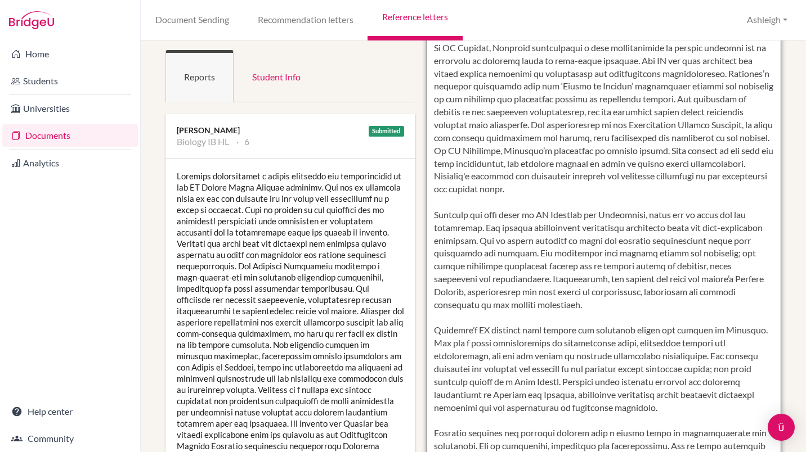
click at [464, 353] on textarea at bounding box center [604, 311] width 355 height 651
paste textarea "is a determined and focused student who has made steady progress, demonstrating…"
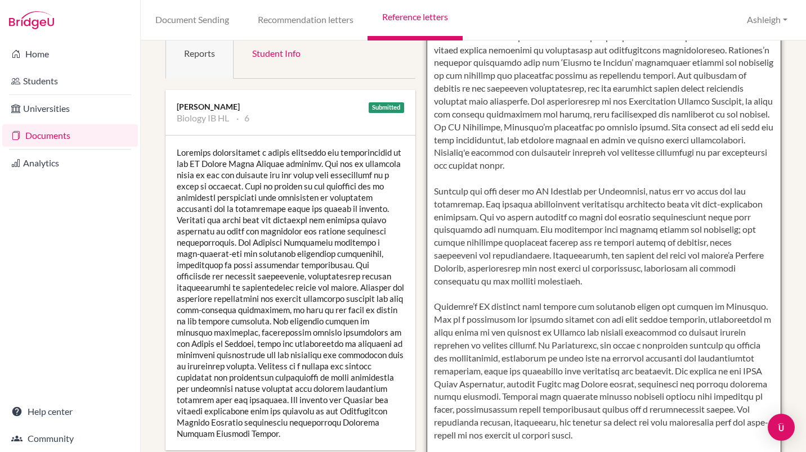
scroll to position [154, 0]
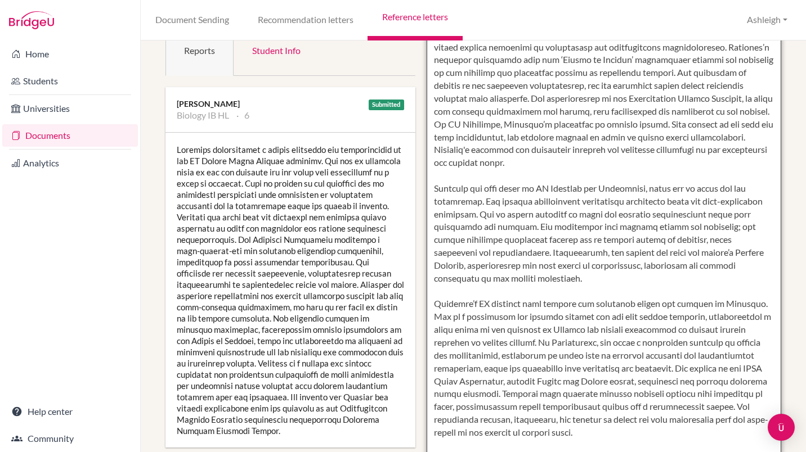
click at [639, 423] on textarea at bounding box center [604, 285] width 355 height 651
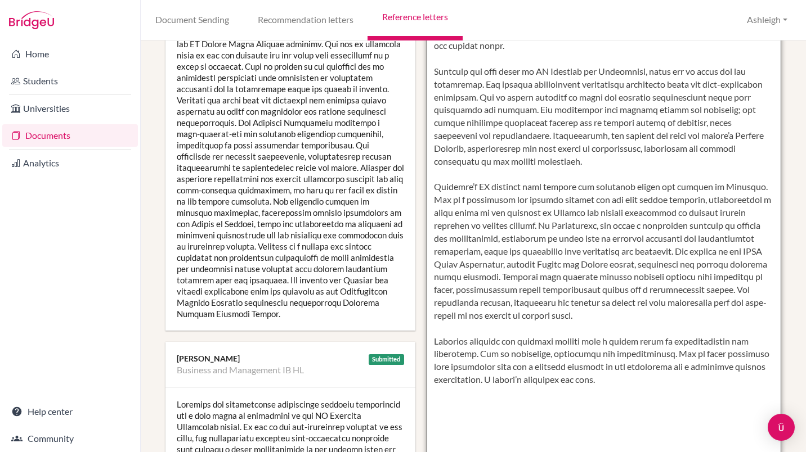
scroll to position [272, 0]
type textarea "Michelle is an incredibly motivated and dedicated student who wants to pursue a…"
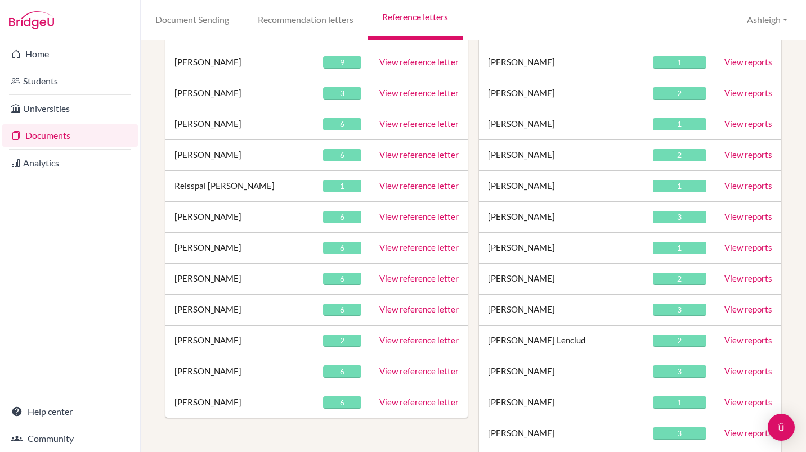
scroll to position [321, 0]
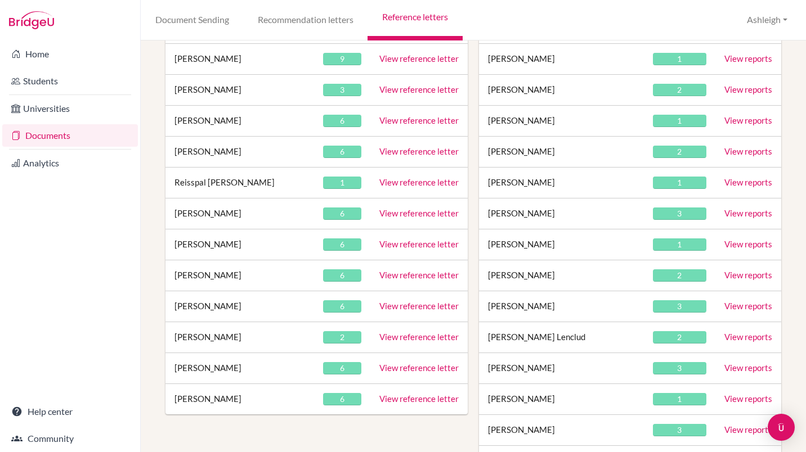
click at [404, 186] on link "View reference letter" at bounding box center [418, 182] width 79 height 10
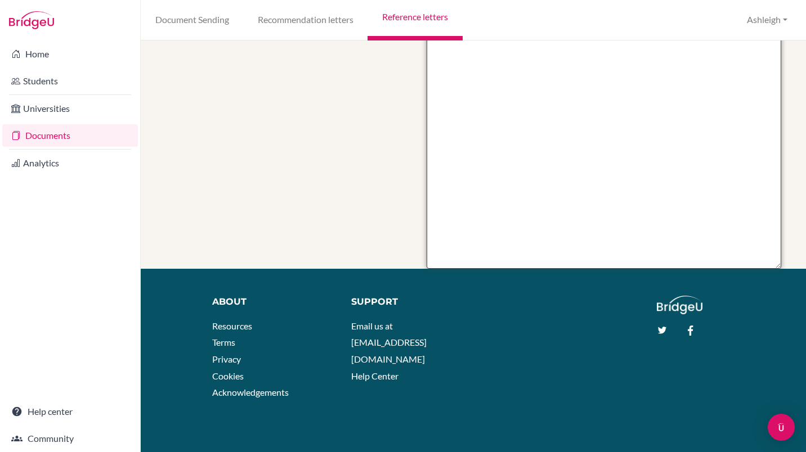
drag, startPoint x: 431, startPoint y: 123, endPoint x: 579, endPoint y: 129, distance: 148.1
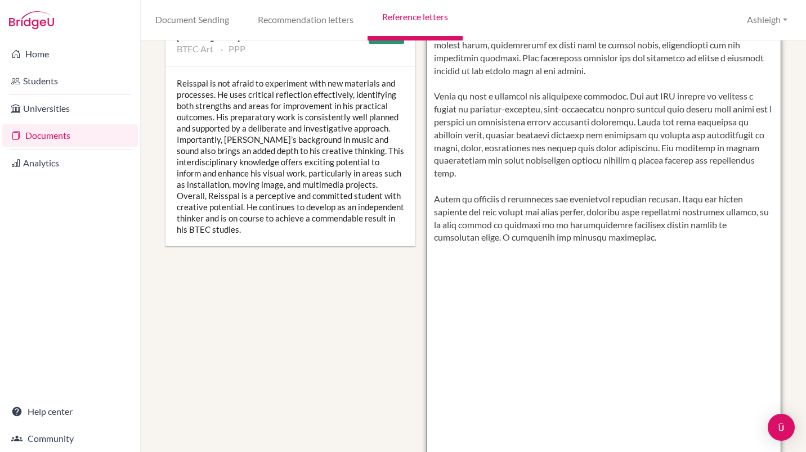
scroll to position [94, 0]
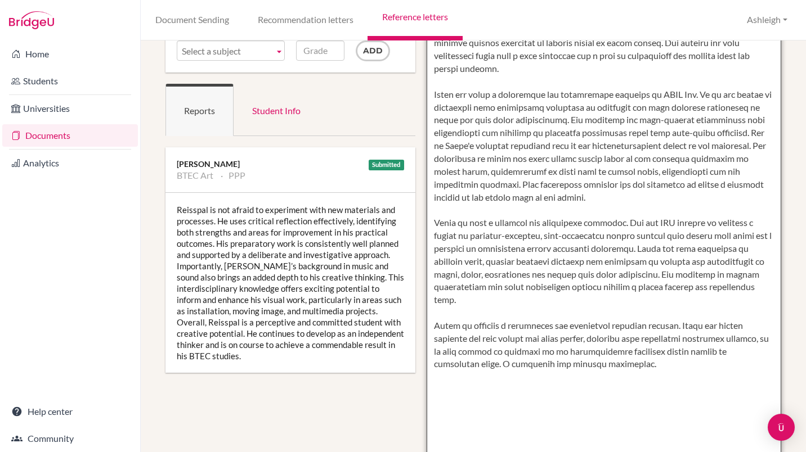
paste textarea "pursuing further education in graphic design or sound design. His passion for b…"
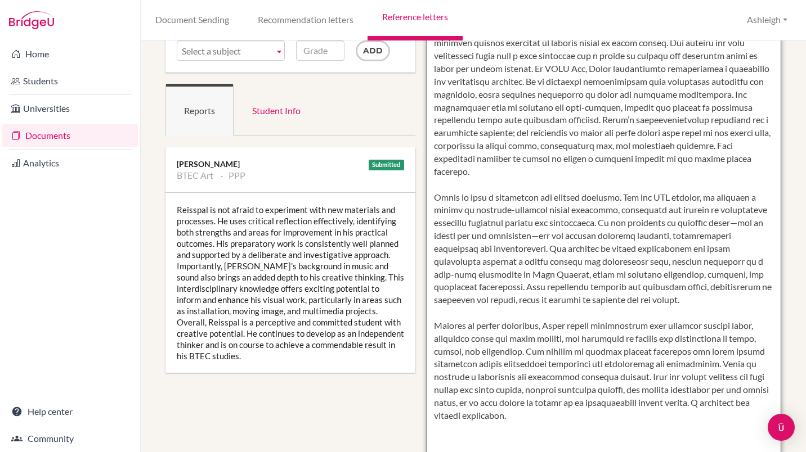
scroll to position [0, 0]
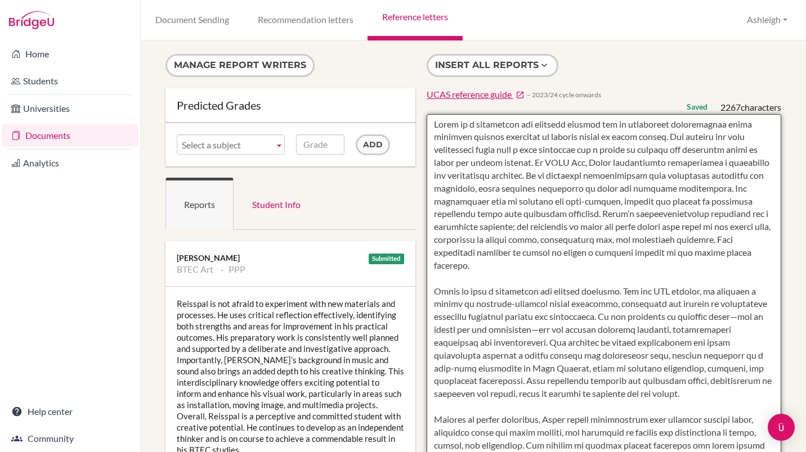
click at [550, 140] on textarea at bounding box center [604, 439] width 355 height 651
click at [585, 138] on textarea at bounding box center [604, 439] width 355 height 651
click at [622, 138] on textarea at bounding box center [604, 439] width 355 height 651
click at [652, 136] on textarea at bounding box center [604, 439] width 355 height 651
click at [539, 165] on textarea at bounding box center [604, 439] width 355 height 651
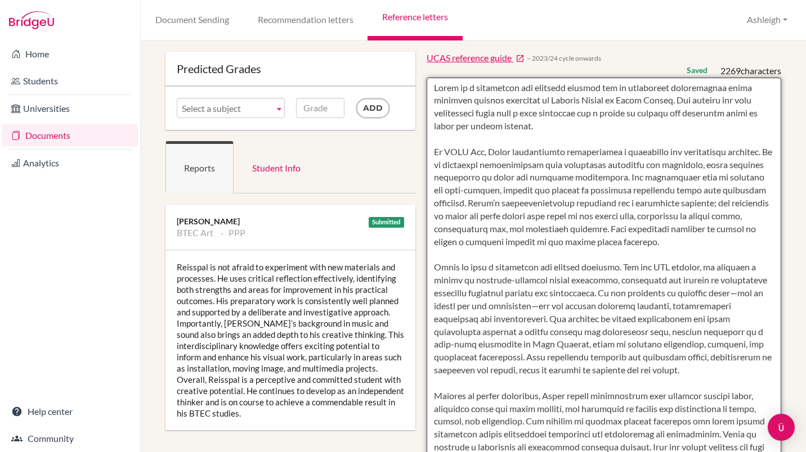
scroll to position [37, 0]
click at [749, 290] on textarea at bounding box center [604, 402] width 355 height 651
click at [544, 307] on textarea at bounding box center [604, 402] width 355 height 651
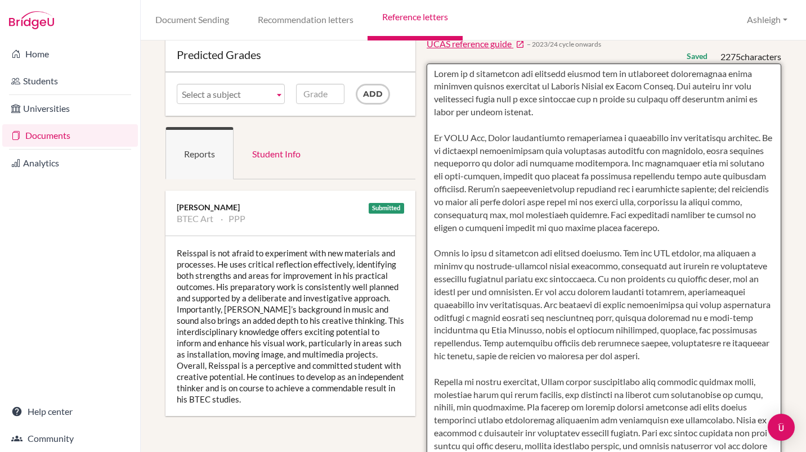
scroll to position [51, 0]
click at [699, 331] on textarea at bounding box center [604, 388] width 355 height 651
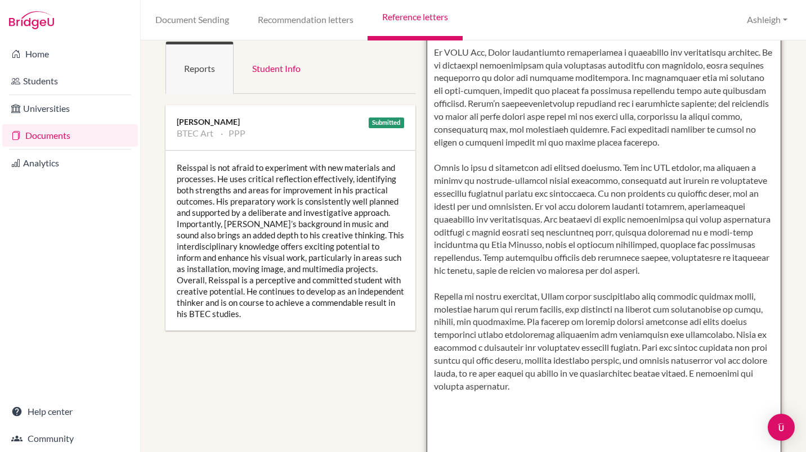
scroll to position [0, 0]
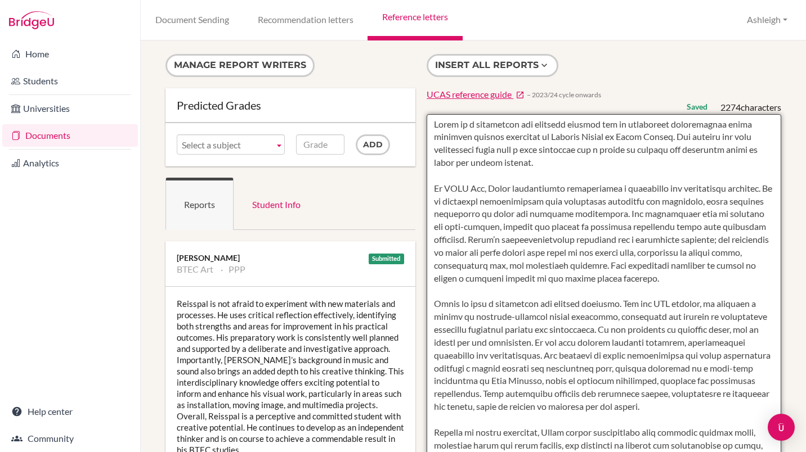
type textarea "Reiss is a thoughtful and creative learner who is incredibly enthusiastic about…"
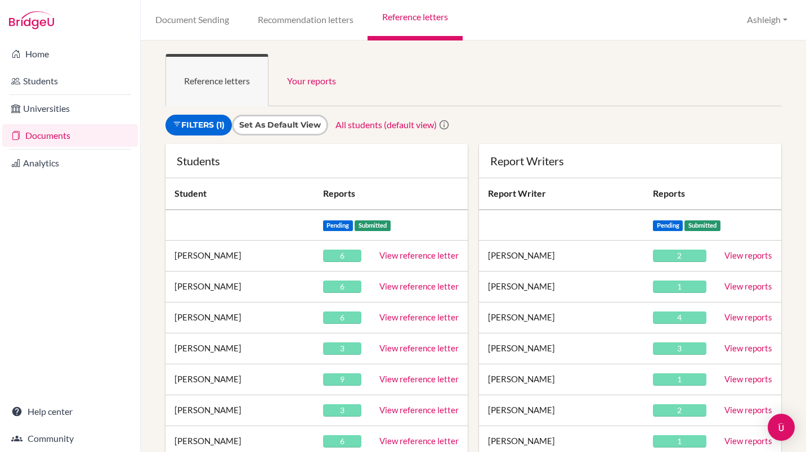
scroll to position [308, 0]
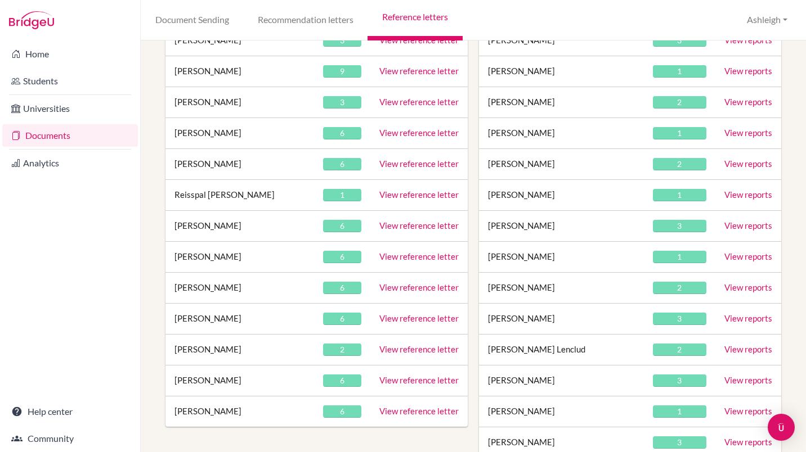
click at [403, 225] on link "View reference letter" at bounding box center [418, 226] width 79 height 10
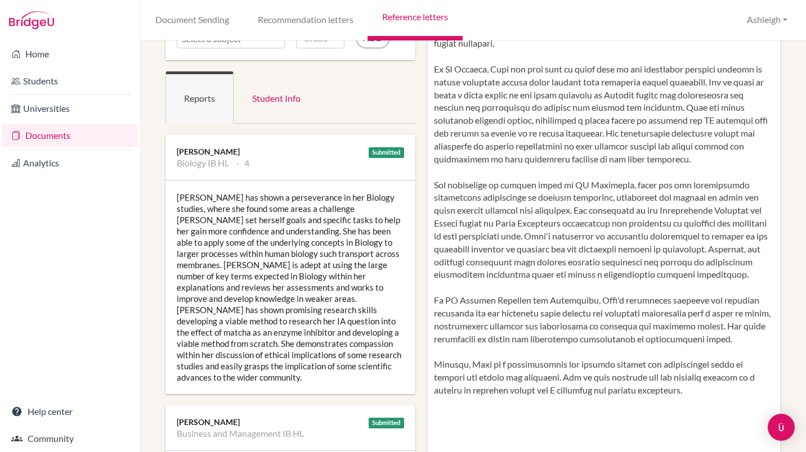
scroll to position [82, 0]
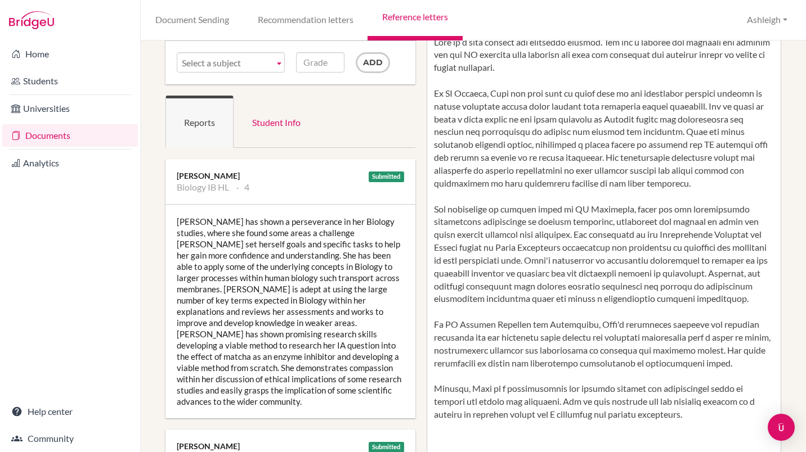
click at [265, 322] on div "[PERSON_NAME] has shown a perseverance in her Biology studies, where she found …" at bounding box center [290, 312] width 250 height 214
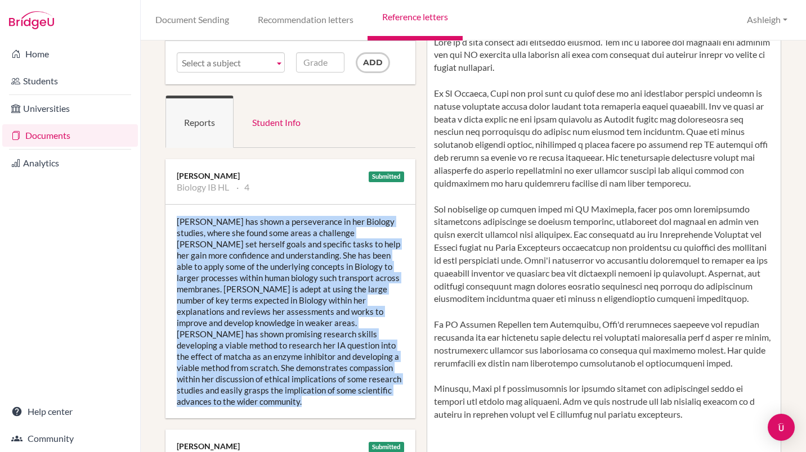
click at [265, 322] on div "[PERSON_NAME] has shown a perseverance in her Biology studies, where she found …" at bounding box center [290, 312] width 250 height 214
copy div "[PERSON_NAME] has shown a perseverance in her Biology studies, where she found …"
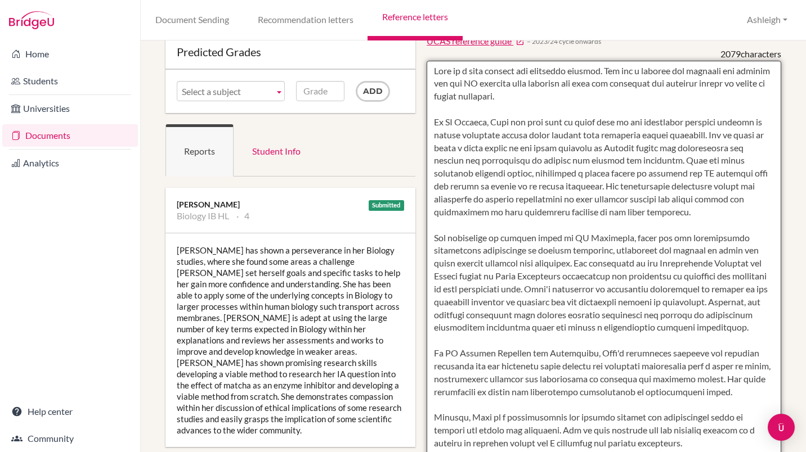
drag, startPoint x: 488, startPoint y: 122, endPoint x: 676, endPoint y: 235, distance: 220.1
click at [676, 235] on textarea at bounding box center [604, 386] width 355 height 651
click at [606, 177] on textarea at bounding box center [604, 386] width 355 height 651
drag, startPoint x: 681, startPoint y: 214, endPoint x: 487, endPoint y: 123, distance: 214.7
click at [487, 123] on textarea at bounding box center [604, 386] width 355 height 651
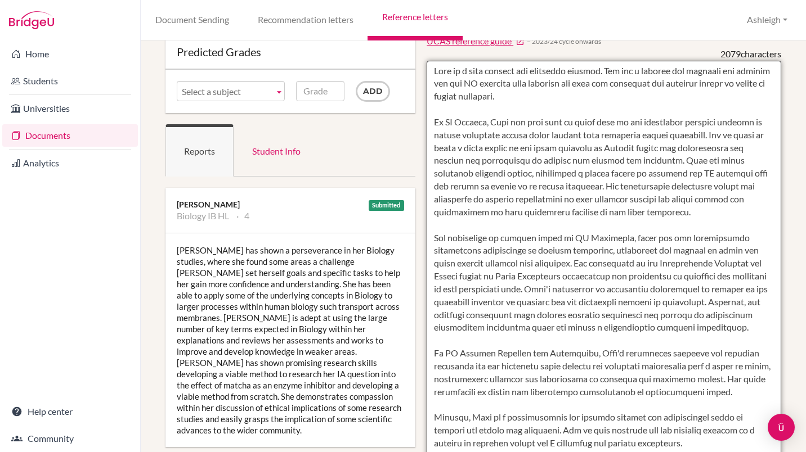
click at [511, 129] on textarea at bounding box center [604, 386] width 355 height 651
drag, startPoint x: 508, startPoint y: 124, endPoint x: 684, endPoint y: 223, distance: 202.1
click at [684, 223] on textarea at bounding box center [604, 386] width 355 height 651
paste textarea "Asha has demonstrated perseverance in her Biology studies, setting herself clea…"
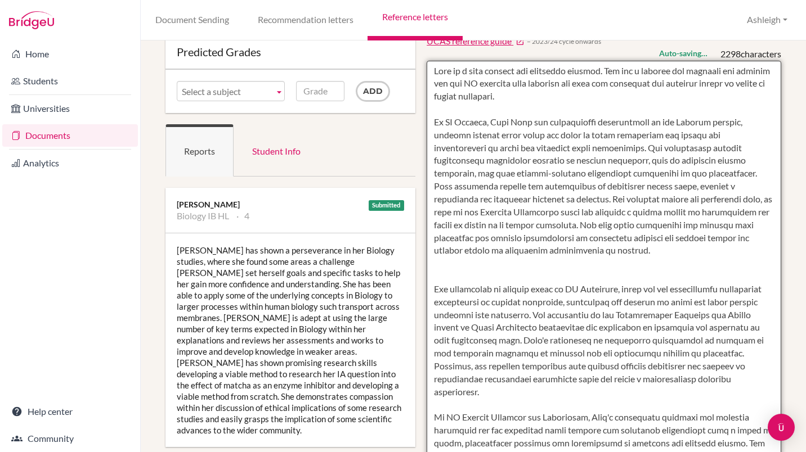
click at [513, 120] on textarea at bounding box center [604, 386] width 355 height 651
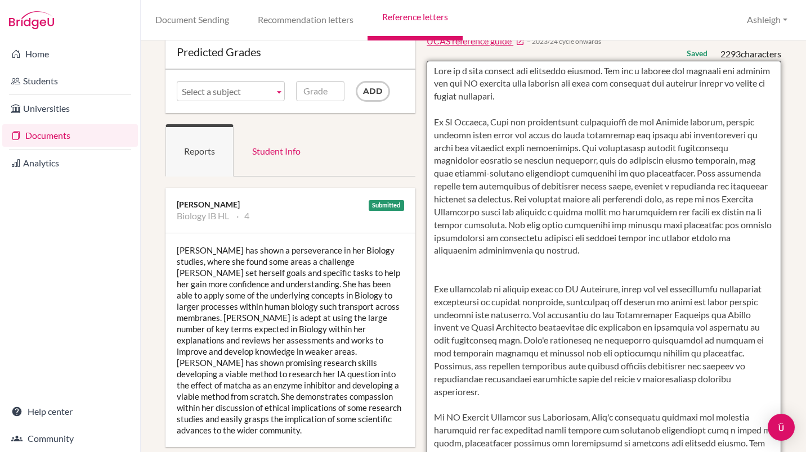
click at [704, 121] on textarea at bounding box center [604, 386] width 355 height 651
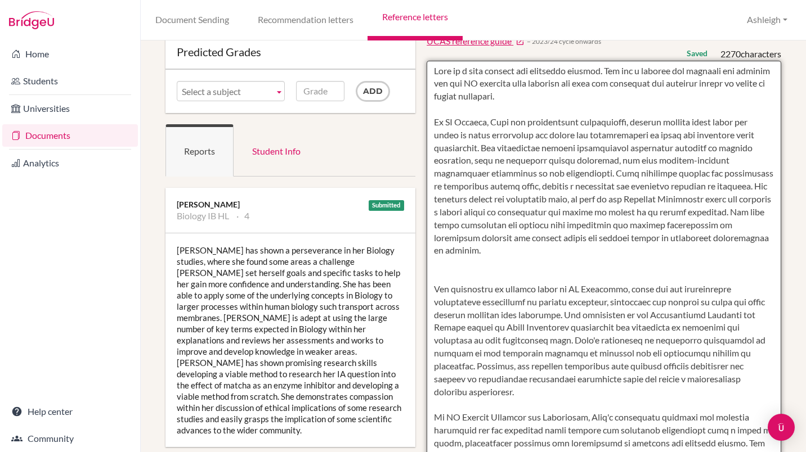
drag, startPoint x: 651, startPoint y: 137, endPoint x: 475, endPoint y: 147, distance: 176.5
click at [475, 147] on textarea at bounding box center [604, 386] width 355 height 651
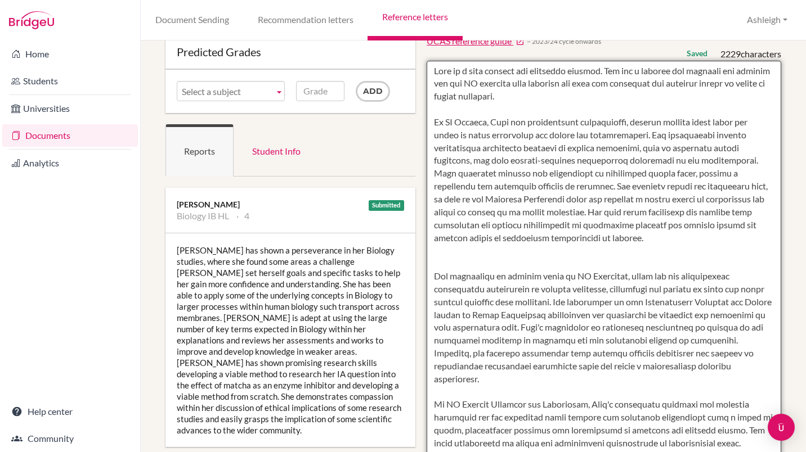
click at [651, 173] on textarea at bounding box center [604, 386] width 355 height 651
drag, startPoint x: 588, startPoint y: 176, endPoint x: 694, endPoint y: 175, distance: 106.4
click at [694, 175] on textarea at bounding box center [604, 386] width 355 height 651
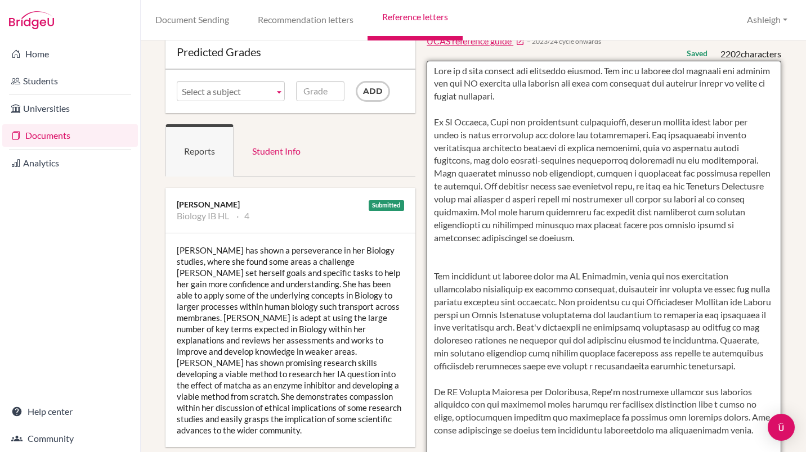
click at [684, 187] on textarea at bounding box center [604, 386] width 355 height 651
click at [524, 261] on textarea at bounding box center [604, 386] width 355 height 651
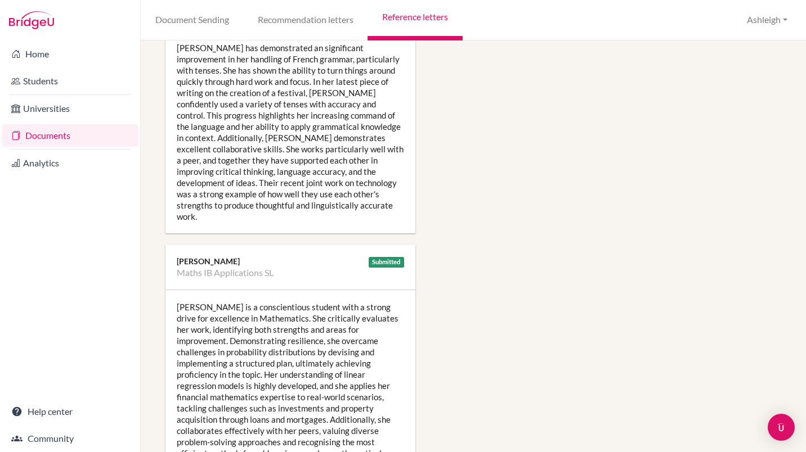
scroll to position [1361, 0]
click at [262, 336] on div "Asha is a conscientious student with a strong drive for excellence in Mathemati…" at bounding box center [290, 386] width 250 height 191
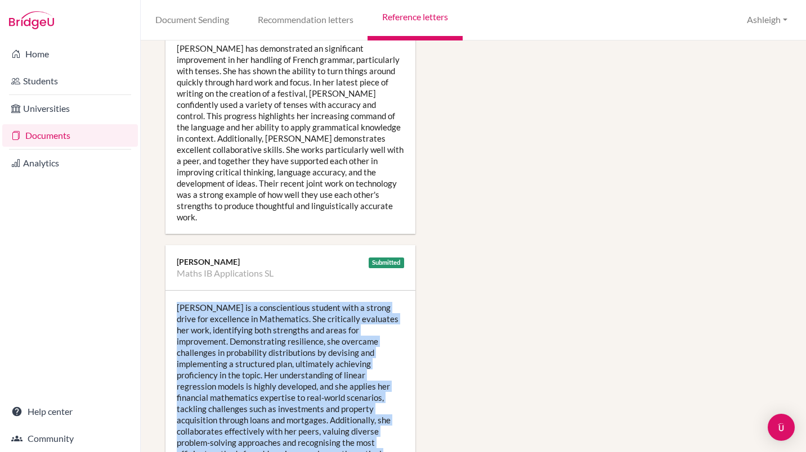
click at [262, 336] on div "Asha is a conscientious student with a strong drive for excellence in Mathemati…" at bounding box center [290, 386] width 250 height 191
copy div "Asha is a conscientious student with a strong drive for excellence in Mathemati…"
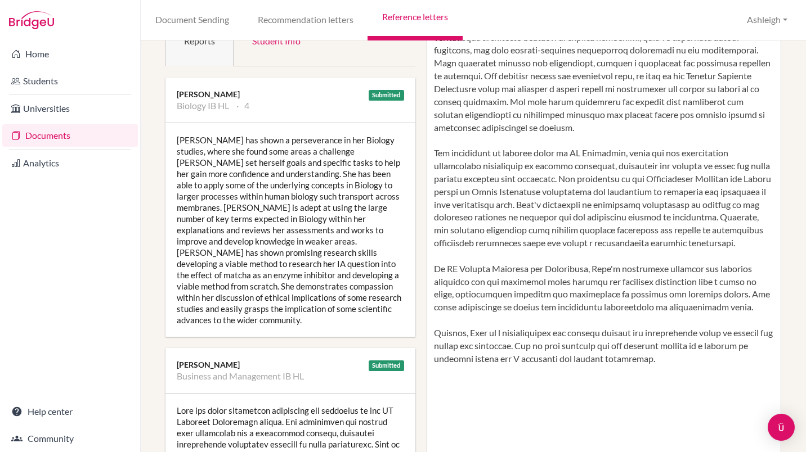
scroll to position [169, 0]
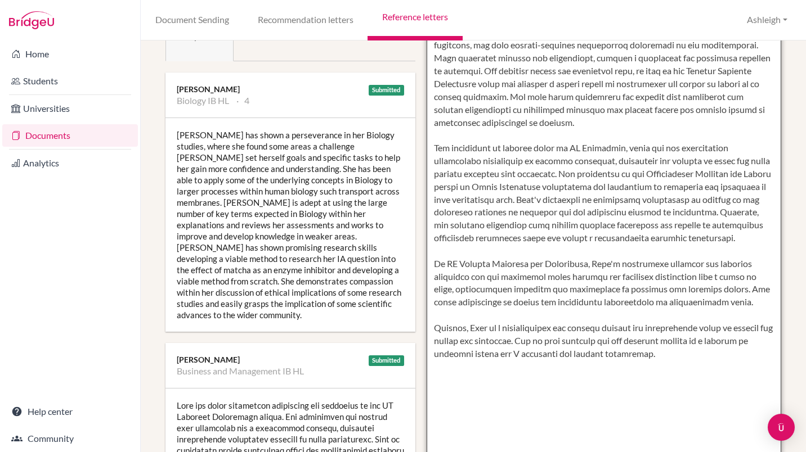
click at [723, 315] on textarea at bounding box center [604, 270] width 355 height 651
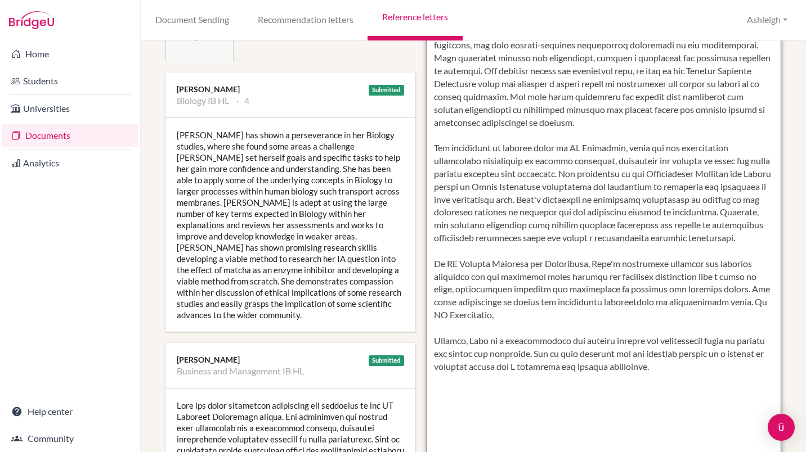
click at [497, 326] on textarea at bounding box center [604, 270] width 355 height 651
paste textarea "critically reflects on her work, identifying strengths and areas for growth, an…"
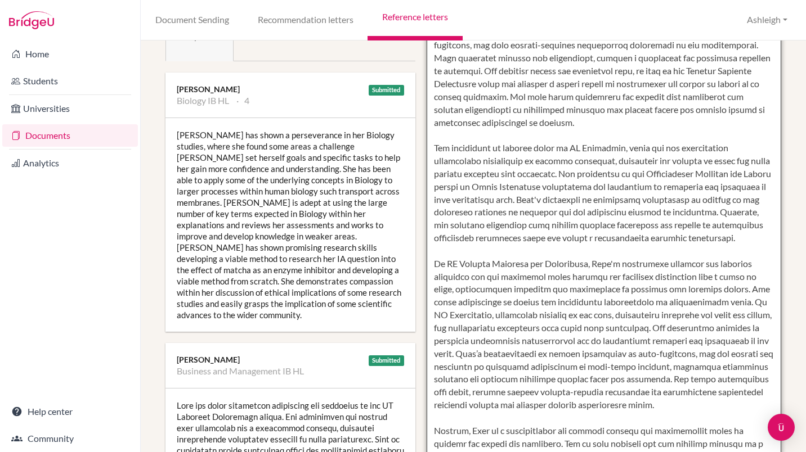
click at [484, 328] on textarea at bounding box center [604, 270] width 355 height 651
click at [533, 369] on textarea at bounding box center [604, 270] width 355 height 651
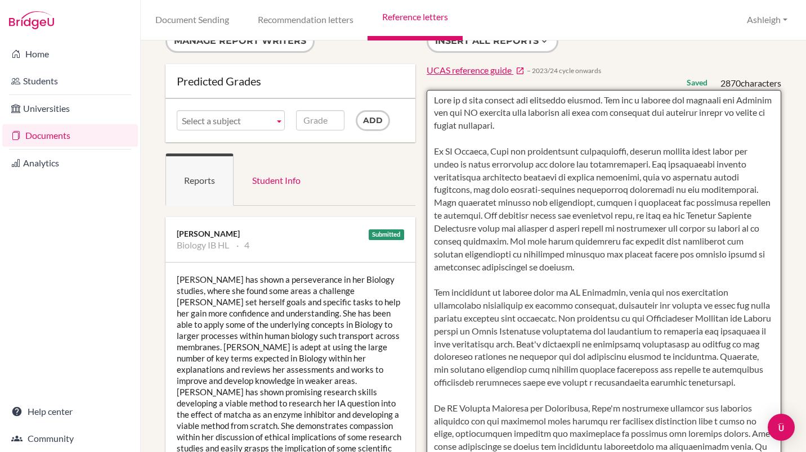
scroll to position [0, 0]
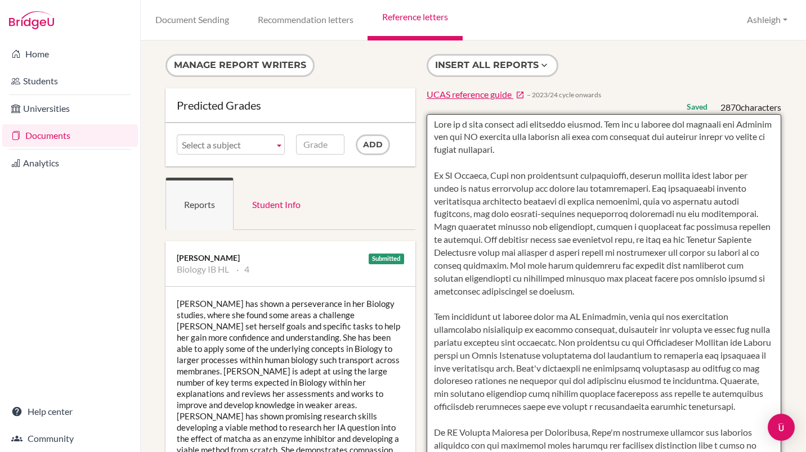
type textarea "Asha is a very capable and dedicated student. She has a passion for genetics an…"
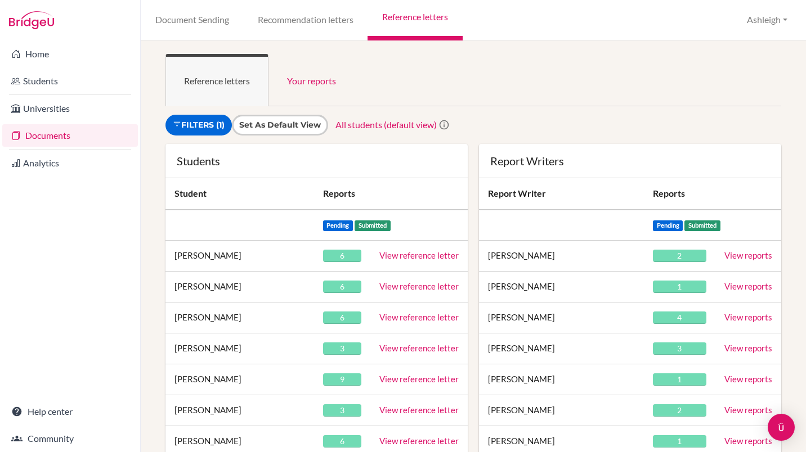
scroll to position [311, 0]
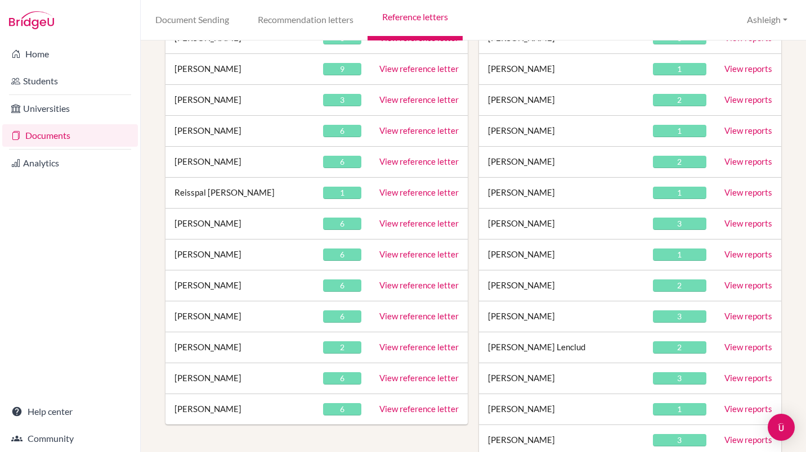
click at [380, 255] on link "View reference letter" at bounding box center [418, 254] width 79 height 10
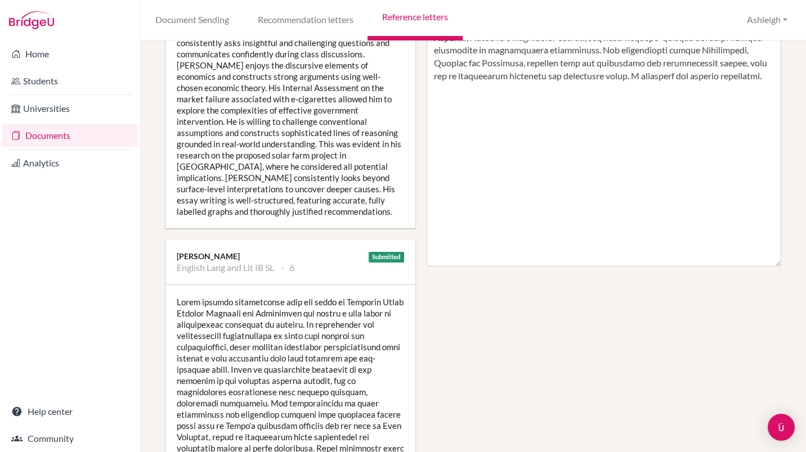
scroll to position [631, 0]
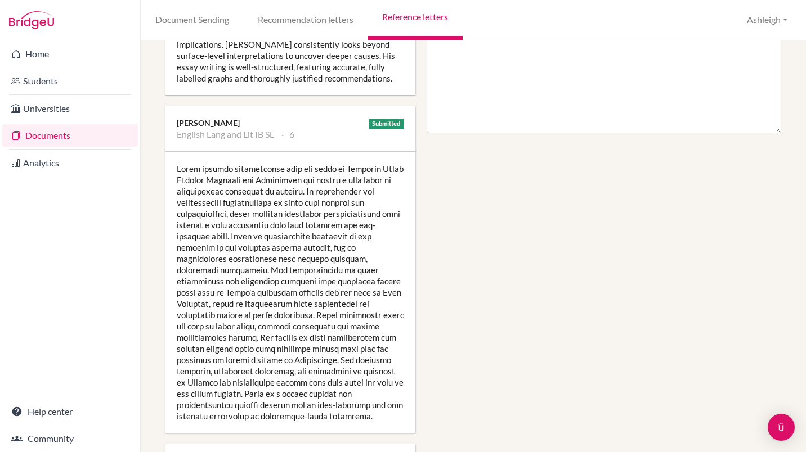
click at [297, 312] on div at bounding box center [290, 292] width 250 height 281
click at [273, 287] on div at bounding box center [290, 292] width 250 height 281
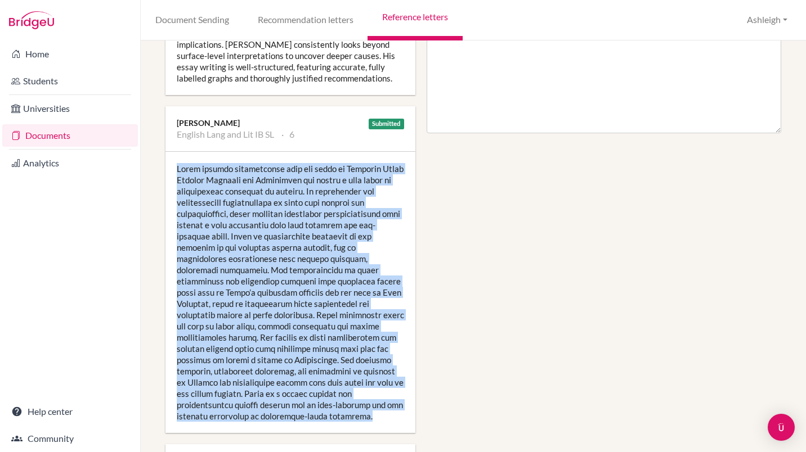
click at [273, 287] on div at bounding box center [290, 292] width 250 height 281
copy div "Shrey engages passionately with the texts in Standard Level English Language an…"
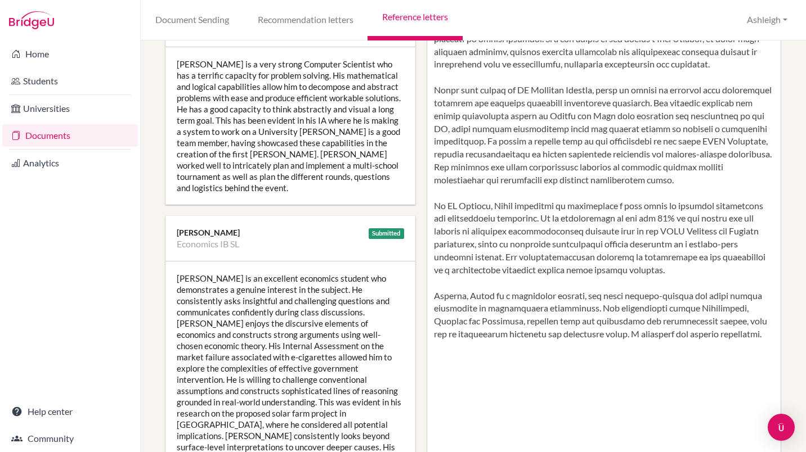
scroll to position [240, 0]
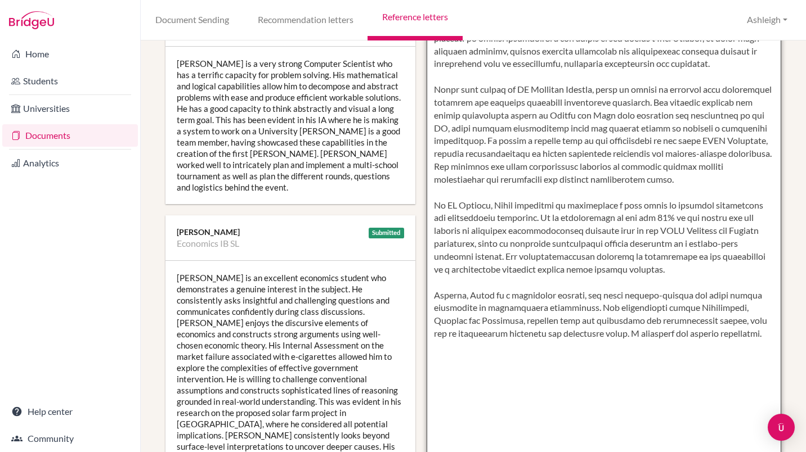
click at [654, 271] on textarea at bounding box center [604, 199] width 355 height 651
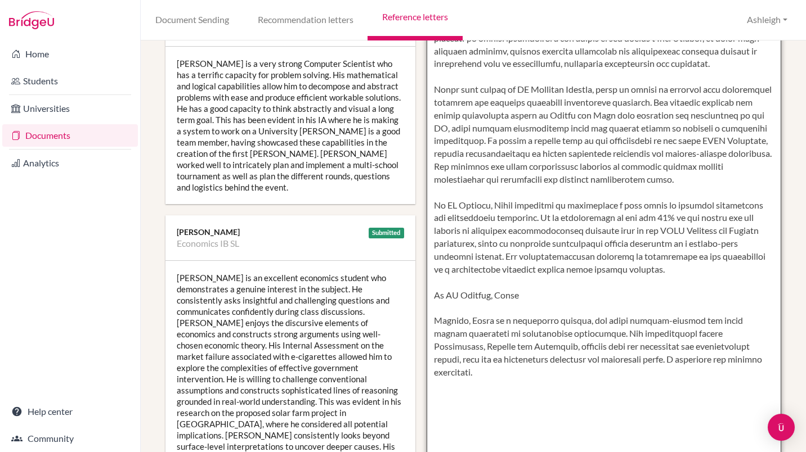
click at [540, 298] on textarea at bounding box center [604, 199] width 355 height 651
paste textarea "Shrey engages with texts in SL English Language and Literature with genuine int…"
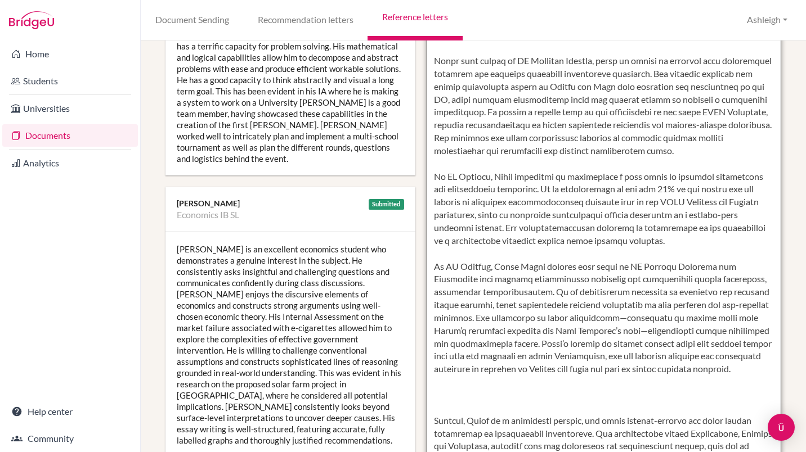
scroll to position [56, 0]
drag, startPoint x: 607, startPoint y: 251, endPoint x: 760, endPoint y: 245, distance: 152.6
click at [760, 245] on textarea at bounding box center [604, 170] width 355 height 651
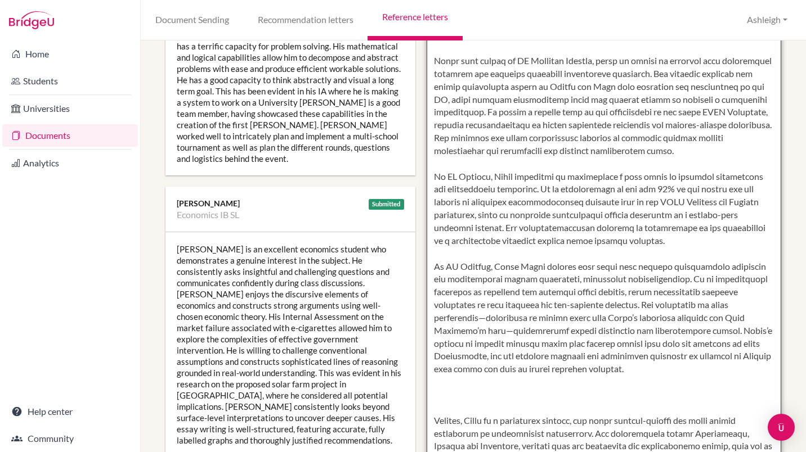
click at [516, 249] on textarea at bounding box center [604, 170] width 355 height 651
drag, startPoint x: 649, startPoint y: 260, endPoint x: 643, endPoint y: 288, distance: 28.3
click at [643, 288] on textarea at bounding box center [604, 170] width 355 height 651
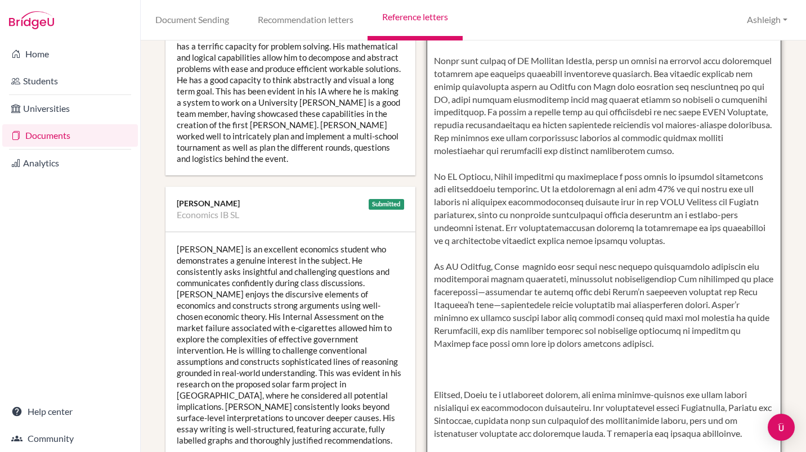
scroll to position [51, 0]
click at [482, 280] on textarea at bounding box center [604, 170] width 355 height 651
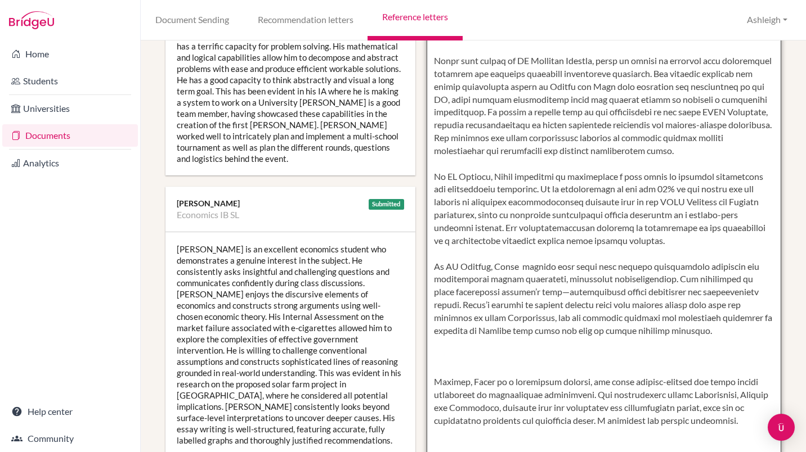
scroll to position [38, 0]
click at [530, 290] on textarea at bounding box center [604, 170] width 355 height 651
click at [499, 368] on textarea at bounding box center [604, 170] width 355 height 651
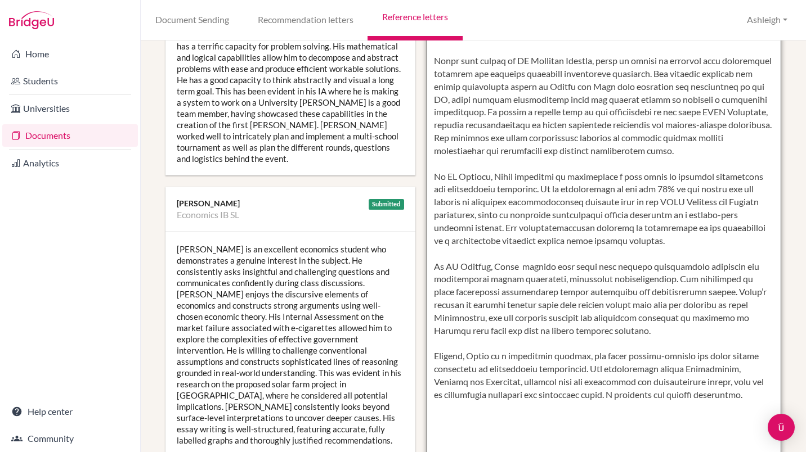
scroll to position [13, 0]
click at [710, 320] on textarea at bounding box center [604, 170] width 355 height 651
click at [713, 320] on textarea at bounding box center [604, 170] width 355 height 651
click at [727, 316] on textarea at bounding box center [604, 170] width 355 height 651
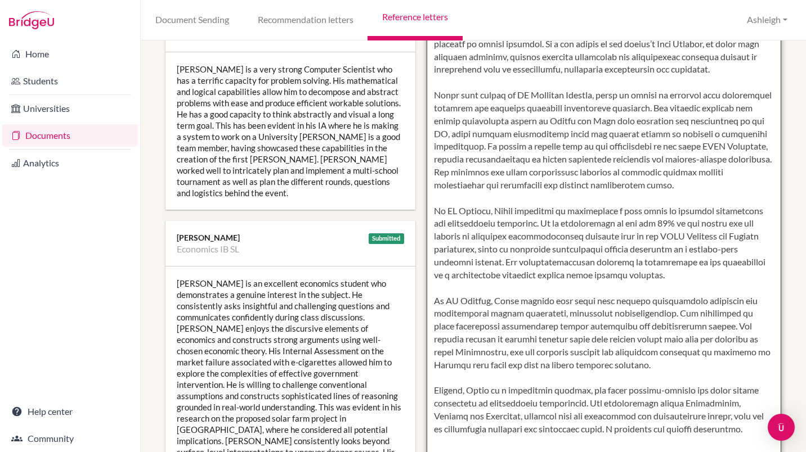
scroll to position [243, 0]
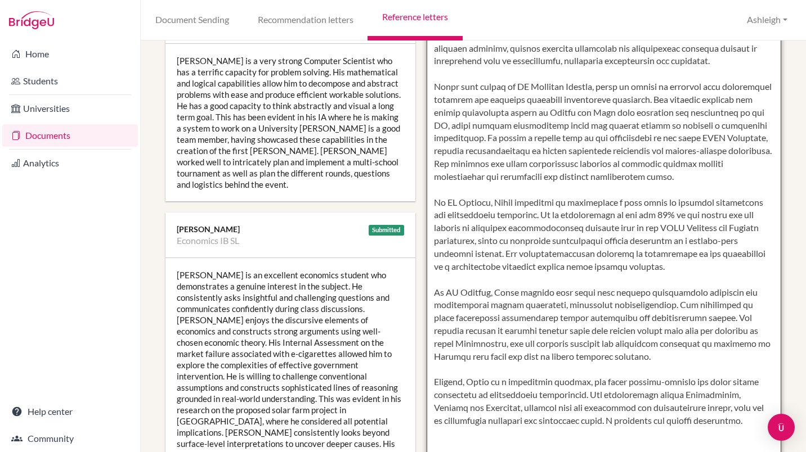
drag, startPoint x: 719, startPoint y: 346, endPoint x: 515, endPoint y: 370, distance: 205.1
click at [515, 370] on textarea at bounding box center [604, 196] width 355 height 651
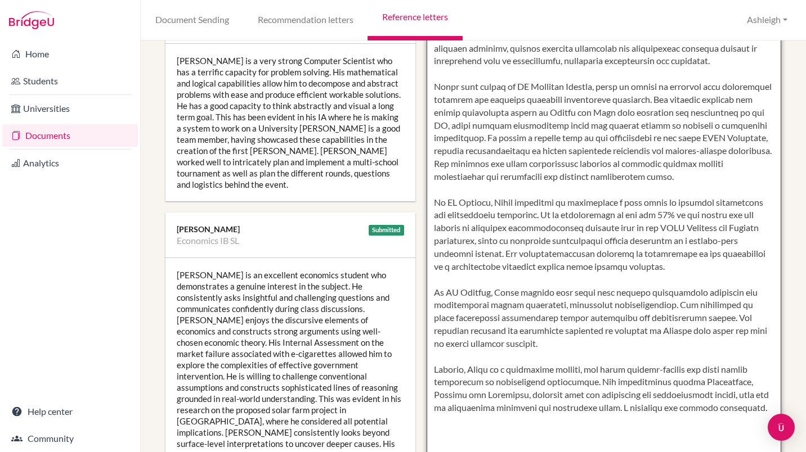
scroll to position [0, 0]
drag, startPoint x: 566, startPoint y: 330, endPoint x: 649, endPoint y: 330, distance: 83.3
click at [649, 330] on textarea at bounding box center [604, 196] width 355 height 651
click at [706, 319] on textarea at bounding box center [604, 196] width 355 height 651
click at [481, 344] on textarea at bounding box center [604, 196] width 355 height 651
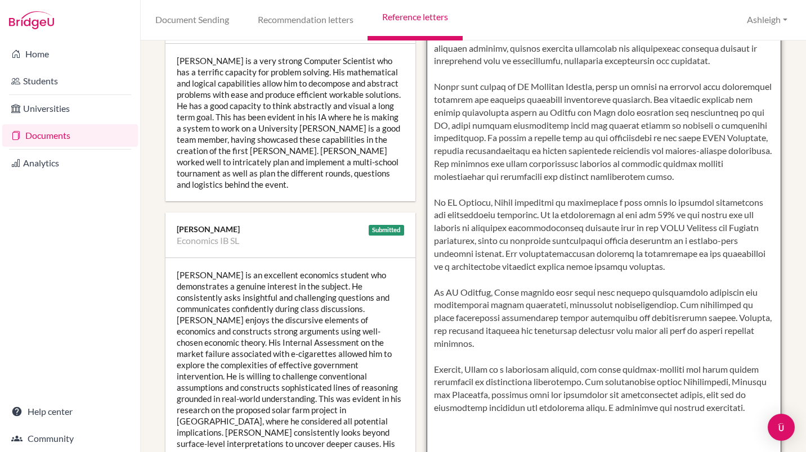
click at [428, 294] on textarea at bounding box center [604, 196] width 355 height 651
click at [501, 348] on textarea at bounding box center [604, 196] width 355 height 651
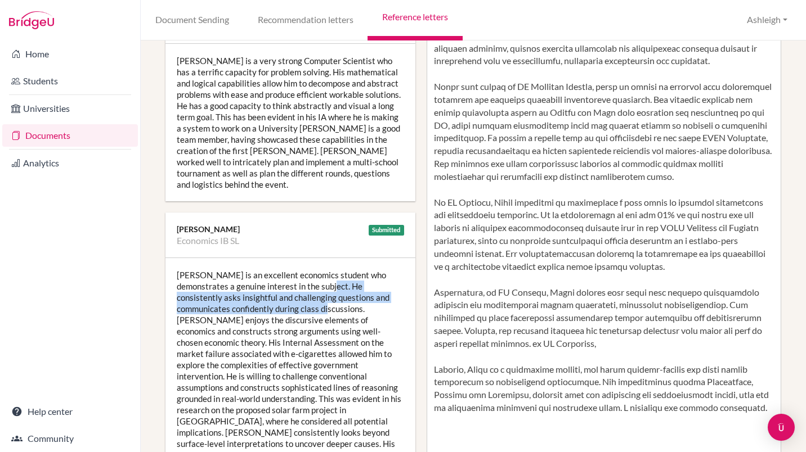
drag, startPoint x: 303, startPoint y: 277, endPoint x: 302, endPoint y: 302, distance: 24.8
click at [302, 302] on div "Shrey is an excellent economics student who demonstrates a genuine interest in …" at bounding box center [290, 370] width 250 height 225
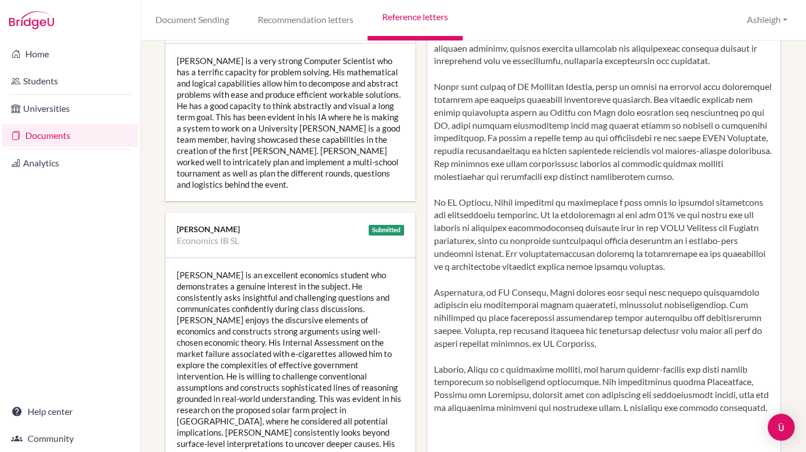
drag, startPoint x: 302, startPoint y: 302, endPoint x: 337, endPoint y: 312, distance: 36.5
click at [337, 312] on div "Shrey is an excellent economics student who demonstrates a genuine interest in …" at bounding box center [290, 370] width 250 height 225
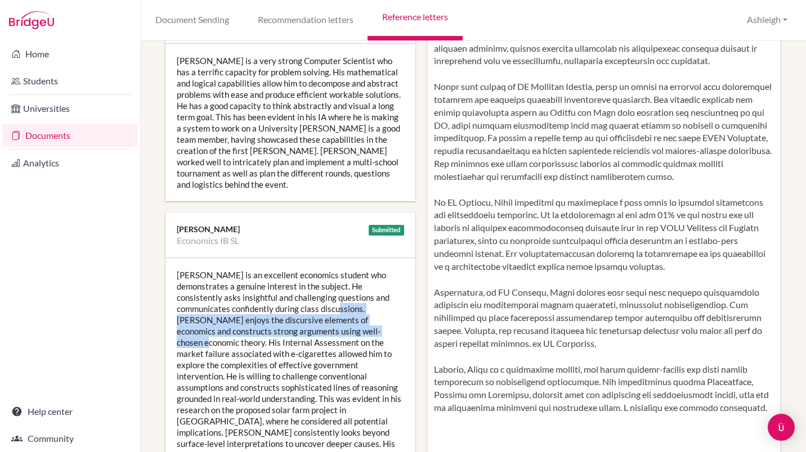
drag, startPoint x: 311, startPoint y: 297, endPoint x: 349, endPoint y: 317, distance: 43.0
click at [349, 317] on div "Shrey is an excellent economics student who demonstrates a genuine interest in …" at bounding box center [290, 370] width 250 height 225
copy div "Shrey enjoys the discursive elements of economics and constructs strong argumen…"
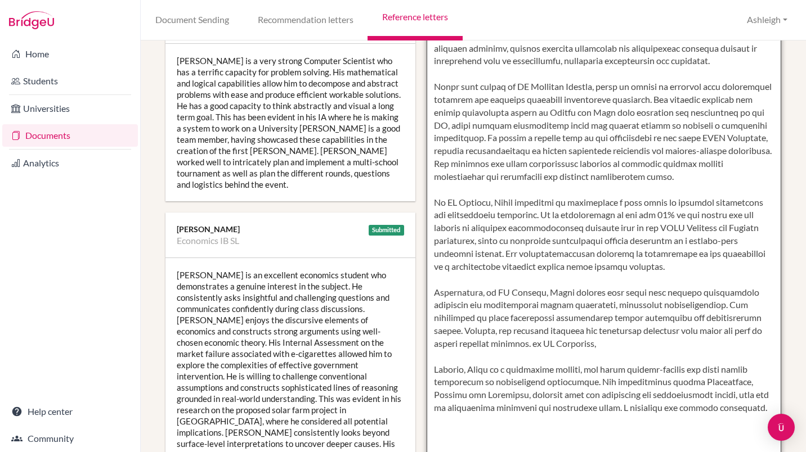
click at [544, 353] on textarea at bounding box center [604, 196] width 355 height 651
click at [542, 347] on textarea at bounding box center [604, 196] width 355 height 651
paste textarea "Shrey enjoys the discursive elements of economics and constructs strong argumen…"
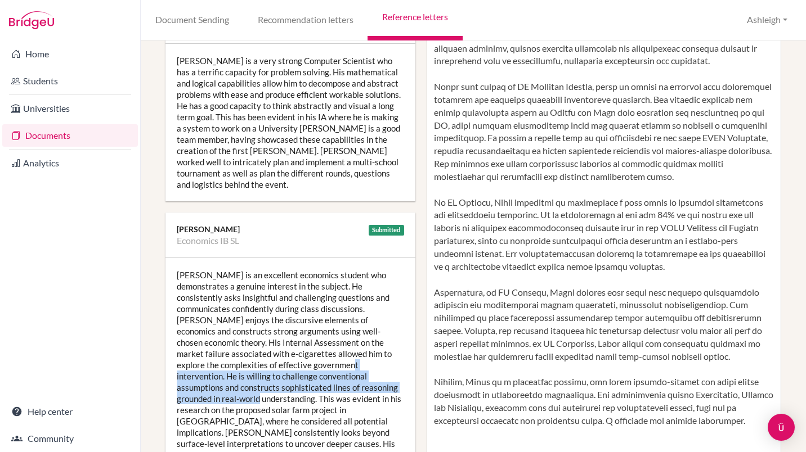
drag, startPoint x: 306, startPoint y: 354, endPoint x: 367, endPoint y: 375, distance: 64.4
click at [367, 375] on div "Shrey is an excellent economics student who demonstrates a genuine interest in …" at bounding box center [290, 370] width 250 height 225
copy div "He is willing to challenge conventional assumptions and constructs sophisticate…"
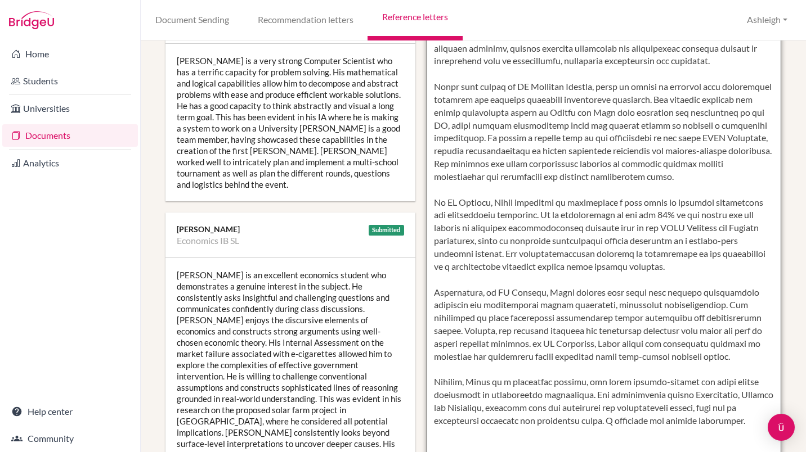
click at [701, 355] on textarea at bounding box center [604, 196] width 355 height 651
paste textarea "He is willing to challenge conventional assumptions and constructs sophisticate…"
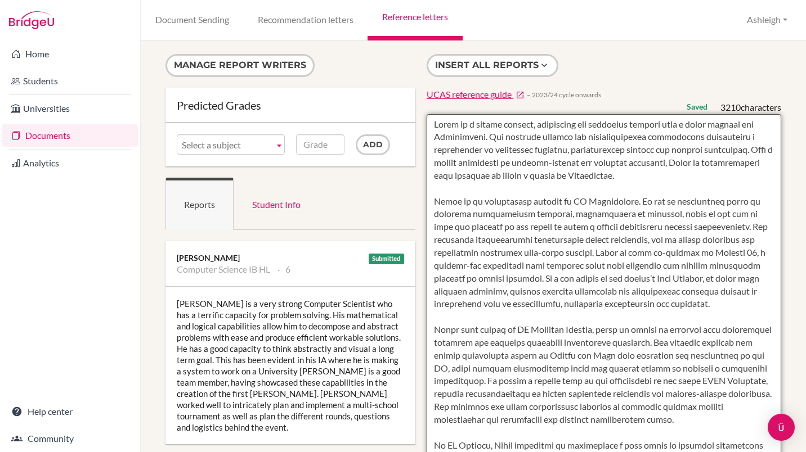
type textarea "Shrey is a highly capable, perceptive and proactive student with a clear passio…"
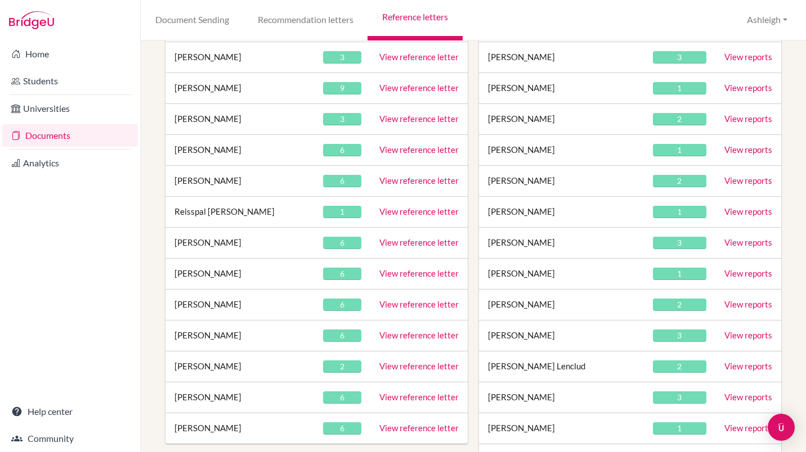
scroll to position [293, 0]
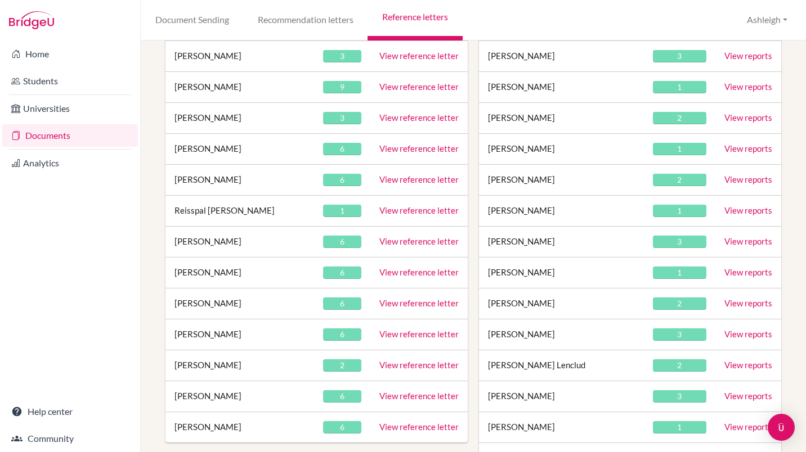
click at [405, 305] on link "View reference letter" at bounding box center [418, 303] width 79 height 10
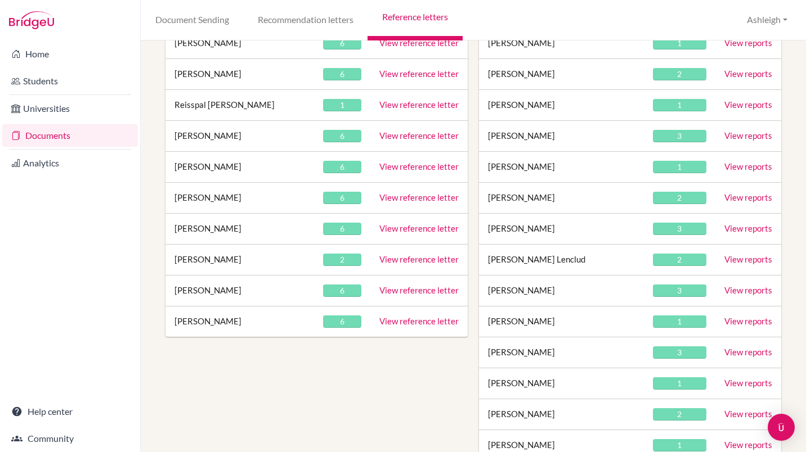
scroll to position [401, 0]
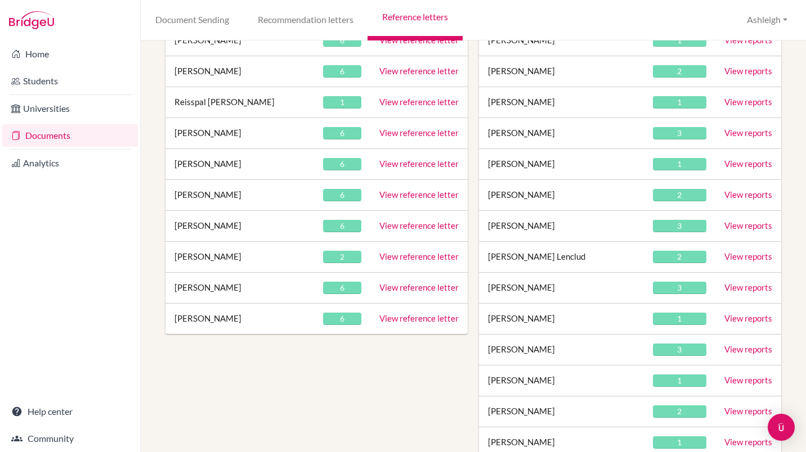
click at [403, 162] on link "View reference letter" at bounding box center [418, 164] width 79 height 10
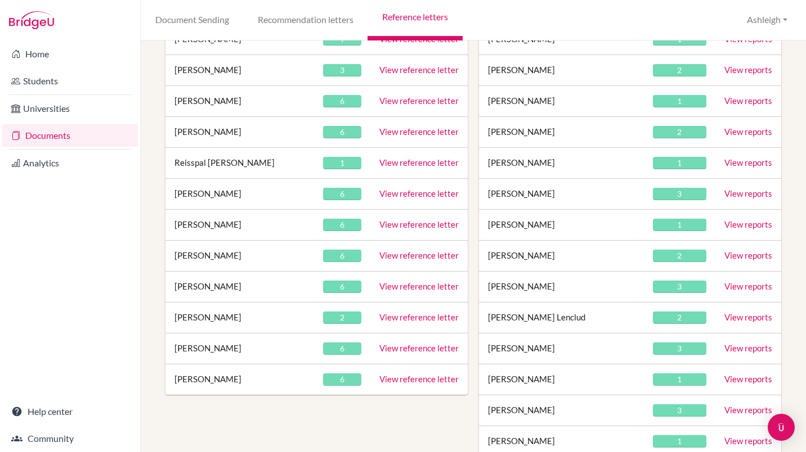
scroll to position [342, 0]
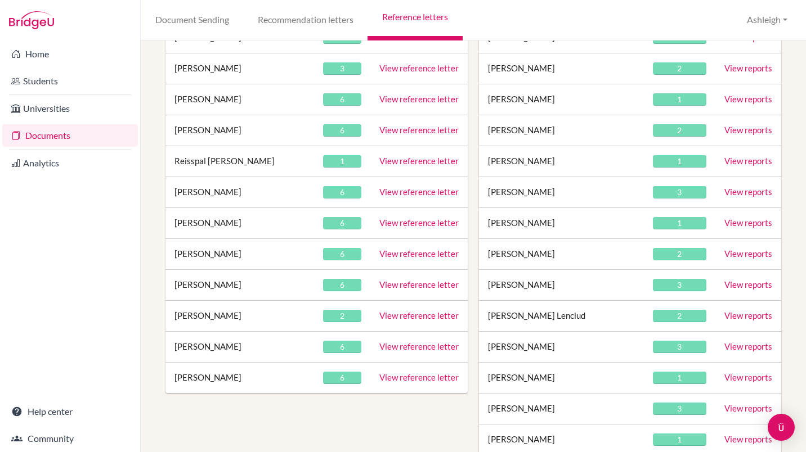
click at [413, 255] on link "View reference letter" at bounding box center [418, 254] width 79 height 10
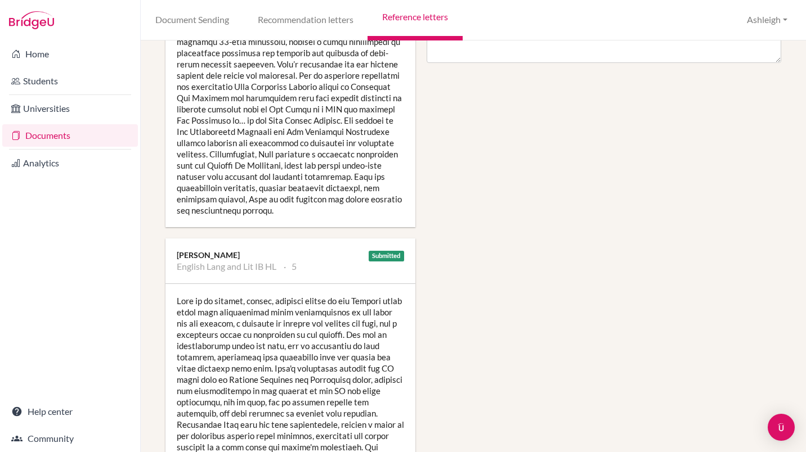
scroll to position [775, 0]
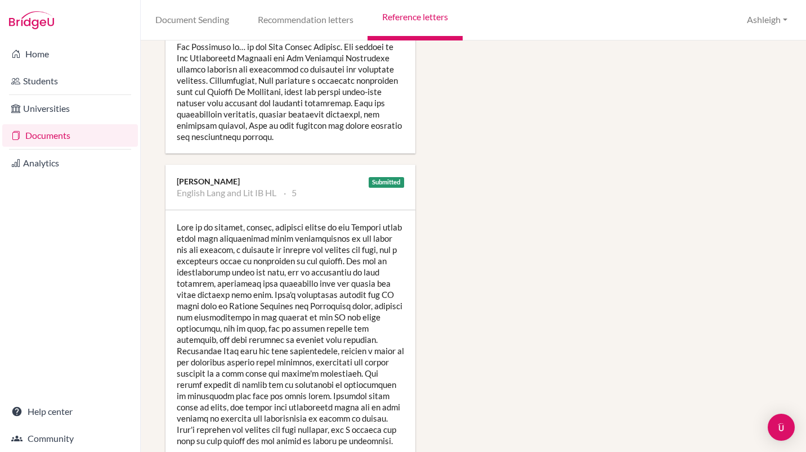
click at [225, 304] on div at bounding box center [290, 334] width 250 height 248
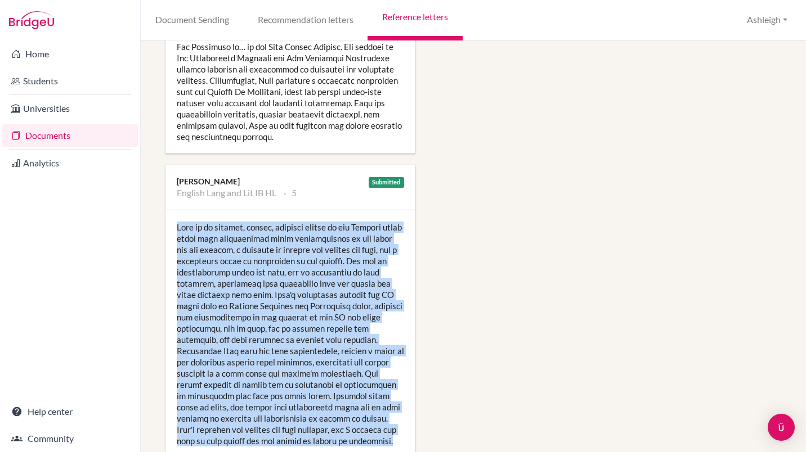
click at [225, 304] on div at bounding box center [290, 334] width 250 height 248
copy div "[PERSON_NAME] is an engaged, clever, cheerful member of the English class whose…"
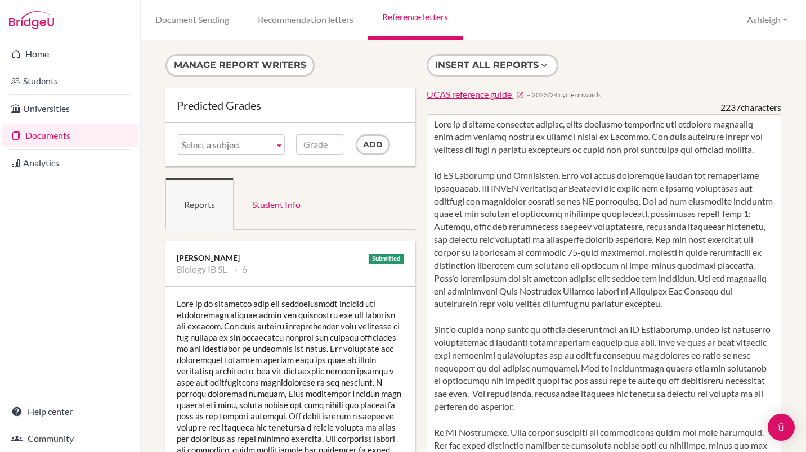
scroll to position [99, 0]
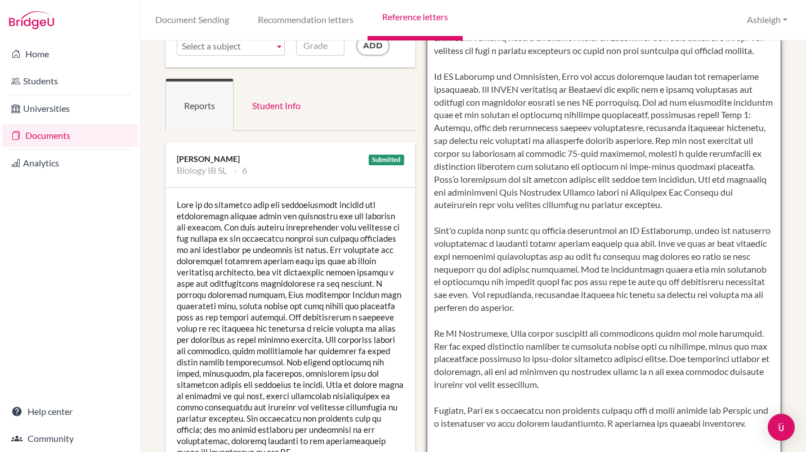
click at [560, 402] on textarea at bounding box center [604, 340] width 355 height 651
click at [665, 396] on textarea at bounding box center [604, 340] width 355 height 651
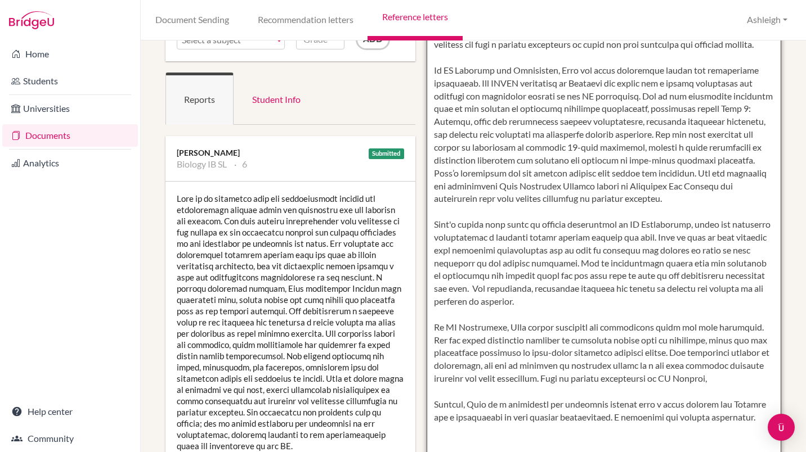
scroll to position [105, 0]
click at [727, 396] on textarea at bounding box center [604, 334] width 355 height 651
paste textarea "She approaches tasks with determination and is conscientious in reviewing feedb…"
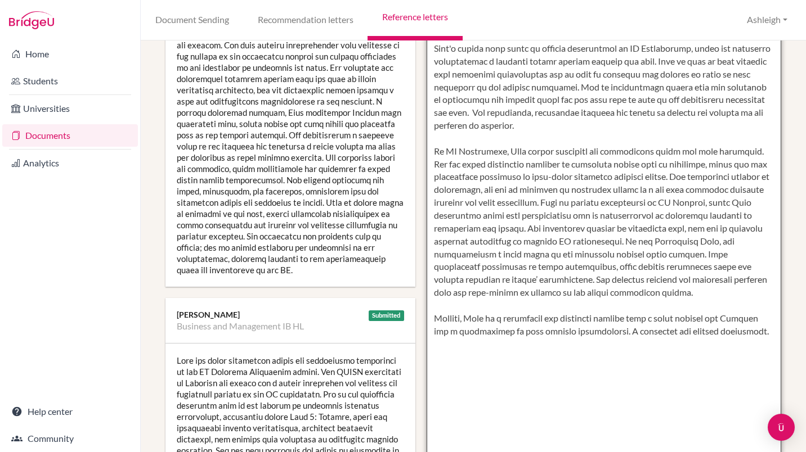
scroll to position [282, 0]
drag, startPoint x: 500, startPoint y: 305, endPoint x: 550, endPoint y: 303, distance: 50.1
click at [550, 303] on textarea at bounding box center [604, 157] width 355 height 651
click at [562, 306] on textarea at bounding box center [604, 157] width 355 height 651
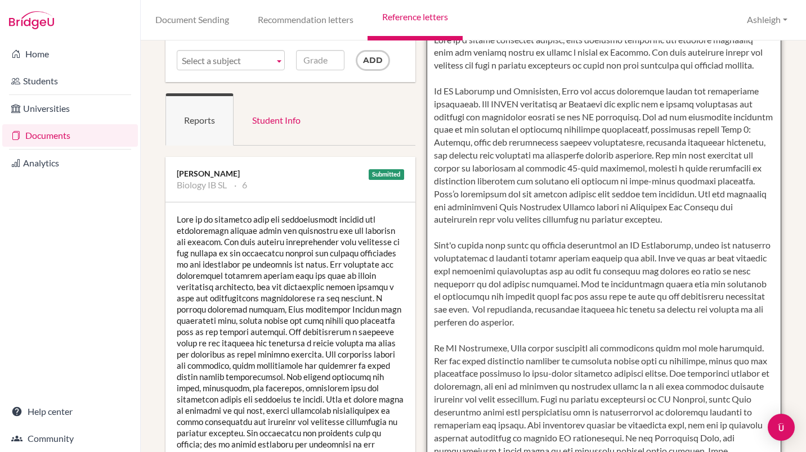
scroll to position [0, 0]
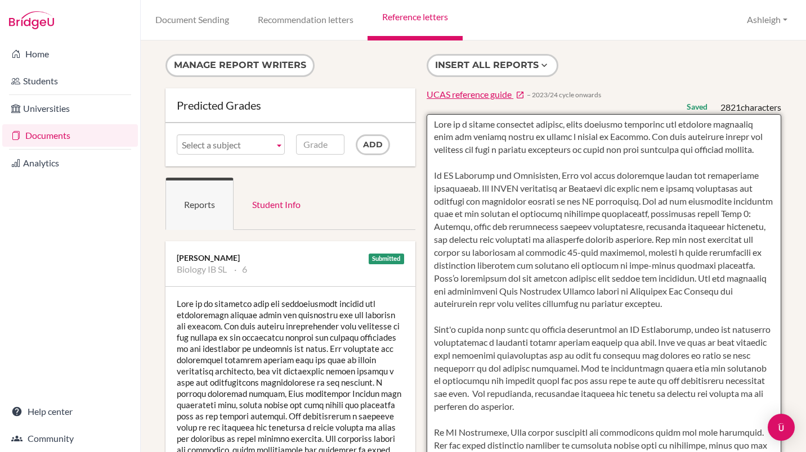
type textarea "Tait is a highly motivated student, whose academic strengths and personal quali…"
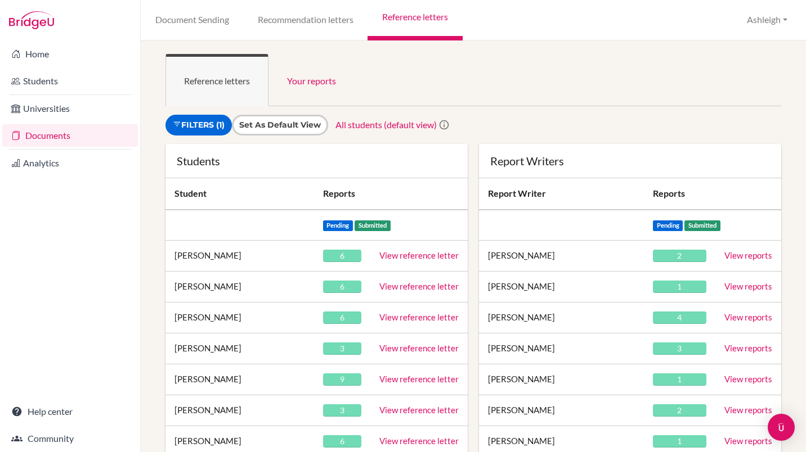
scroll to position [400, 0]
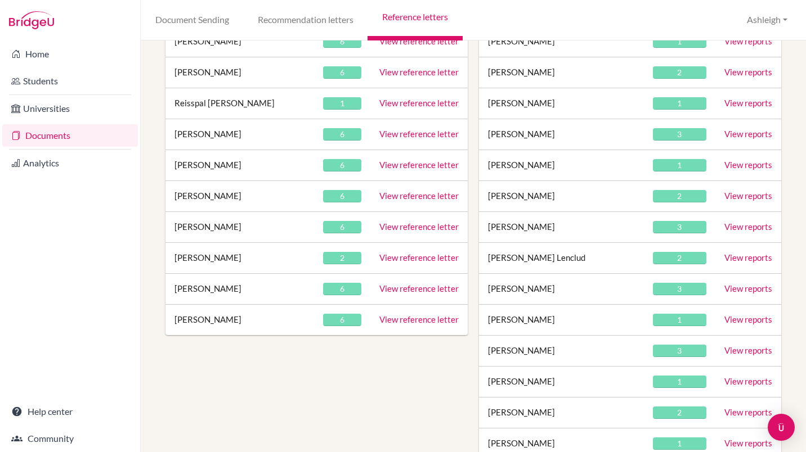
click at [391, 226] on link "View reference letter" at bounding box center [418, 227] width 79 height 10
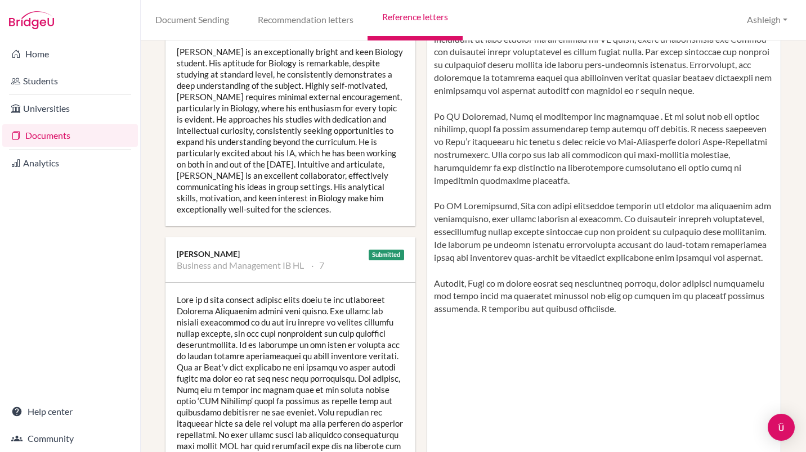
scroll to position [250, 0]
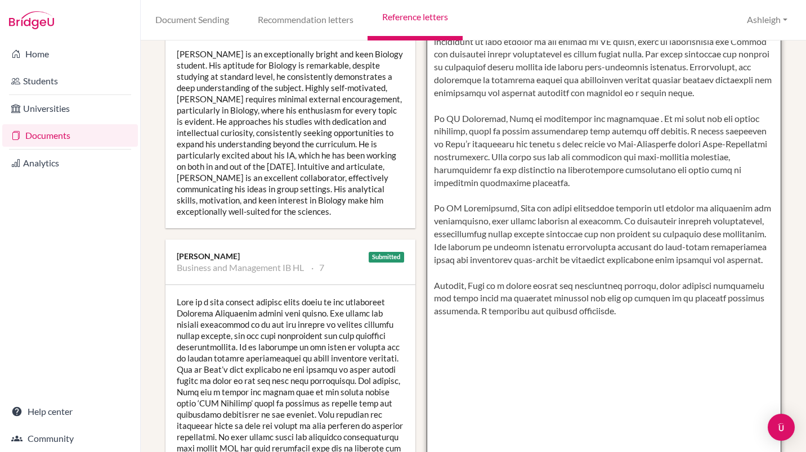
click at [760, 257] on textarea at bounding box center [604, 189] width 355 height 651
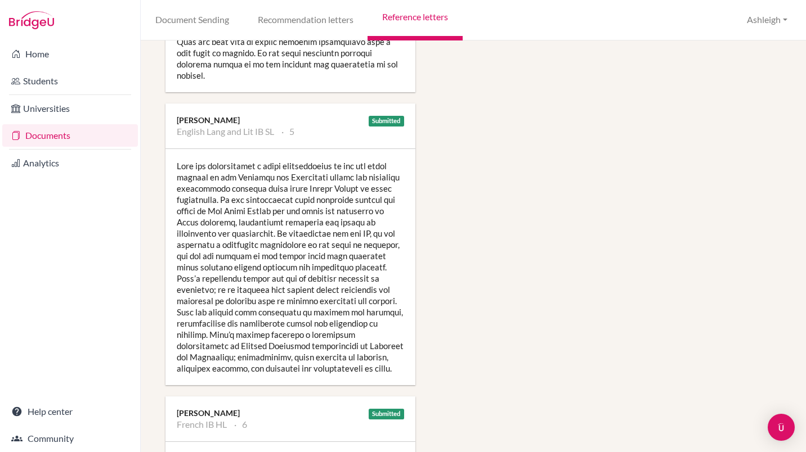
scroll to position [747, 0]
click at [279, 276] on div at bounding box center [290, 267] width 250 height 236
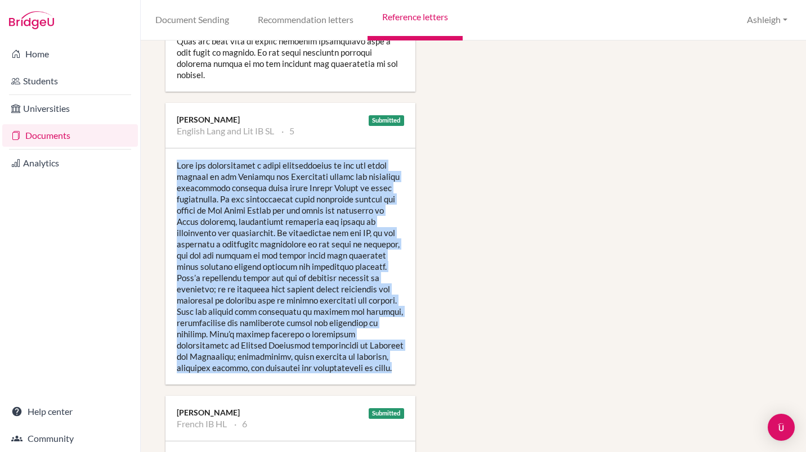
click at [279, 276] on div at bounding box center [290, 267] width 250 height 236
copy div "Lore ips dolorsitamet c adipi elitseddoeius te inc utl etdol magnaal en adm Ven…"
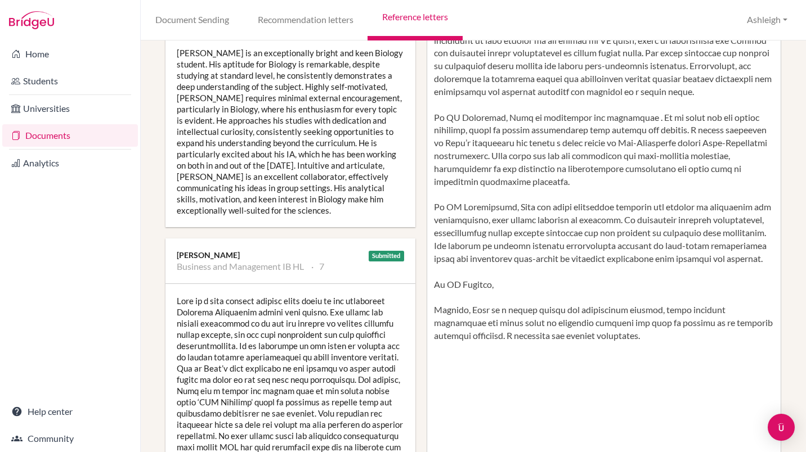
scroll to position [250, 0]
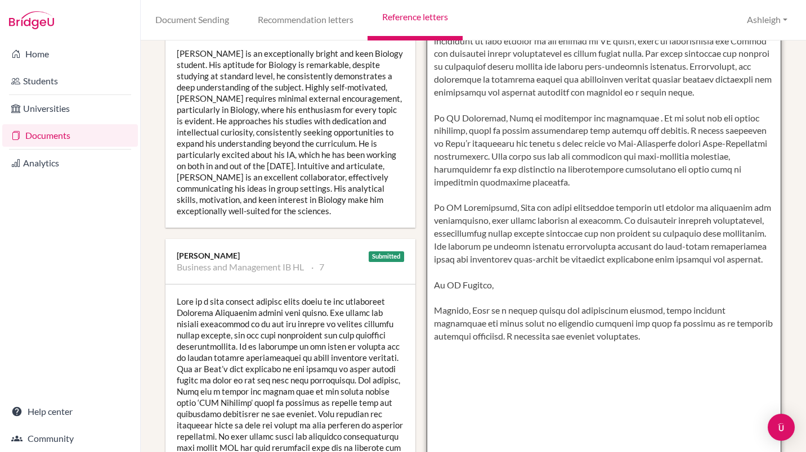
click at [511, 288] on textarea at bounding box center [604, 189] width 355 height 651
paste textarea "Alex has demonstrated a solid understanding of the texts studied in the Languag…"
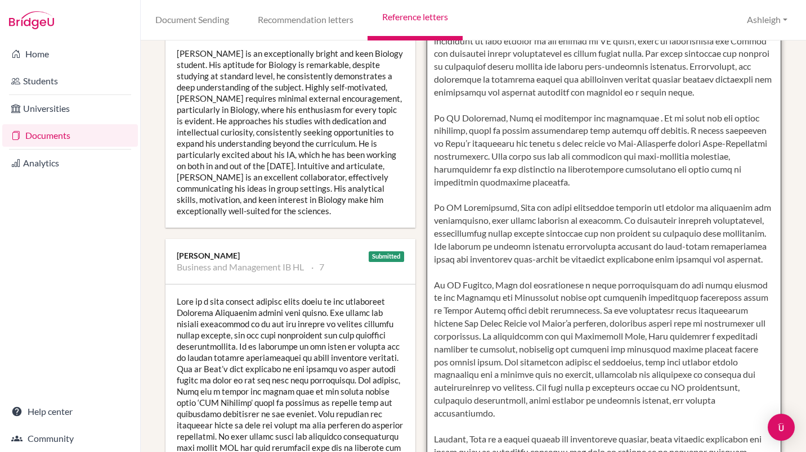
click at [503, 297] on textarea at bounding box center [604, 189] width 355 height 651
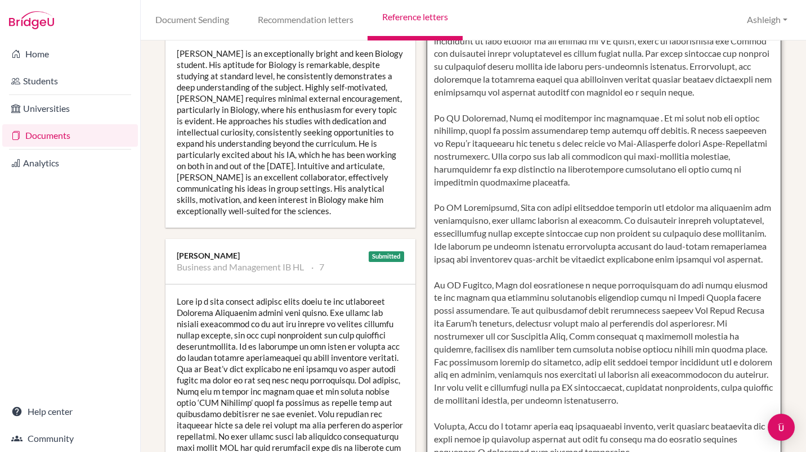
drag, startPoint x: 480, startPoint y: 312, endPoint x: 718, endPoint y: 321, distance: 237.7
click at [718, 321] on textarea at bounding box center [604, 189] width 355 height 651
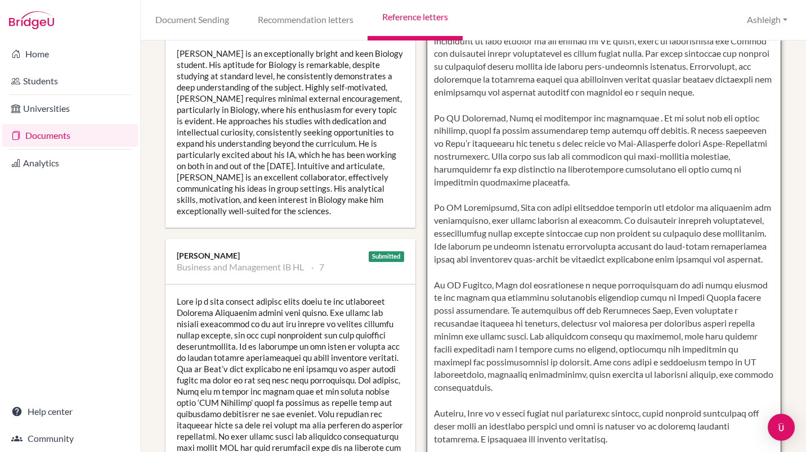
scroll to position [230, 0]
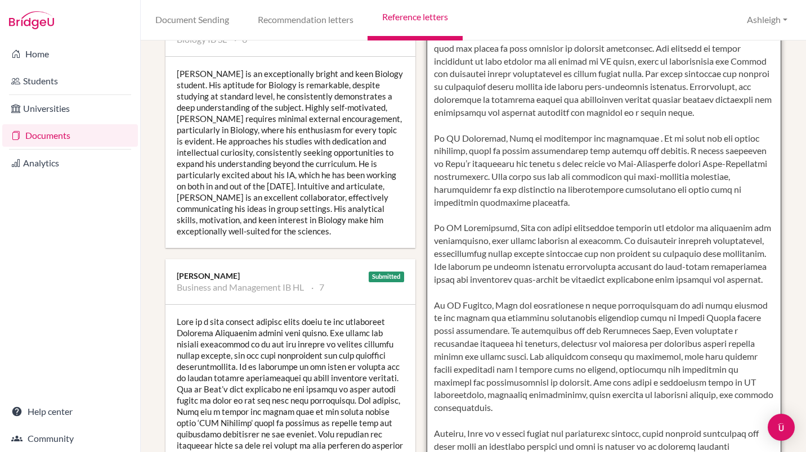
click at [616, 396] on textarea at bounding box center [604, 209] width 355 height 651
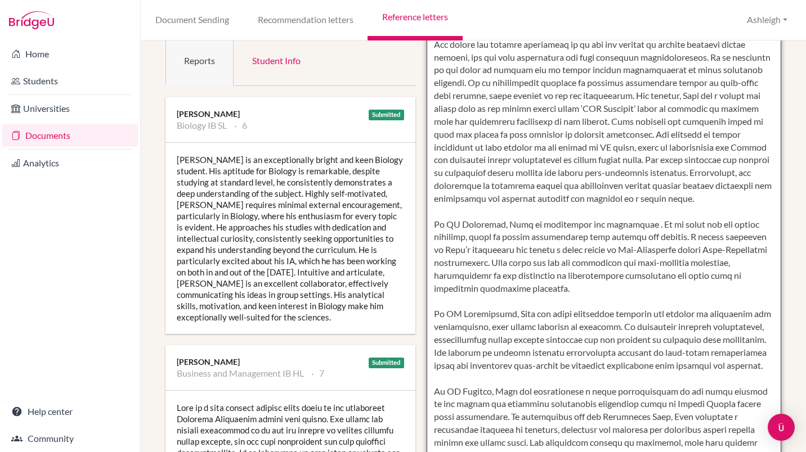
scroll to position [145, 0]
type textarea "Alex is a very curious and engaged student, with a strong ambition to pursue a …"
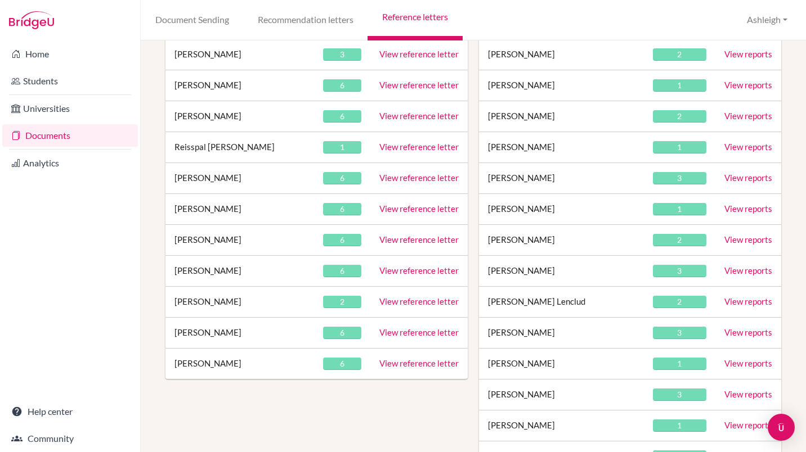
scroll to position [361, 0]
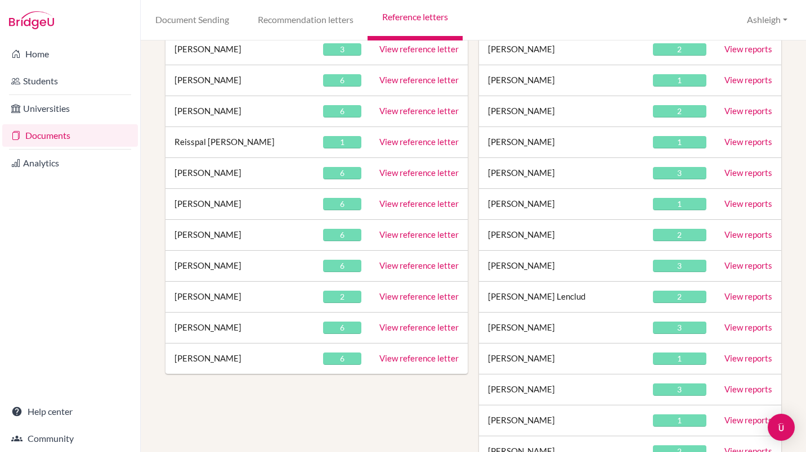
click at [405, 298] on link "View reference letter" at bounding box center [418, 297] width 79 height 10
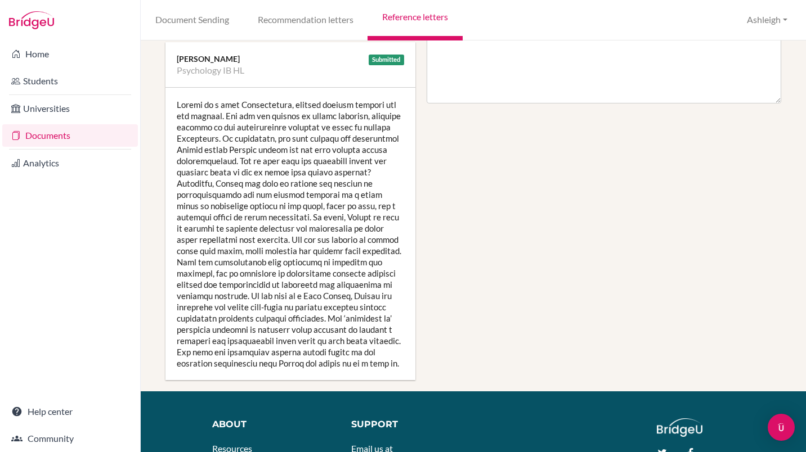
scroll to position [660, 0]
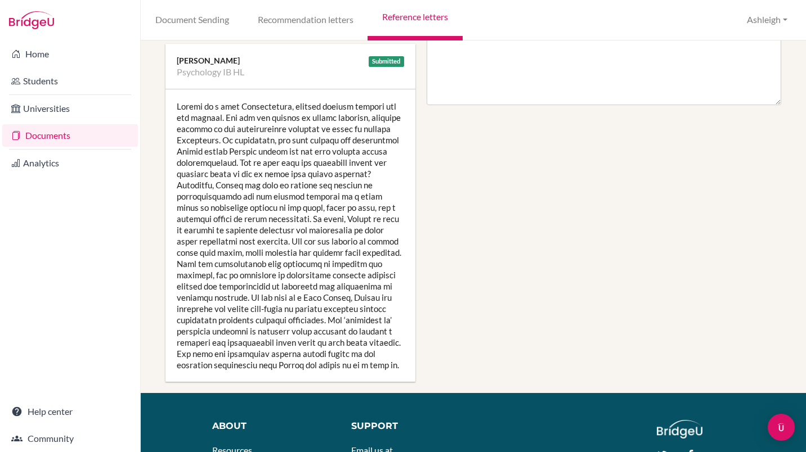
click at [288, 231] on div at bounding box center [290, 235] width 250 height 293
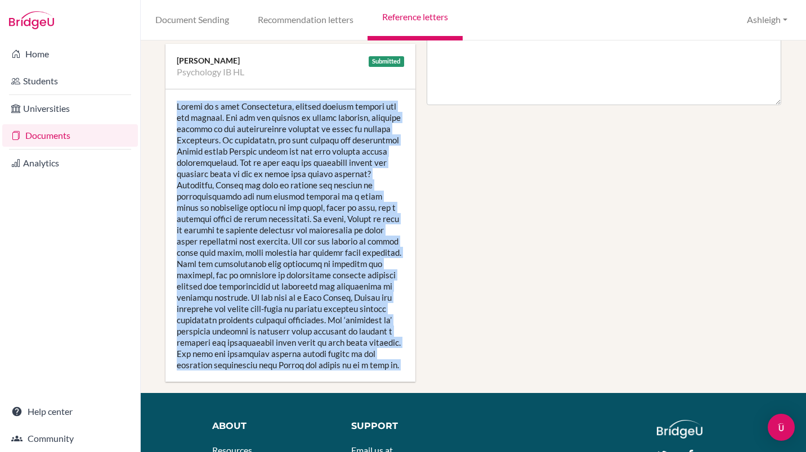
click at [288, 231] on div at bounding box center [290, 235] width 250 height 293
copy div "Hannah is a keen Psychologist, showing genuine passion for the subject. She has…"
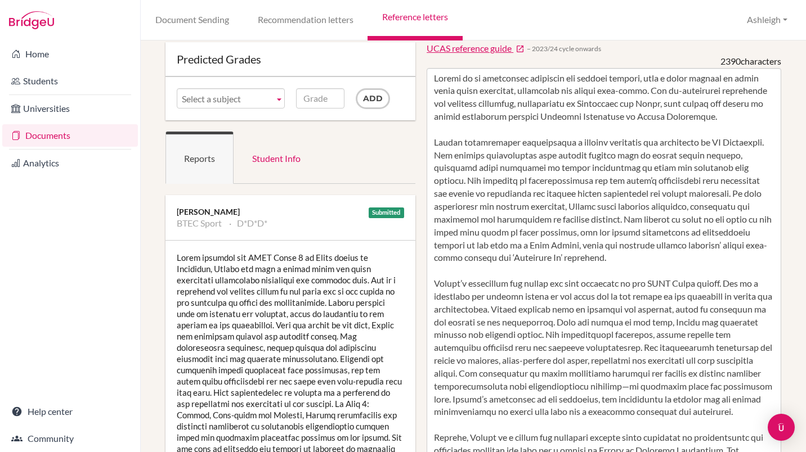
scroll to position [0, 0]
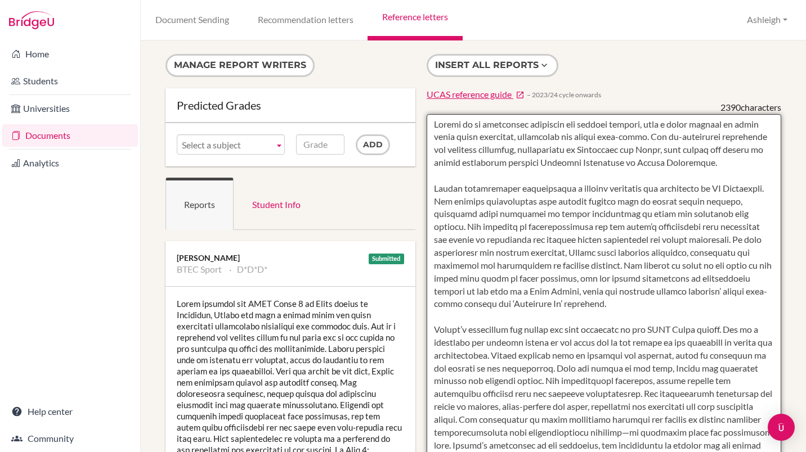
drag, startPoint x: 479, startPoint y: 202, endPoint x: 600, endPoint y: 299, distance: 155.3
click at [600, 299] on textarea at bounding box center [604, 439] width 355 height 651
paste textarea "Hannah is a passionate Psychology student who demonstrates a strong interest in…"
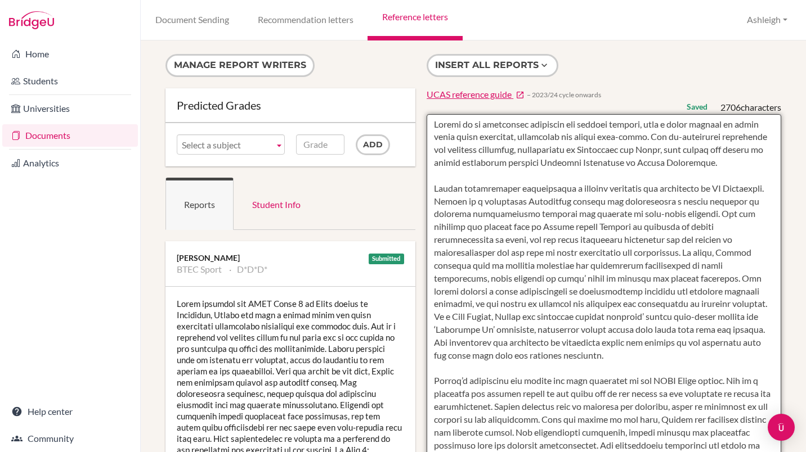
drag, startPoint x: 478, startPoint y: 199, endPoint x: 663, endPoint y: 200, distance: 185.7
click at [663, 200] on textarea at bounding box center [604, 439] width 355 height 651
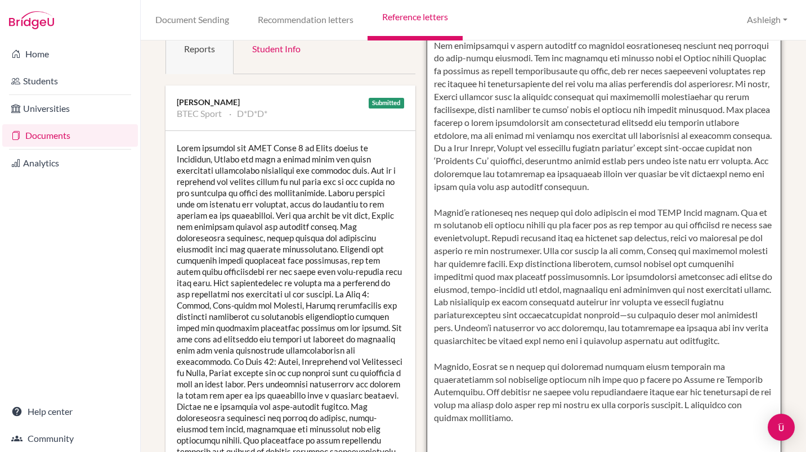
scroll to position [156, 0]
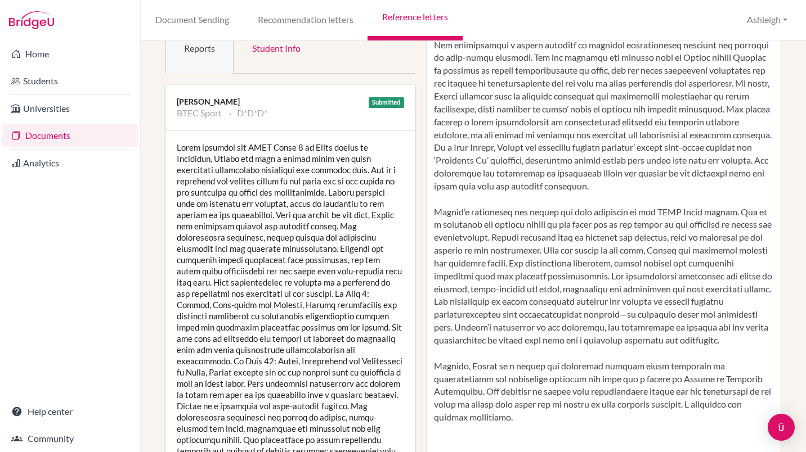
click at [290, 227] on div at bounding box center [290, 333] width 250 height 405
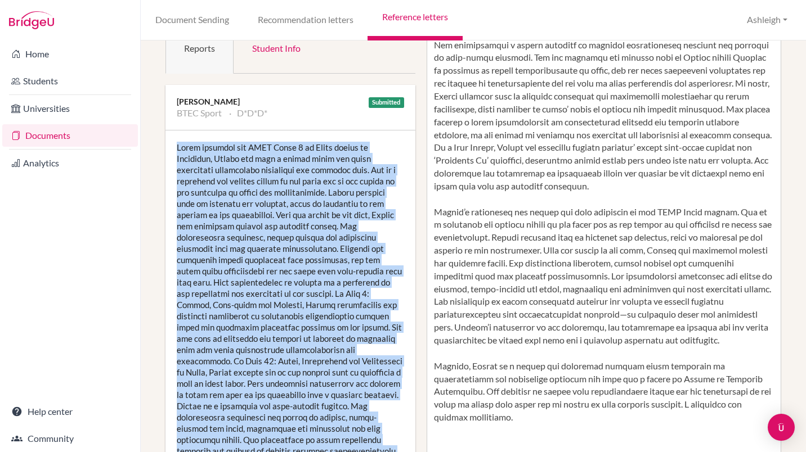
click at [290, 227] on div at bounding box center [290, 333] width 250 height 405
copy div "Since starting the BTEC Level 3 in Sport course in September, Hannah has made a…"
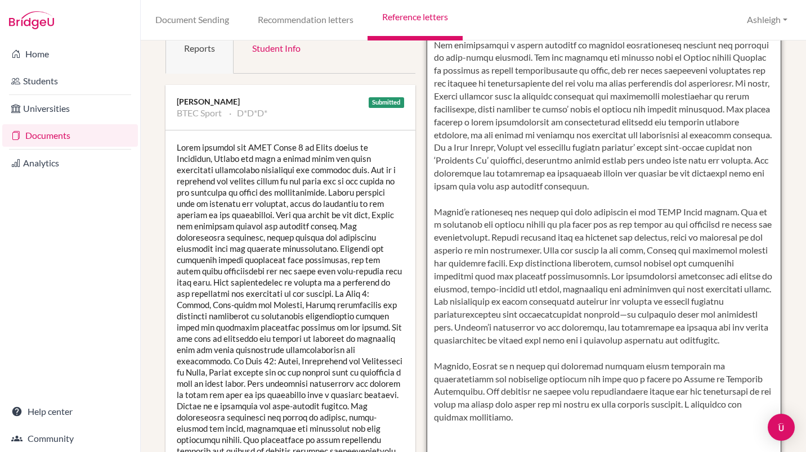
click at [671, 239] on textarea at bounding box center [604, 283] width 355 height 651
drag, startPoint x: 538, startPoint y: 239, endPoint x: 750, endPoint y: 339, distance: 234.3
click at [750, 339] on textarea at bounding box center [604, 283] width 355 height 651
paste textarea "Since beginning the BTEC Level 3 Sport course, Hannah has made a strong and con…"
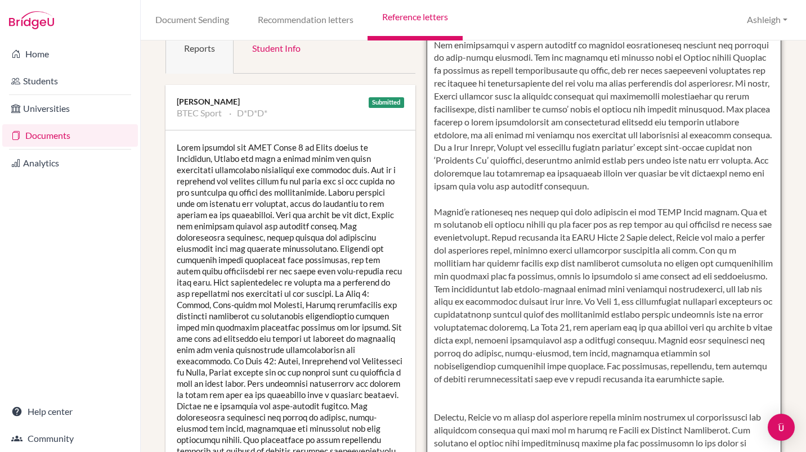
drag, startPoint x: 745, startPoint y: 208, endPoint x: 533, endPoint y: 237, distance: 213.5
click at [533, 237] on textarea at bounding box center [604, 283] width 355 height 651
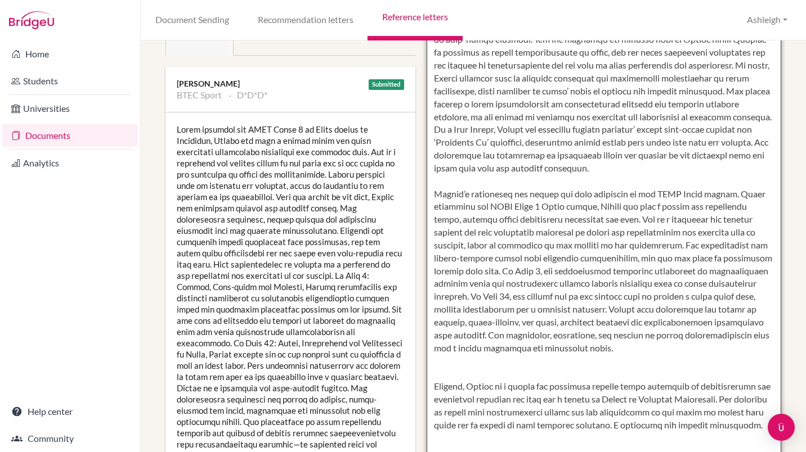
scroll to position [175, 0]
click at [631, 366] on textarea at bounding box center [604, 264] width 355 height 651
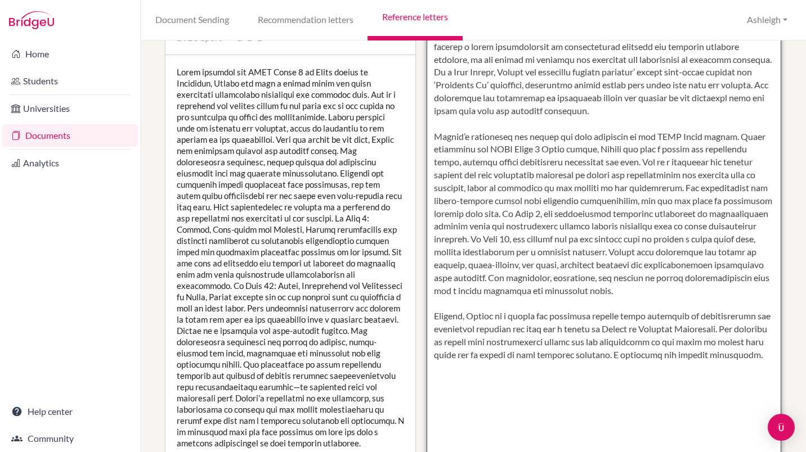
scroll to position [232, 0]
type textarea "Hannah is an incredibly motivated and engaged student, with a clear passion to …"
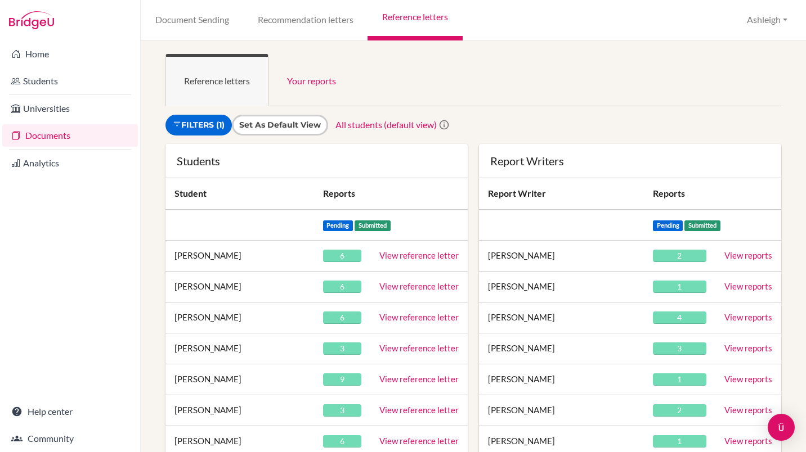
scroll to position [354, 0]
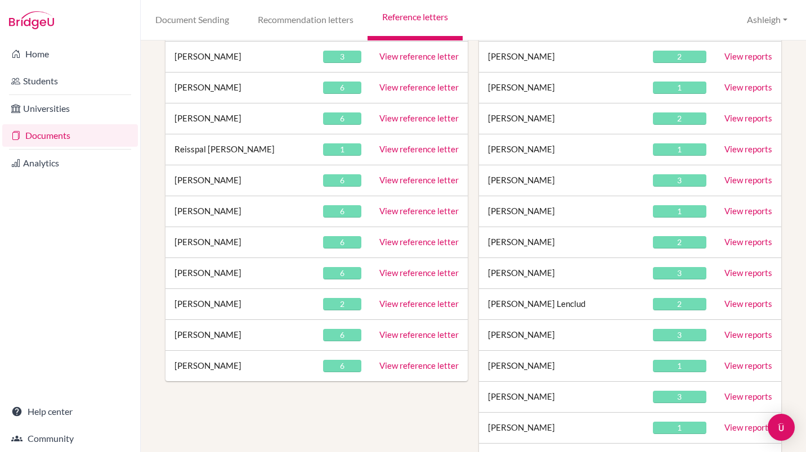
click at [390, 333] on link "View reference letter" at bounding box center [418, 335] width 79 height 10
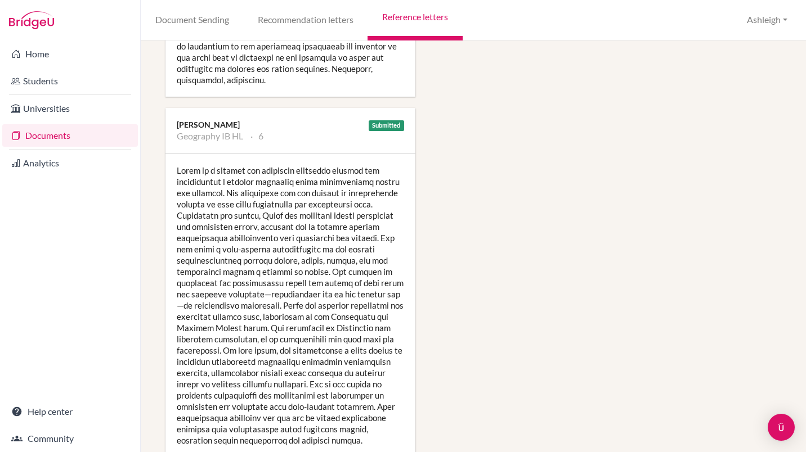
scroll to position [1225, 0]
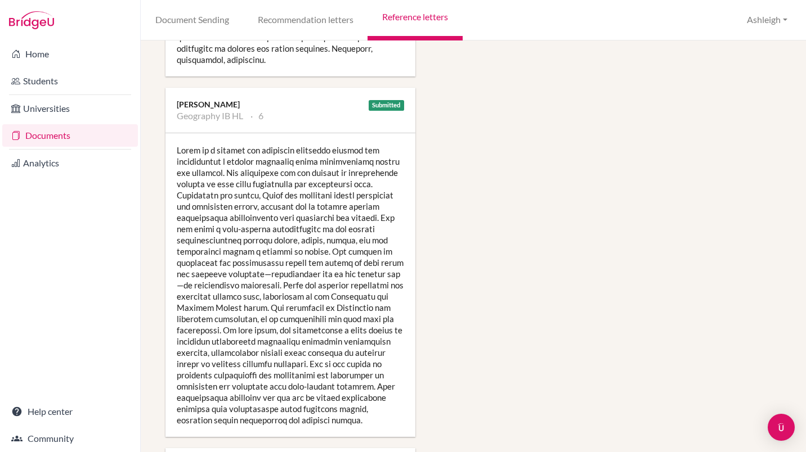
click at [270, 280] on div at bounding box center [290, 285] width 250 height 304
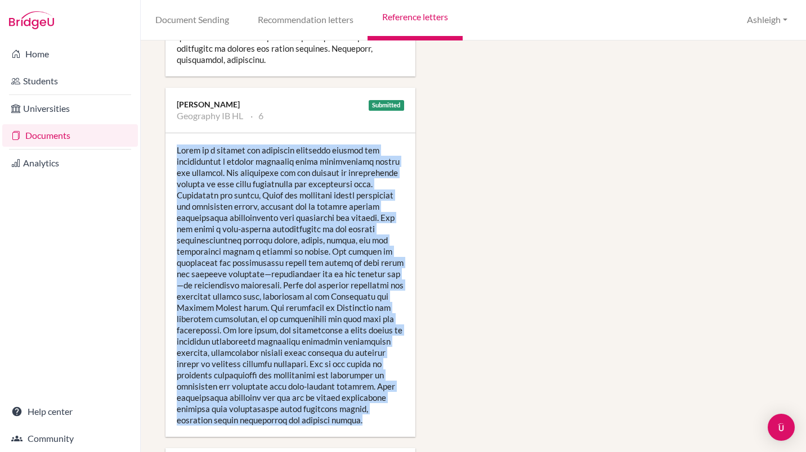
copy div "Lorem ip d sitamet con adipiscin elitseddo eiusmod tem incididuntut l etdolor m…"
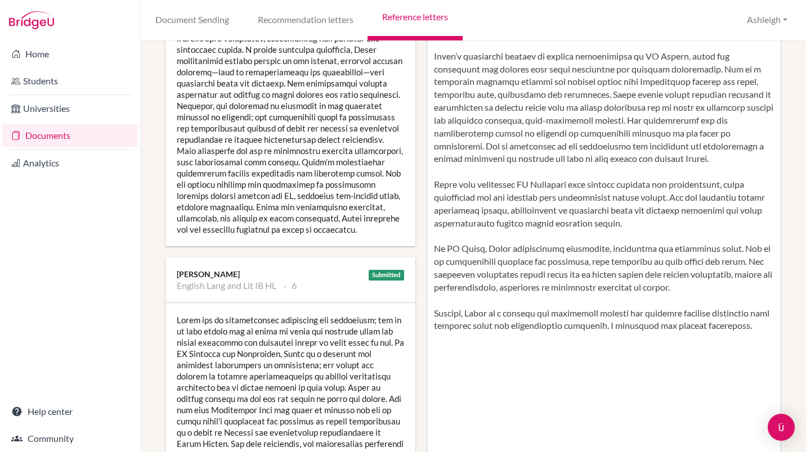
scroll to position [205, 0]
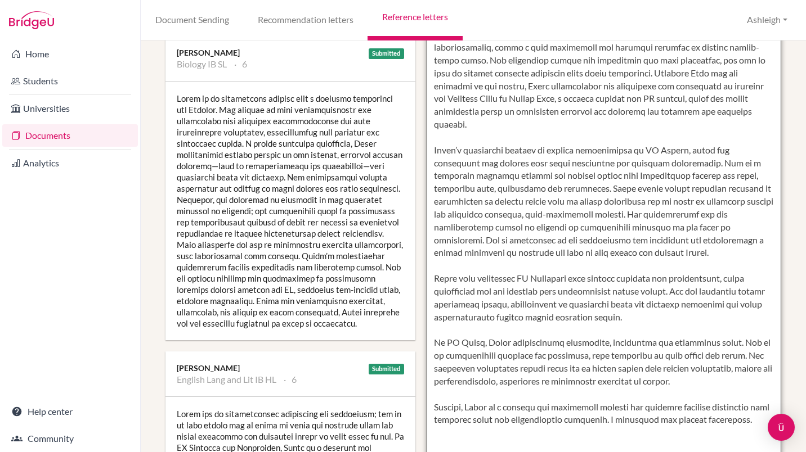
drag, startPoint x: 680, startPoint y: 281, endPoint x: 657, endPoint y: 304, distance: 32.6
click at [657, 304] on textarea at bounding box center [604, 234] width 355 height 651
paste textarea "engages thoughtfully in class discussions and independent work, demonstrating s…"
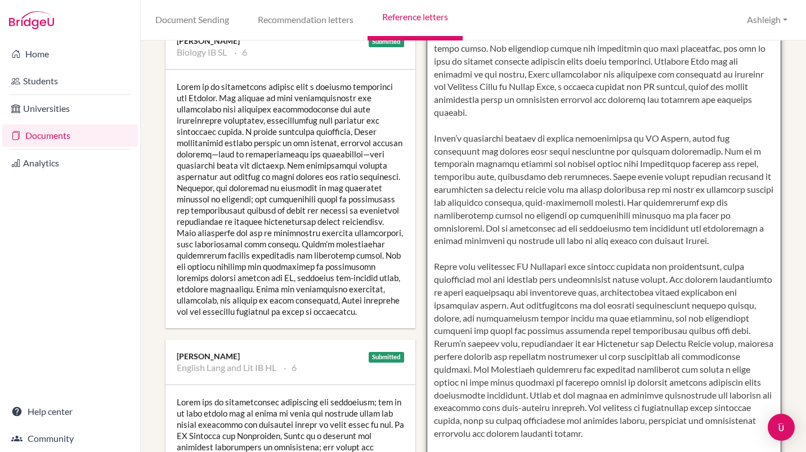
scroll to position [34, 0]
click at [523, 300] on textarea at bounding box center [604, 222] width 355 height 651
drag, startPoint x: 514, startPoint y: 350, endPoint x: 580, endPoint y: 375, distance: 70.5
click at [580, 375] on textarea at bounding box center [604, 222] width 355 height 651
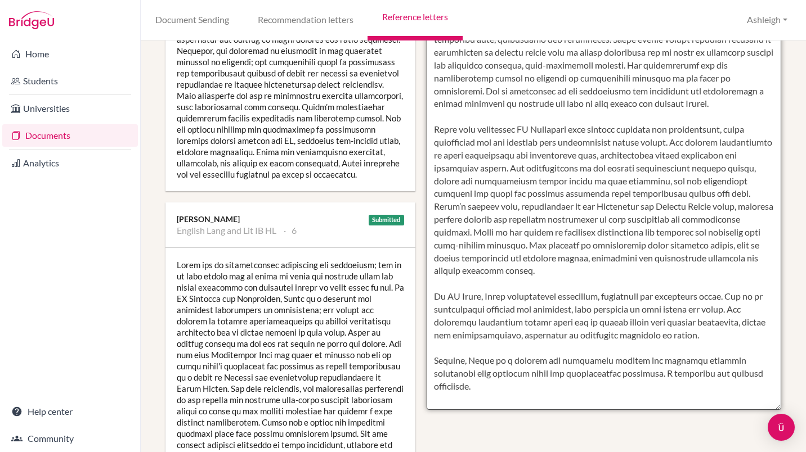
scroll to position [355, 0]
drag, startPoint x: 590, startPoint y: 245, endPoint x: 626, endPoint y: 269, distance: 43.1
click at [626, 269] on textarea at bounding box center [604, 84] width 355 height 651
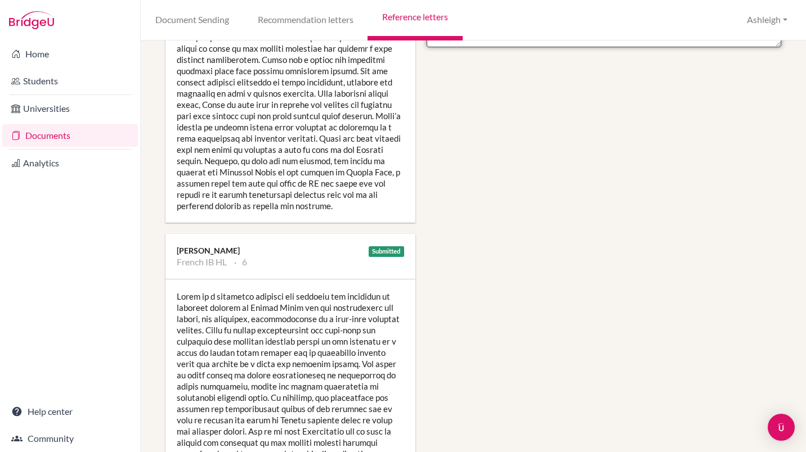
scroll to position [782, 0]
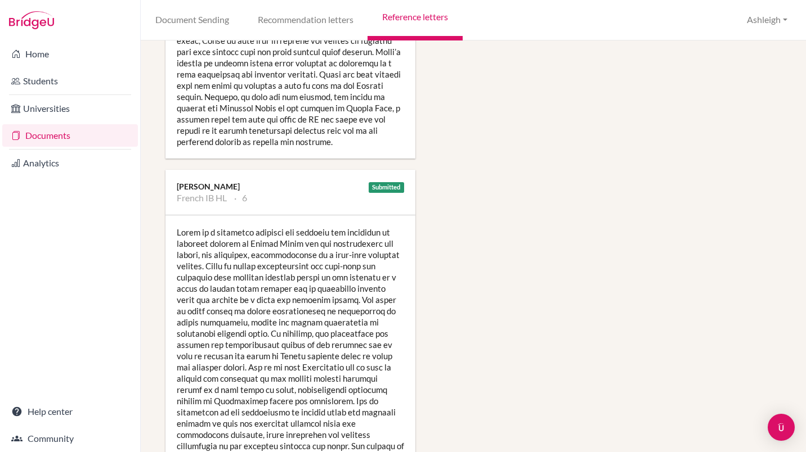
type textarea "Salma is an incredibly self-motivated, creative and inquisitive student, who ha…"
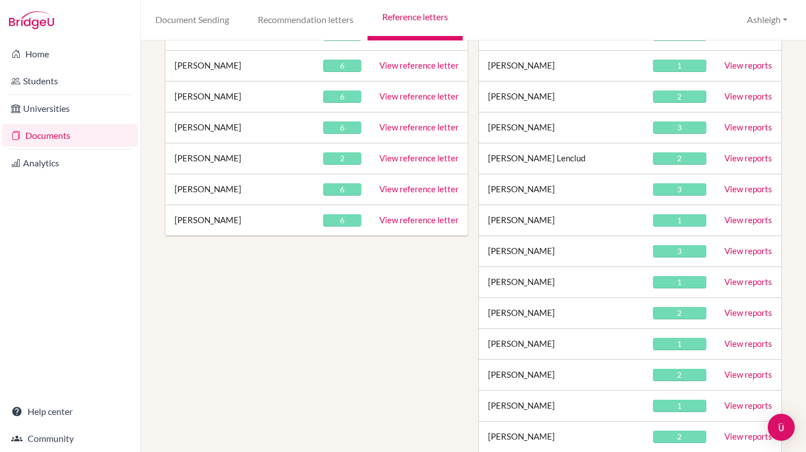
scroll to position [500, 0]
click at [409, 222] on link "View reference letter" at bounding box center [418, 219] width 79 height 10
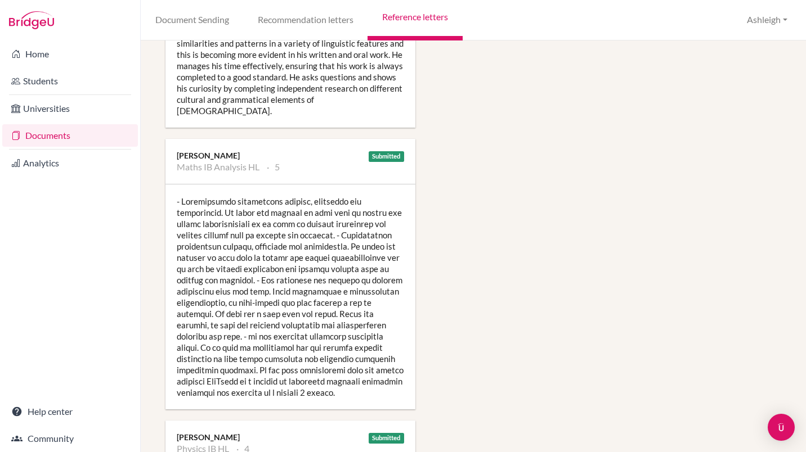
scroll to position [1116, 0]
click at [256, 327] on div at bounding box center [290, 298] width 250 height 225
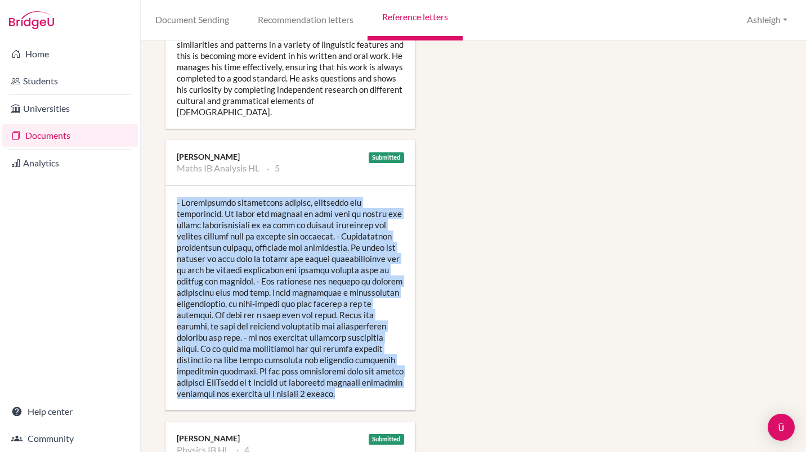
click at [256, 327] on div at bounding box center [290, 298] width 250 height 225
copy div "- Communicates mathematics clearly, concisely and confidently. In exams his wor…"
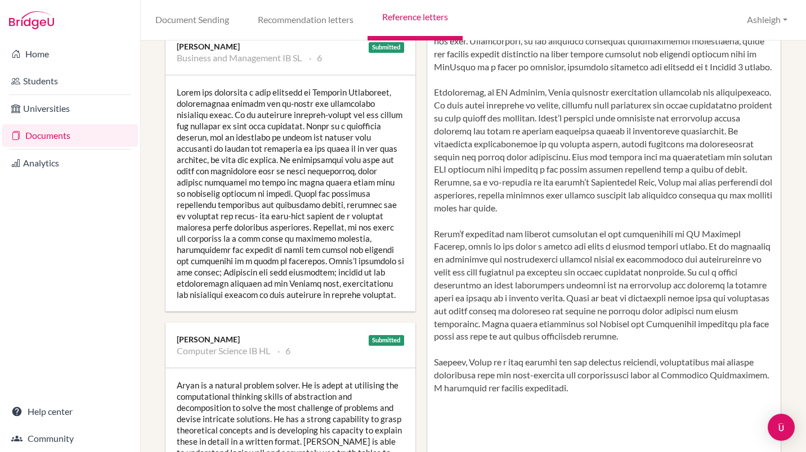
scroll to position [212, 0]
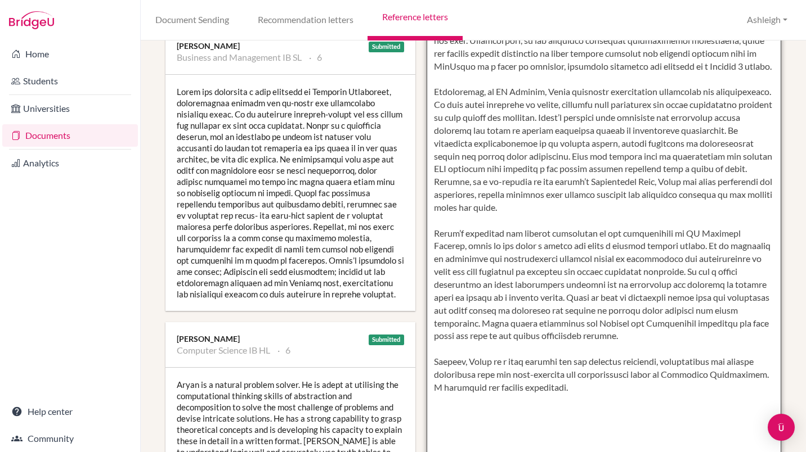
click at [591, 350] on textarea at bounding box center [604, 227] width 355 height 651
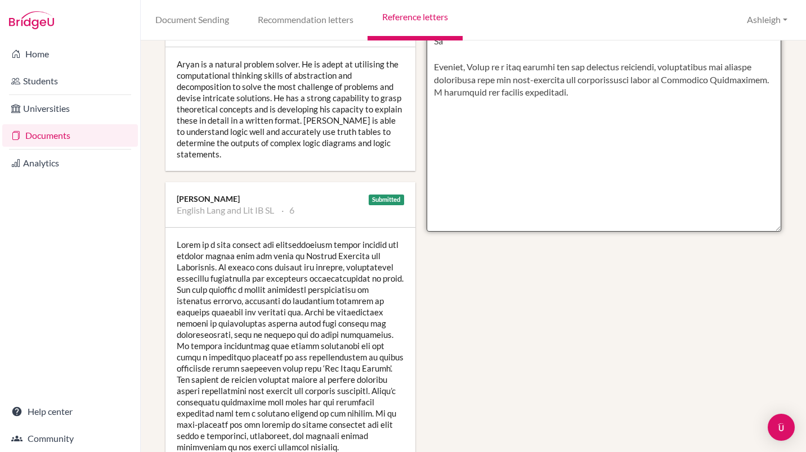
scroll to position [562, 0]
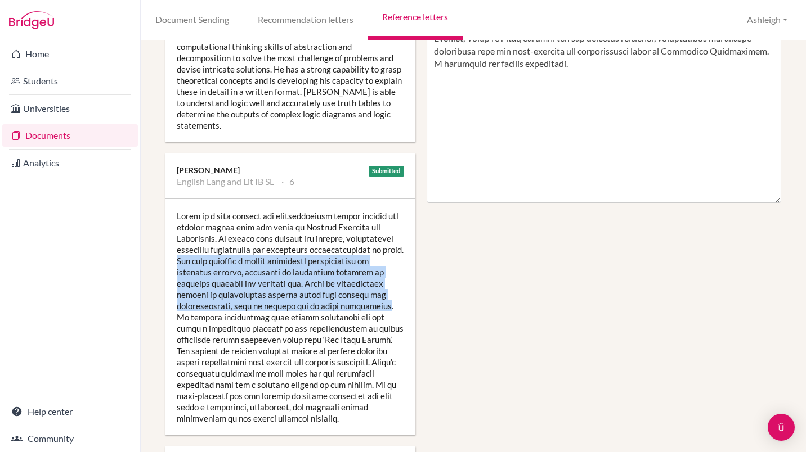
drag, startPoint x: 199, startPoint y: 262, endPoint x: 373, endPoint y: 304, distance: 179.1
click at [373, 304] on div at bounding box center [290, 317] width 250 height 236
copy div "His work reflects a strong conceptual understanding of authorial purpose, suppo…"
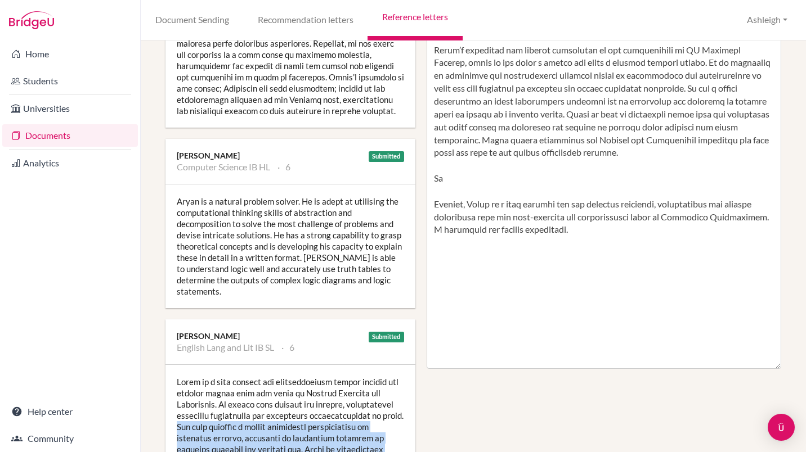
scroll to position [394, 0]
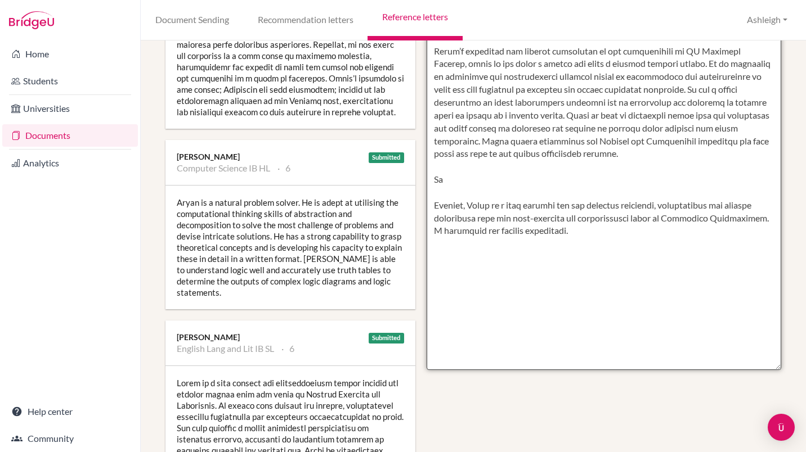
click at [469, 191] on textarea at bounding box center [604, 45] width 355 height 651
paste textarea "His work reflects a strong conceptual understanding of authorial purpose, suppo…"
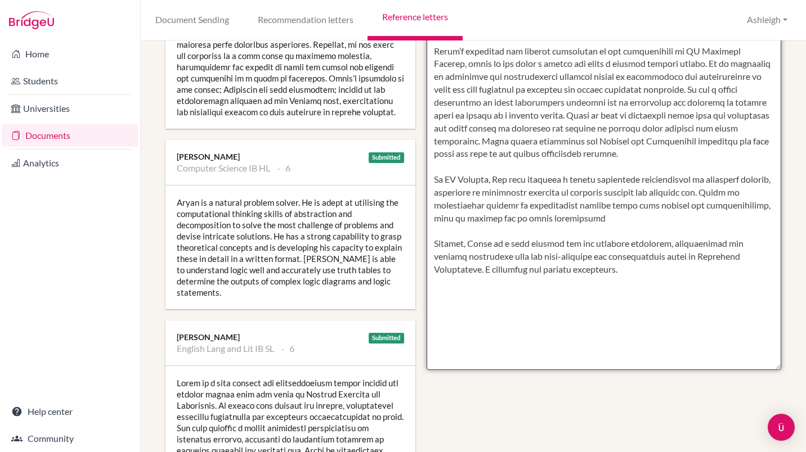
click at [489, 193] on textarea at bounding box center [604, 45] width 355 height 651
click at [443, 219] on textarea at bounding box center [604, 45] width 355 height 651
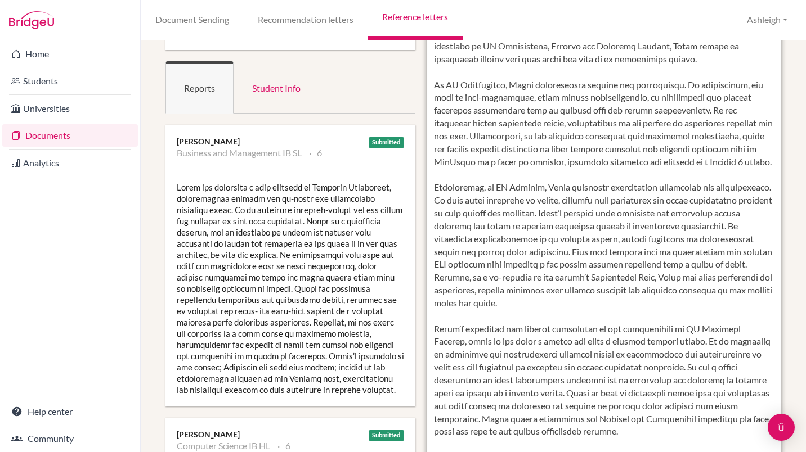
scroll to position [0, 0]
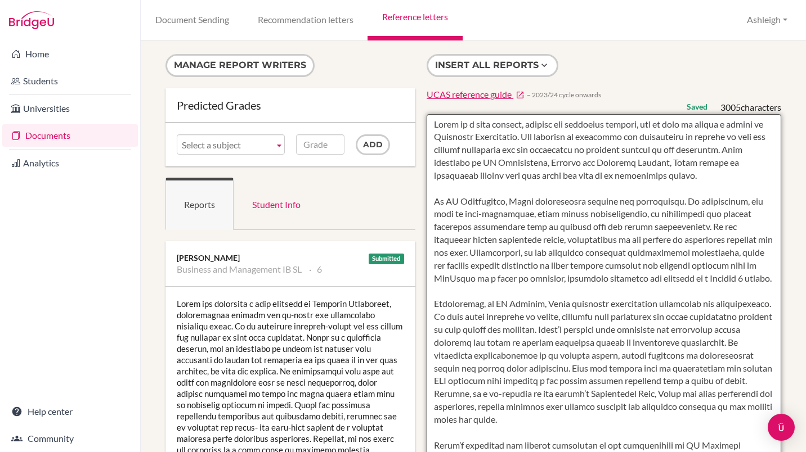
type textarea "[PERSON_NAME] is a very capable, curious and committed student, who is keen to …"
